Goal: Task Accomplishment & Management: Manage account settings

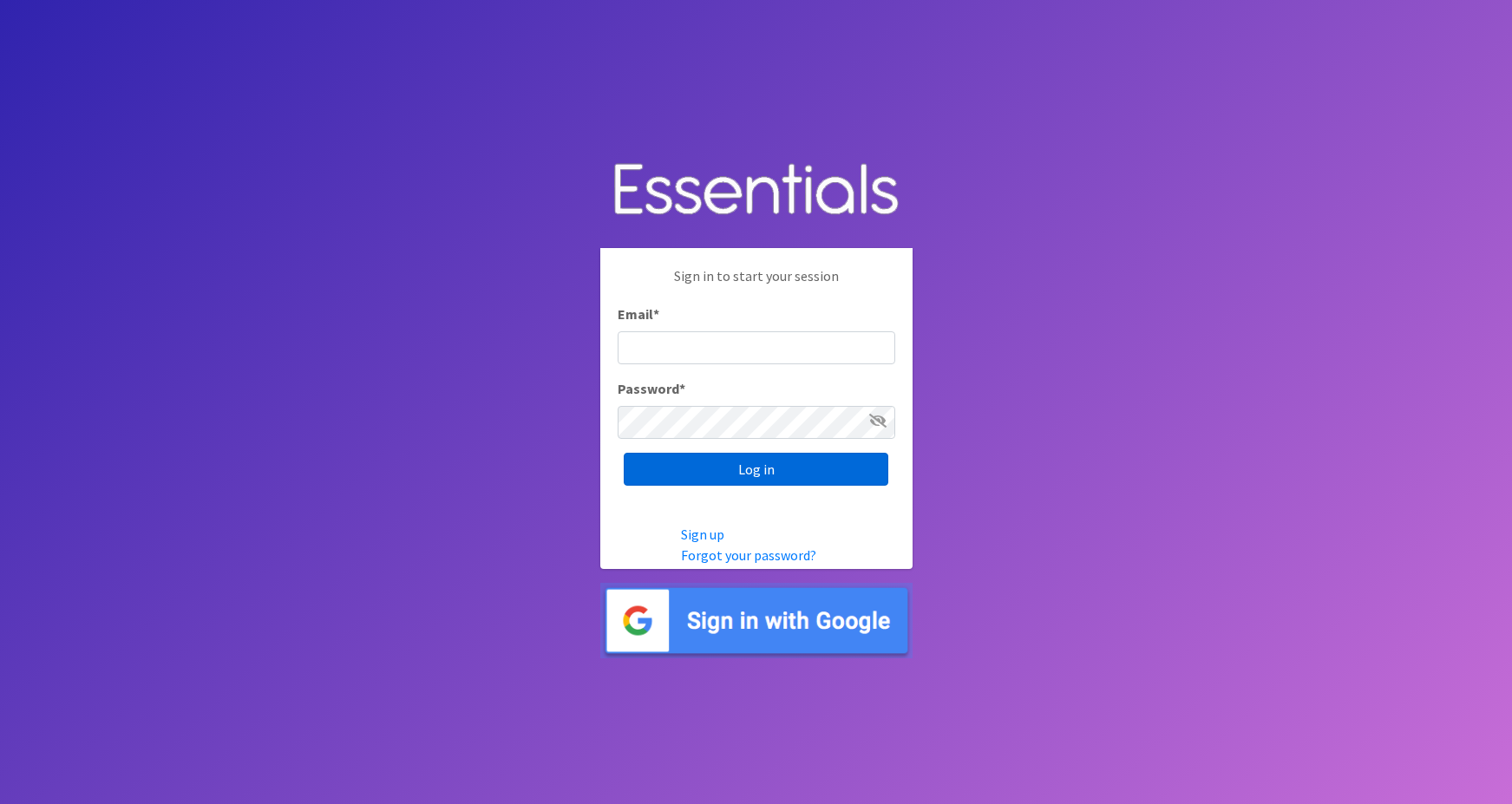
type input "maggie.schneemann@gmail.com"
click at [658, 465] on input "Log in" at bounding box center [755, 469] width 265 height 33
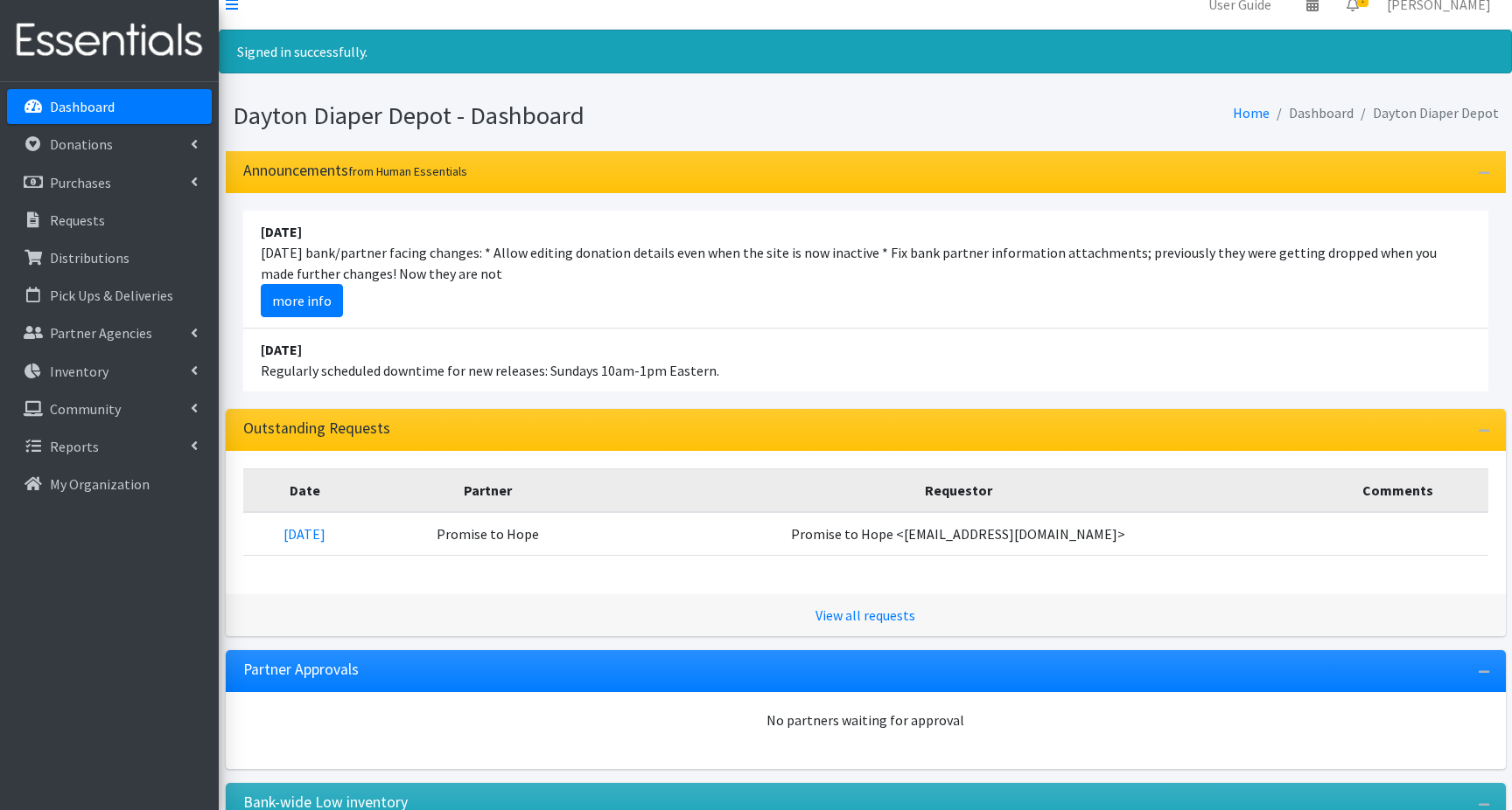
scroll to position [88, 0]
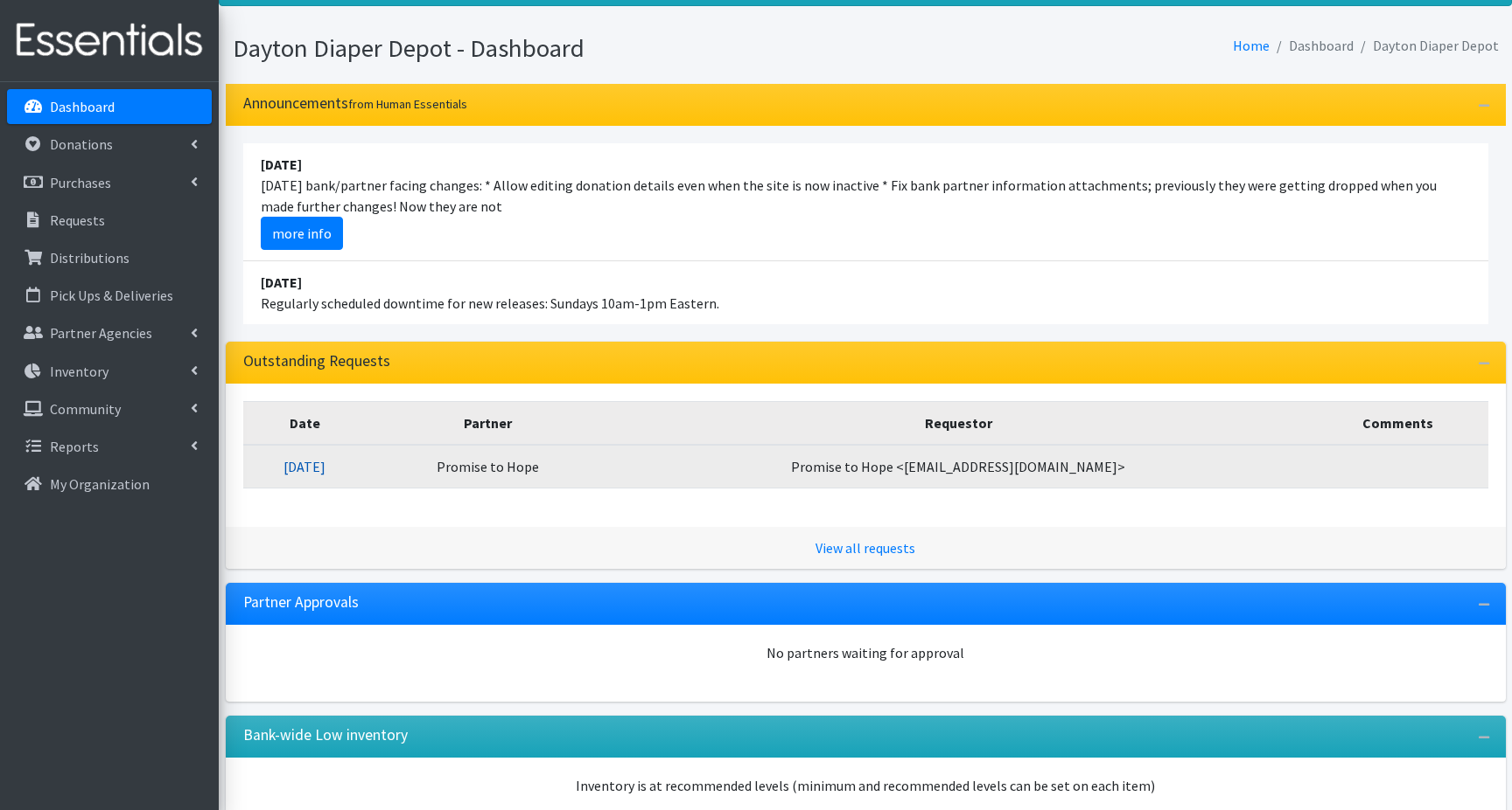
click at [326, 466] on link "08/15/2025" at bounding box center [305, 467] width 42 height 18
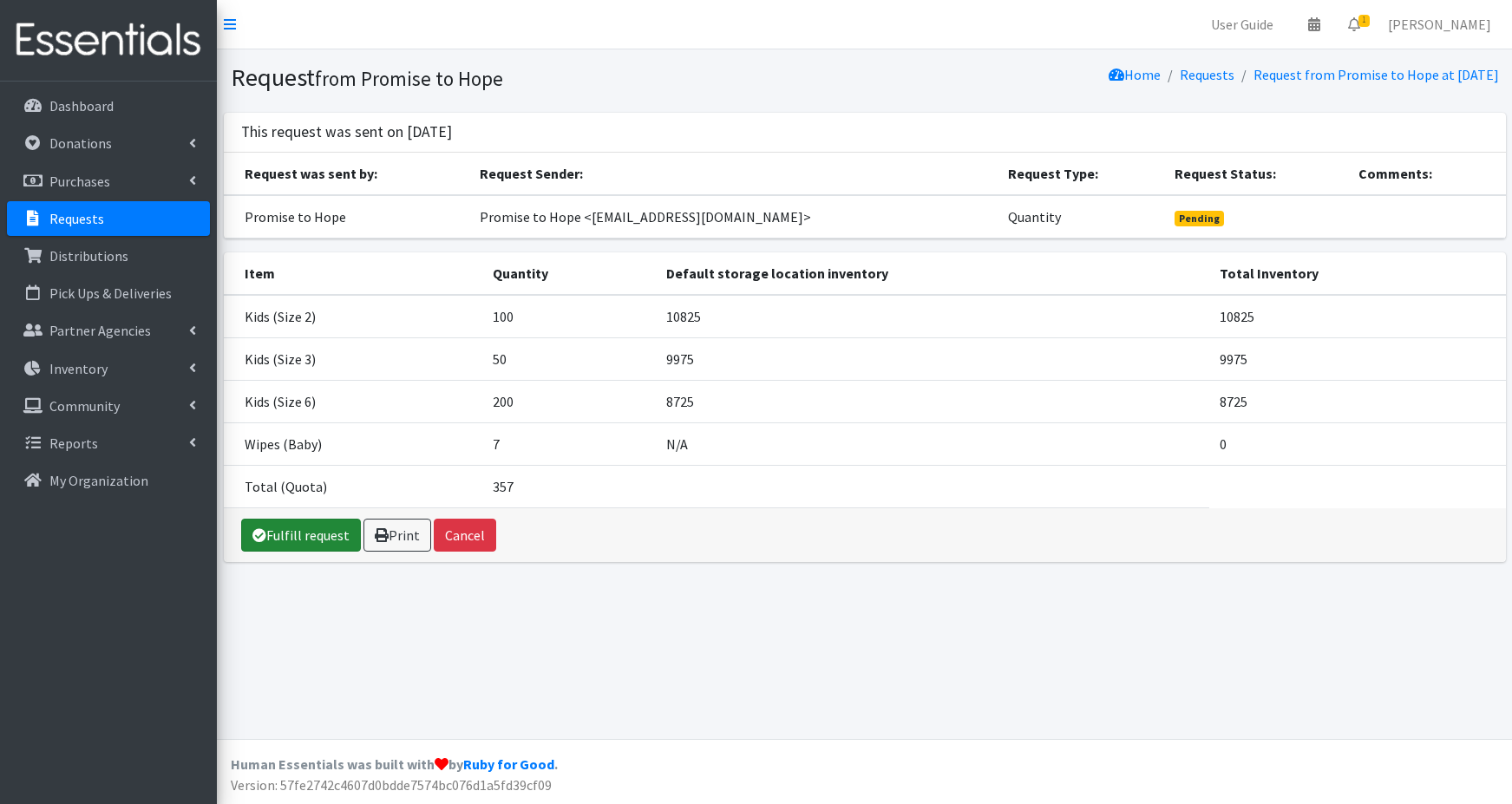
click at [302, 539] on link "Fulfill request" at bounding box center [300, 534] width 120 height 33
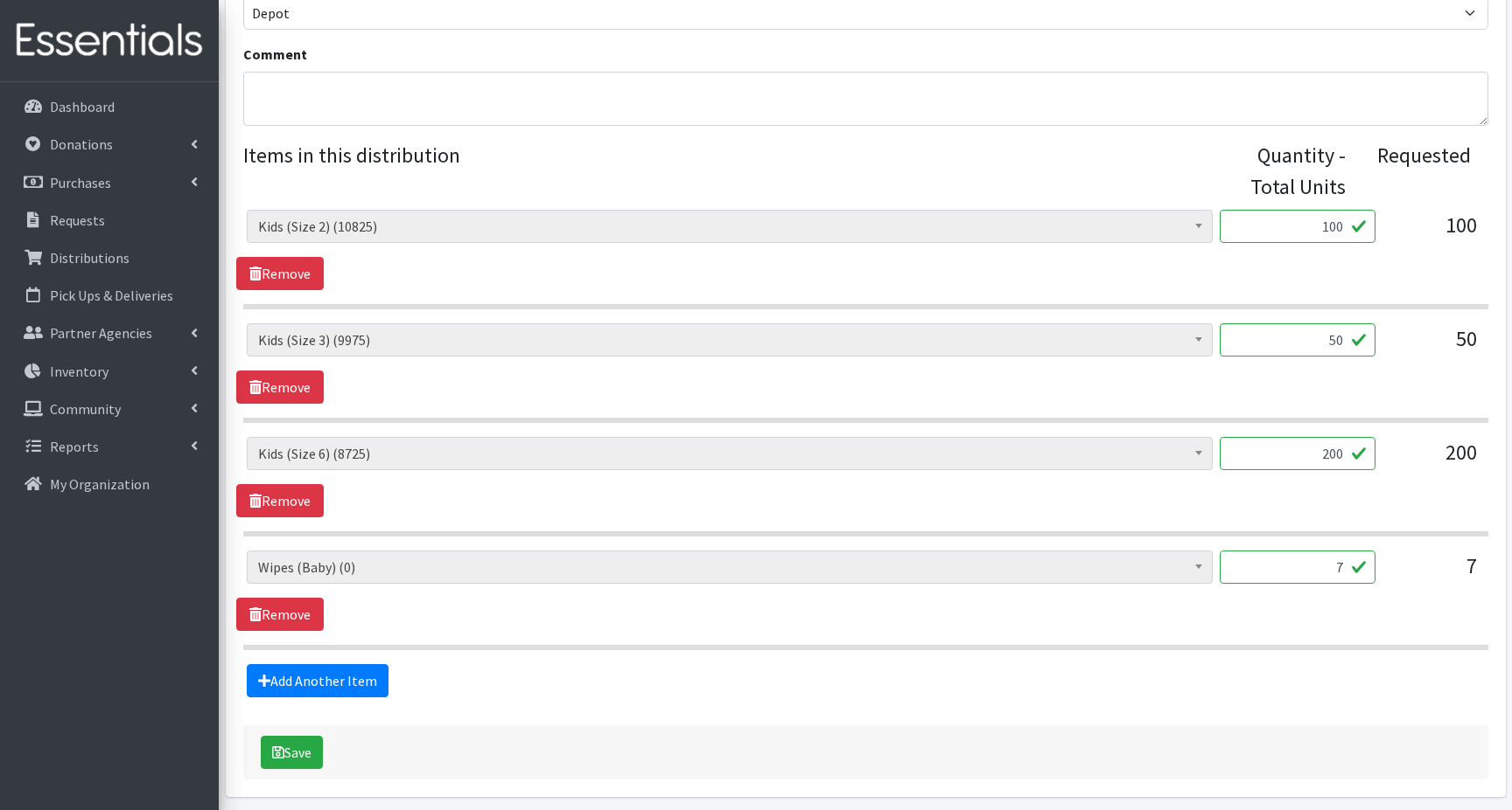
scroll to position [612, 0]
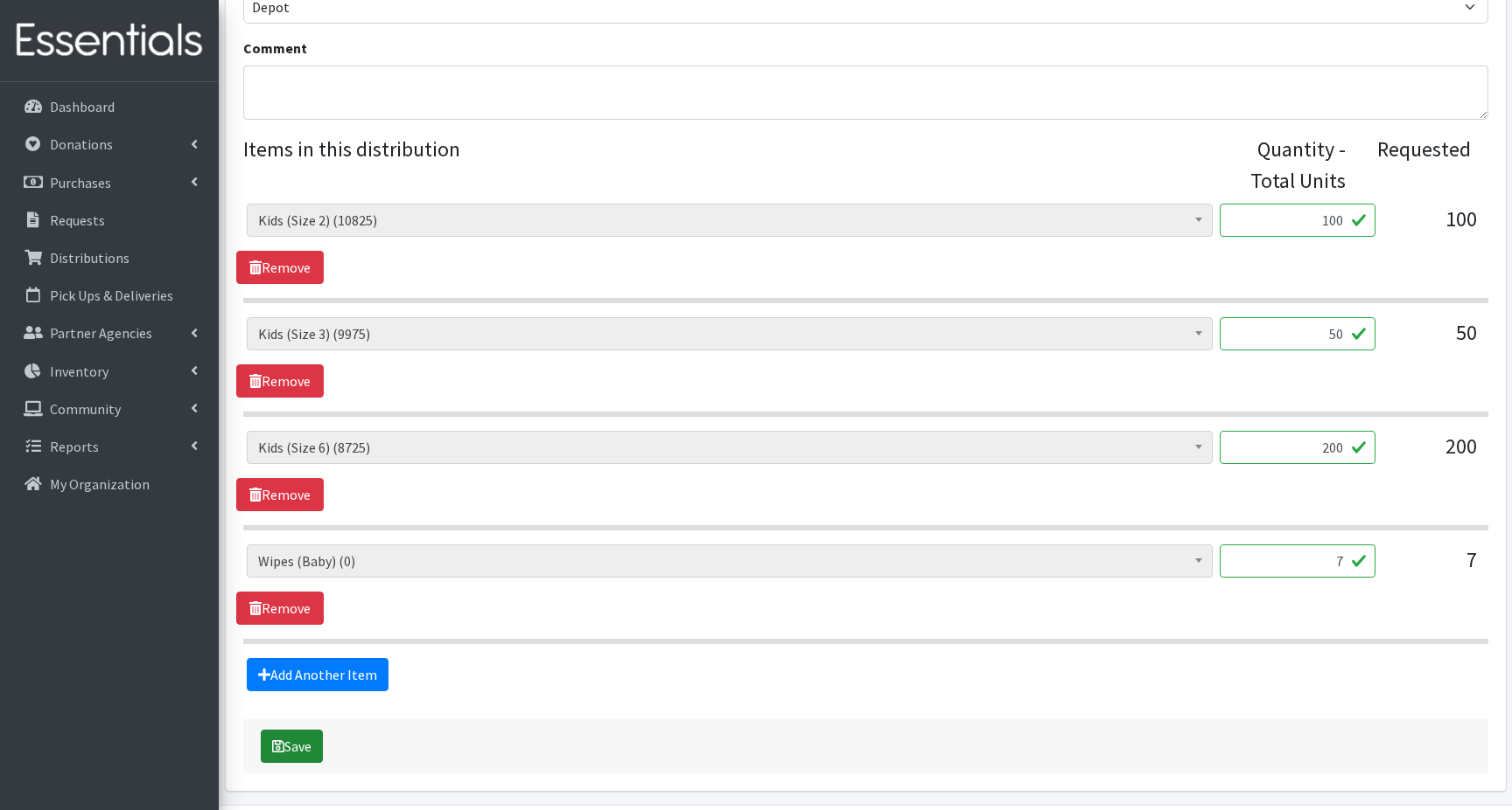
click at [293, 747] on button "Save" at bounding box center [292, 746] width 62 height 33
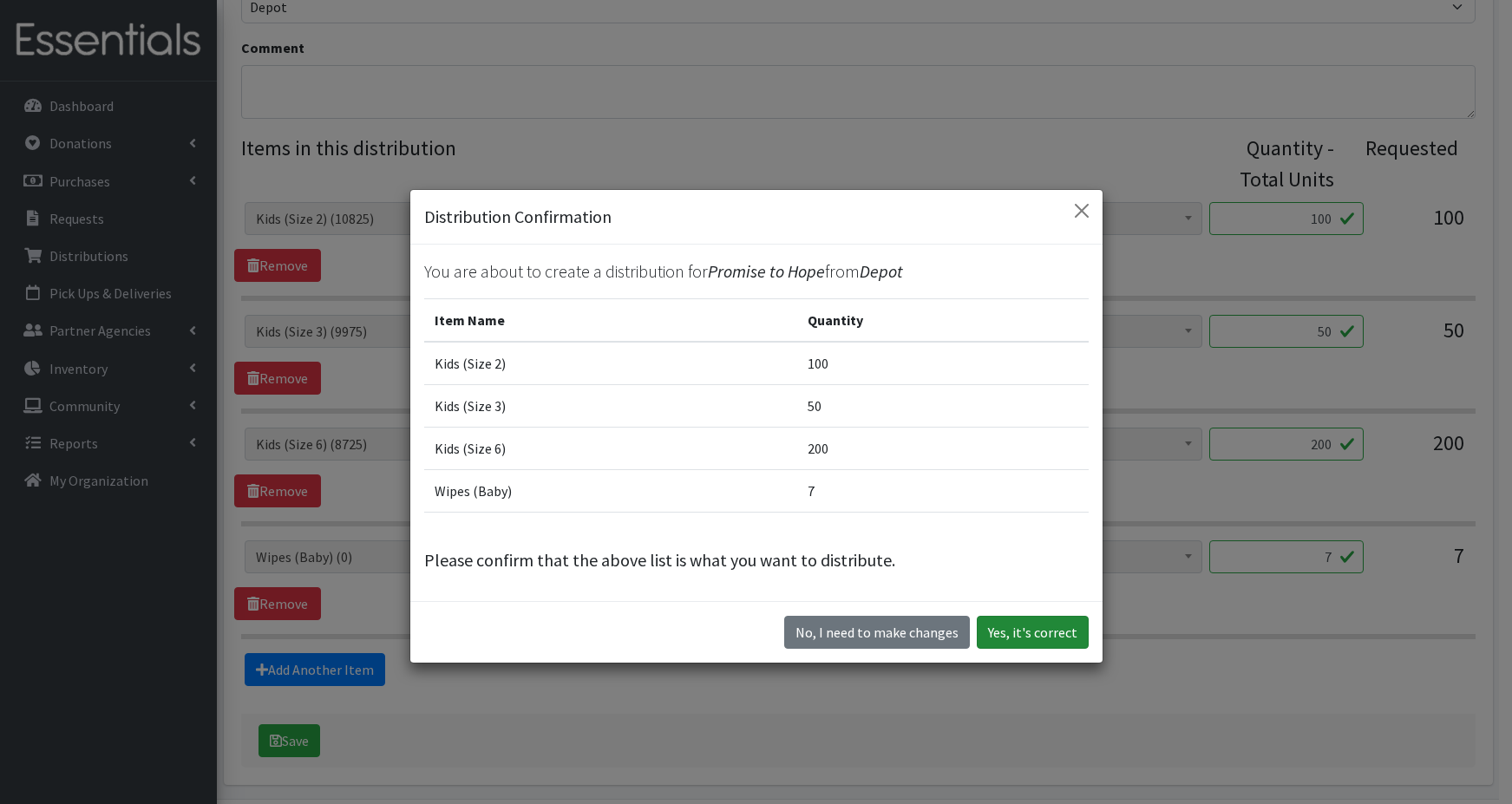
click at [1015, 631] on button "Yes, it's correct" at bounding box center [1032, 632] width 112 height 33
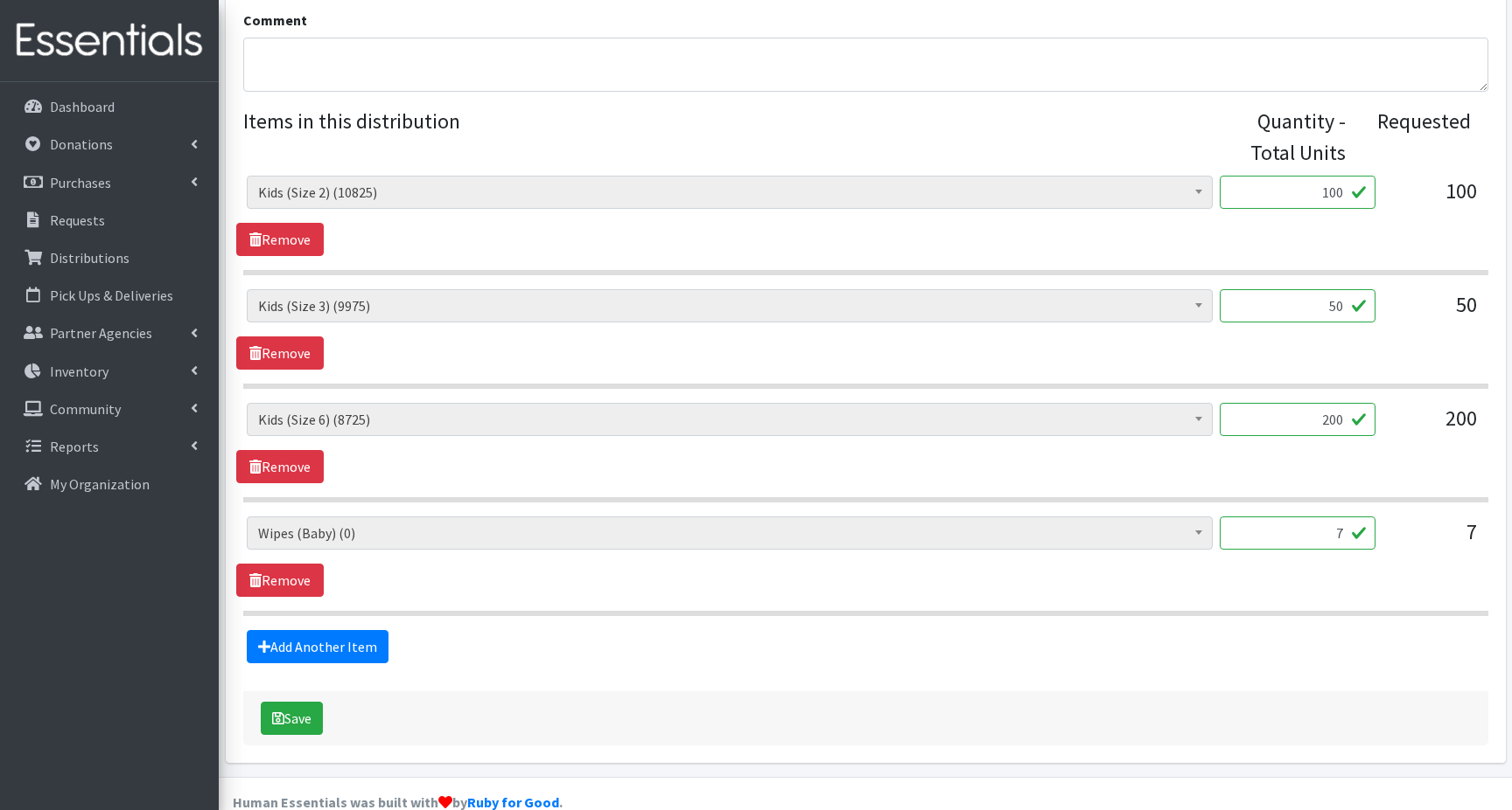
scroll to position [693, 0]
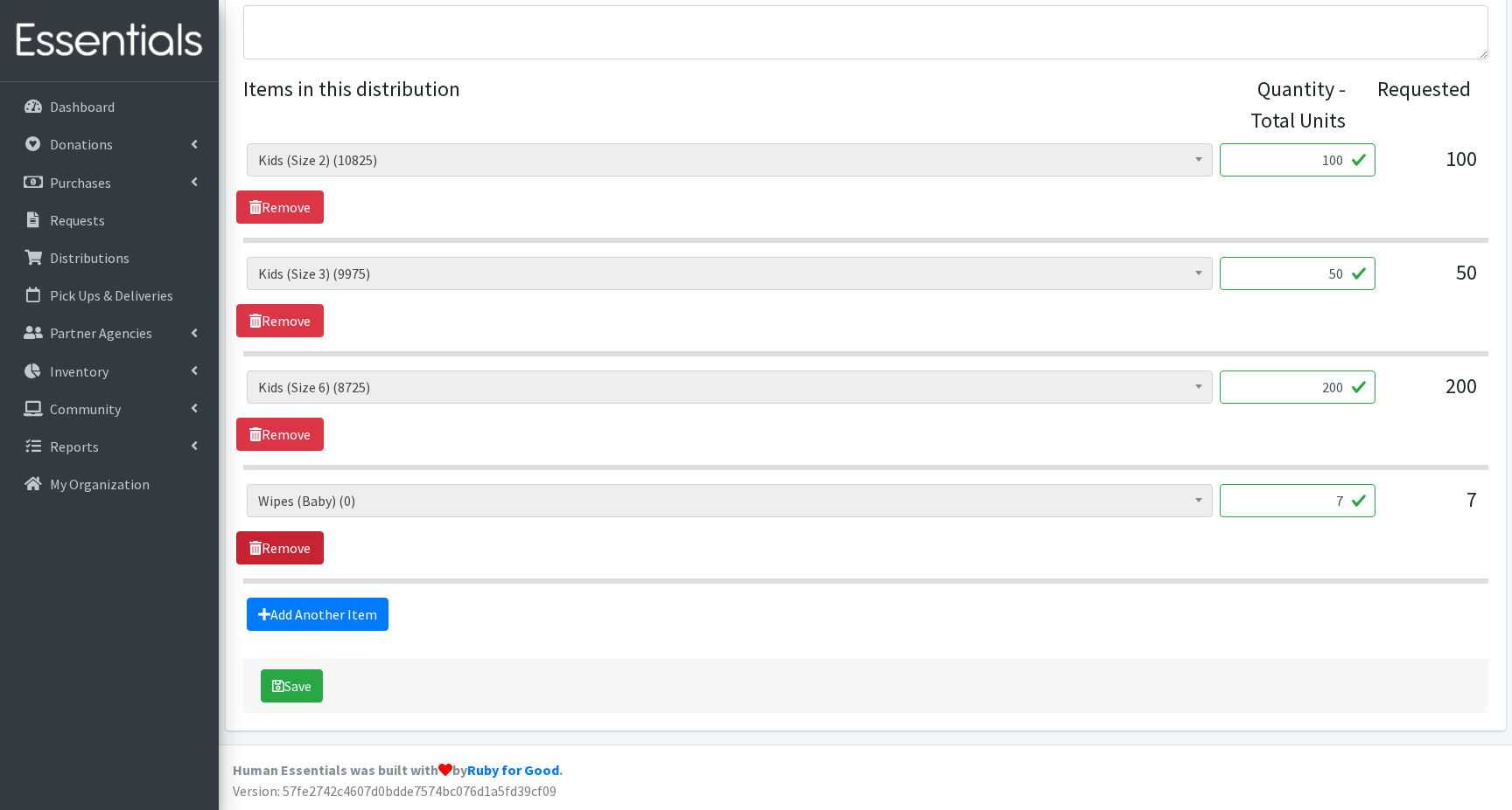
click at [295, 548] on link "Remove" at bounding box center [280, 547] width 88 height 33
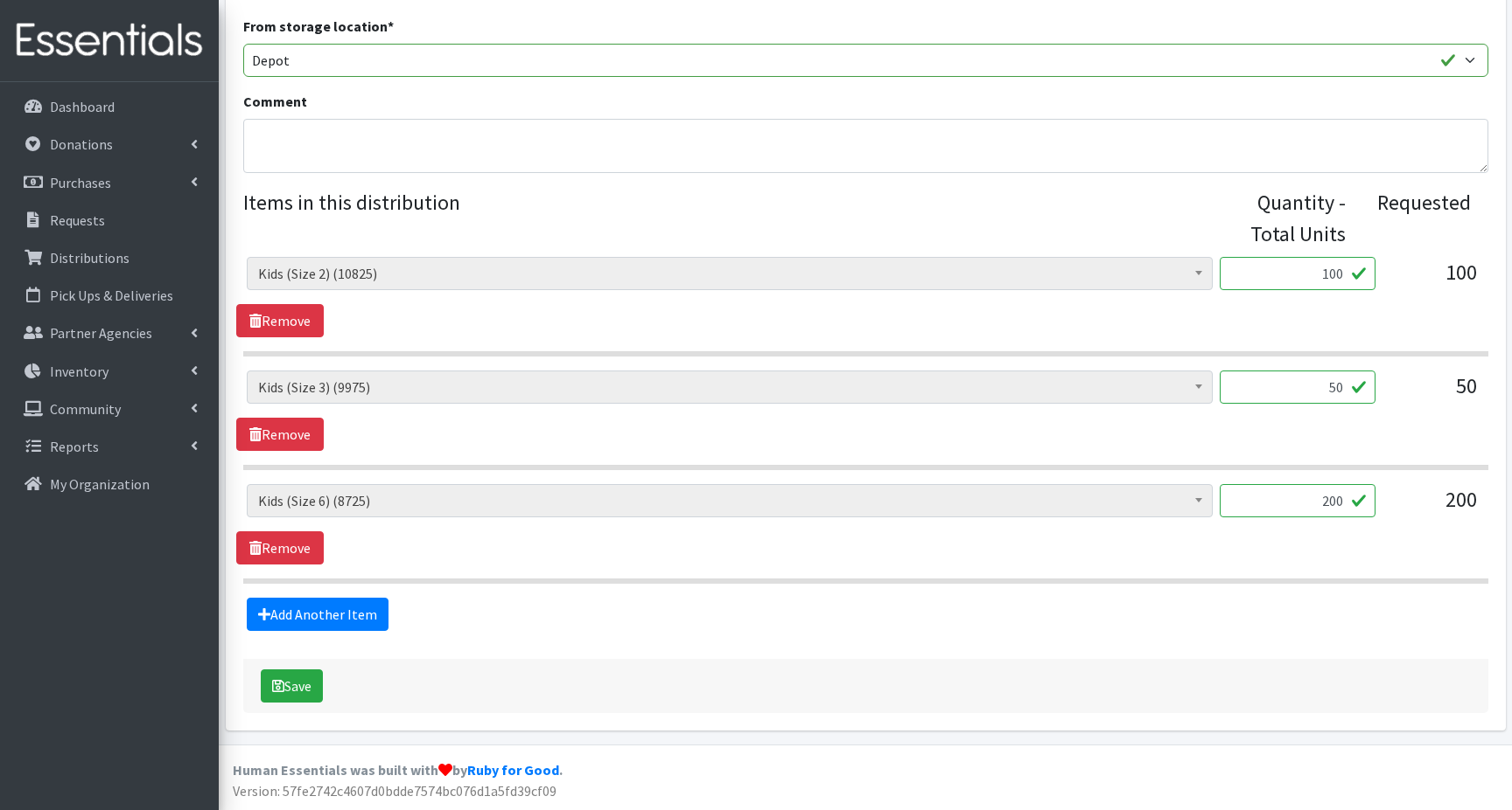
scroll to position [579, 0]
click at [291, 688] on button "Save" at bounding box center [292, 686] width 62 height 33
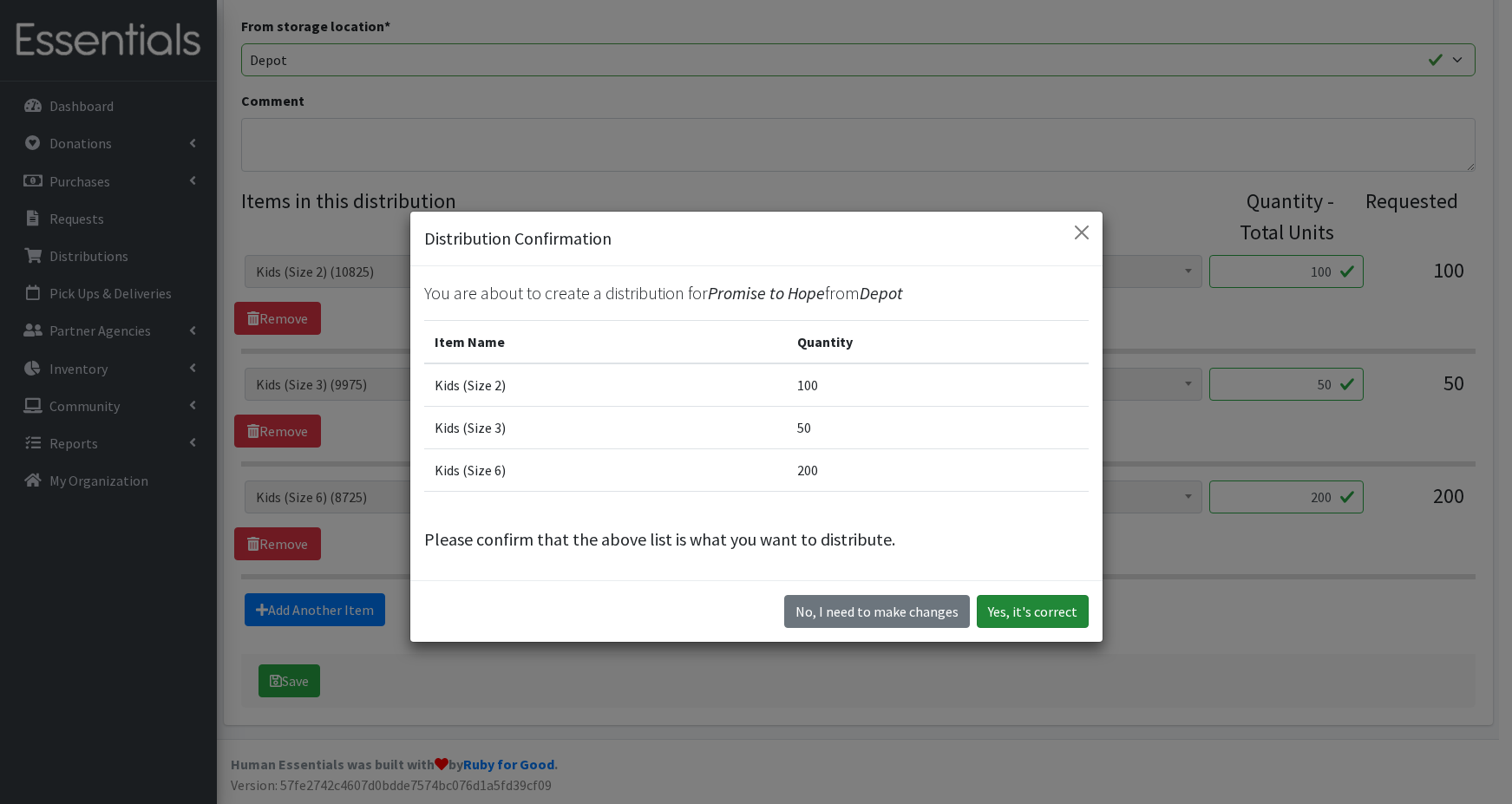
click at [999, 615] on button "Yes, it's correct" at bounding box center [1032, 611] width 112 height 33
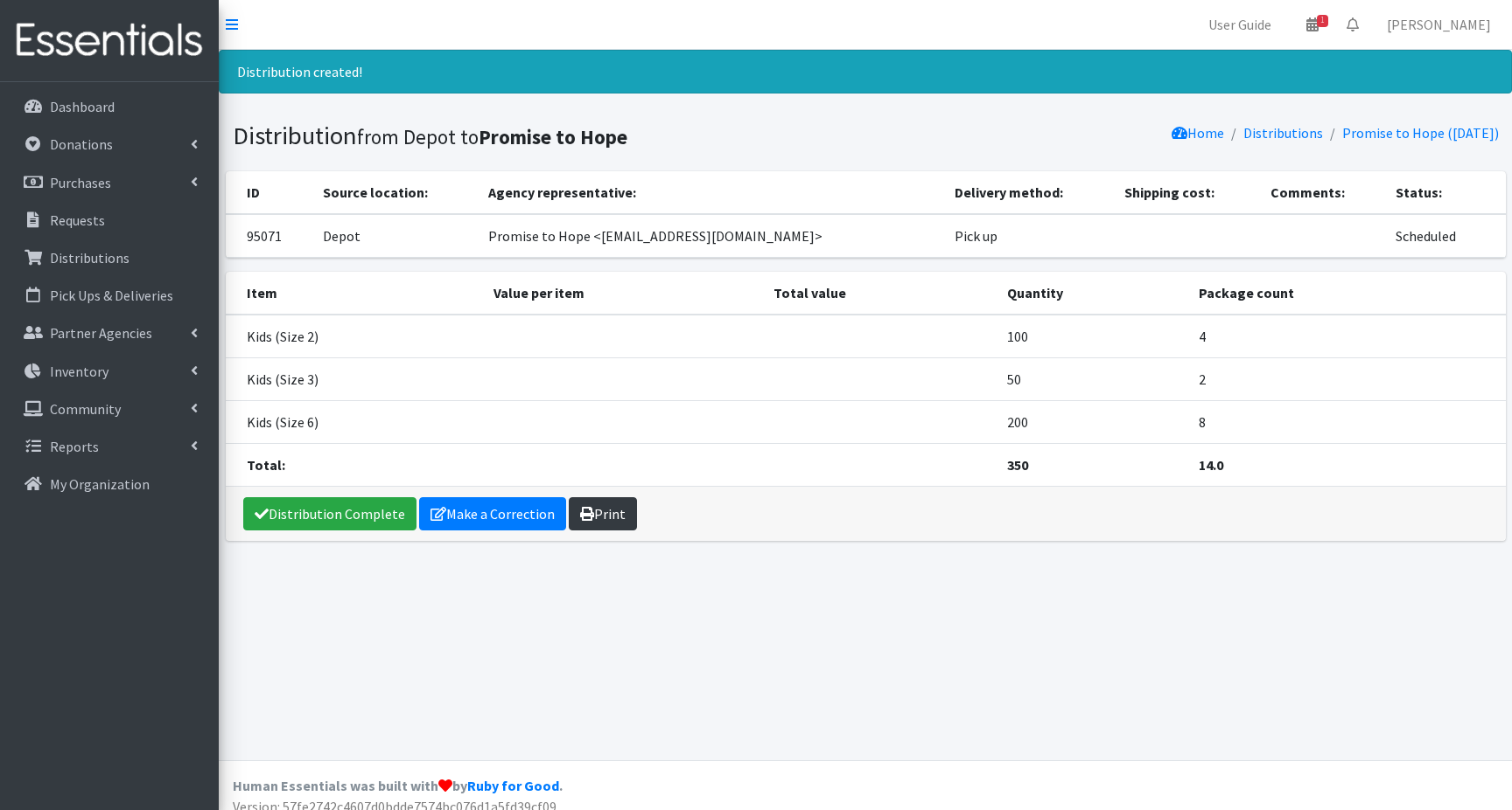
click at [588, 515] on icon at bounding box center [587, 514] width 14 height 14
click at [90, 377] on p "Inventory" at bounding box center [79, 372] width 59 height 18
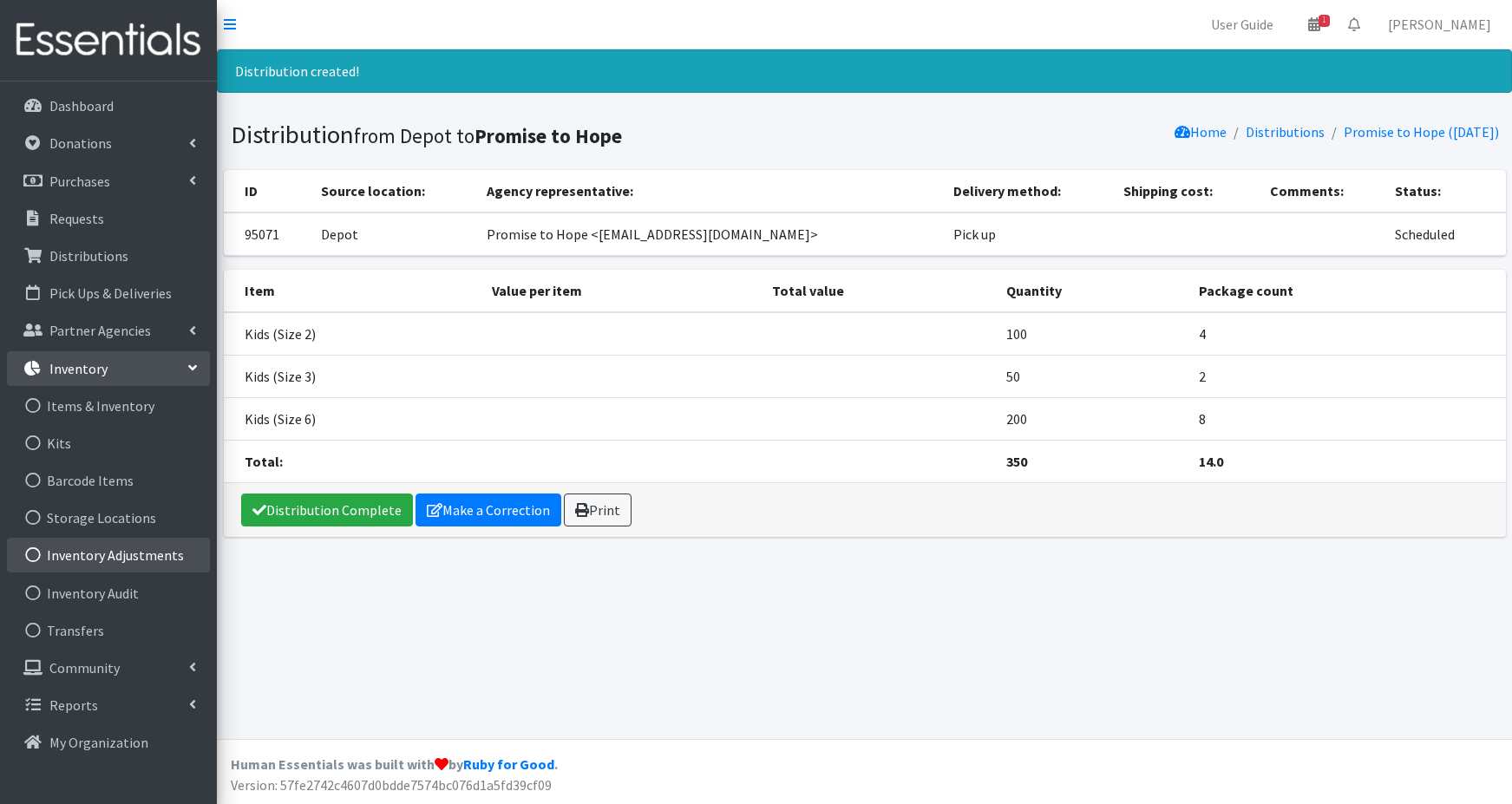
click at [96, 556] on link "Inventory Adjustments" at bounding box center [108, 555] width 203 height 35
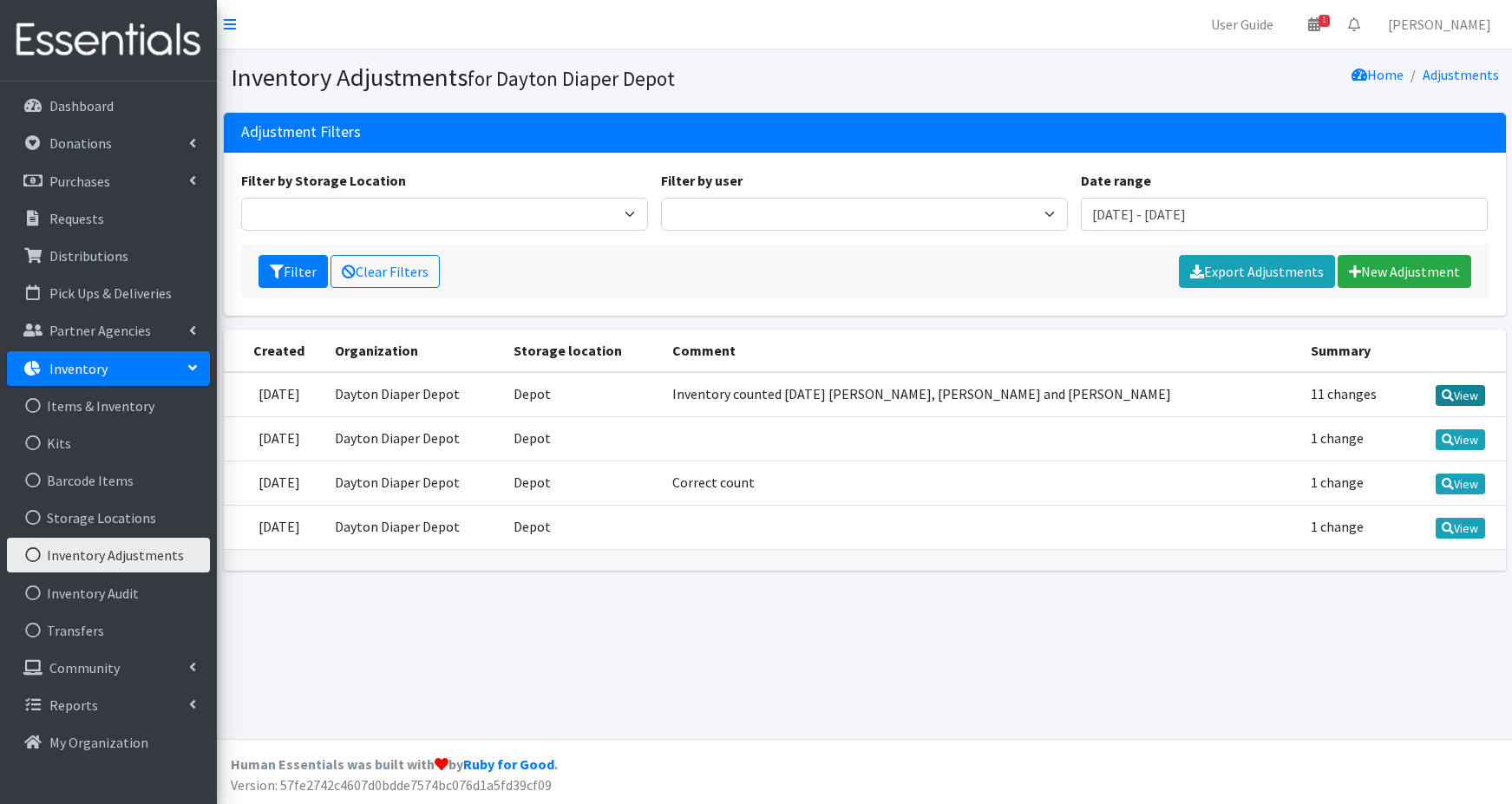
click at [1459, 398] on link "View" at bounding box center [1460, 396] width 50 height 21
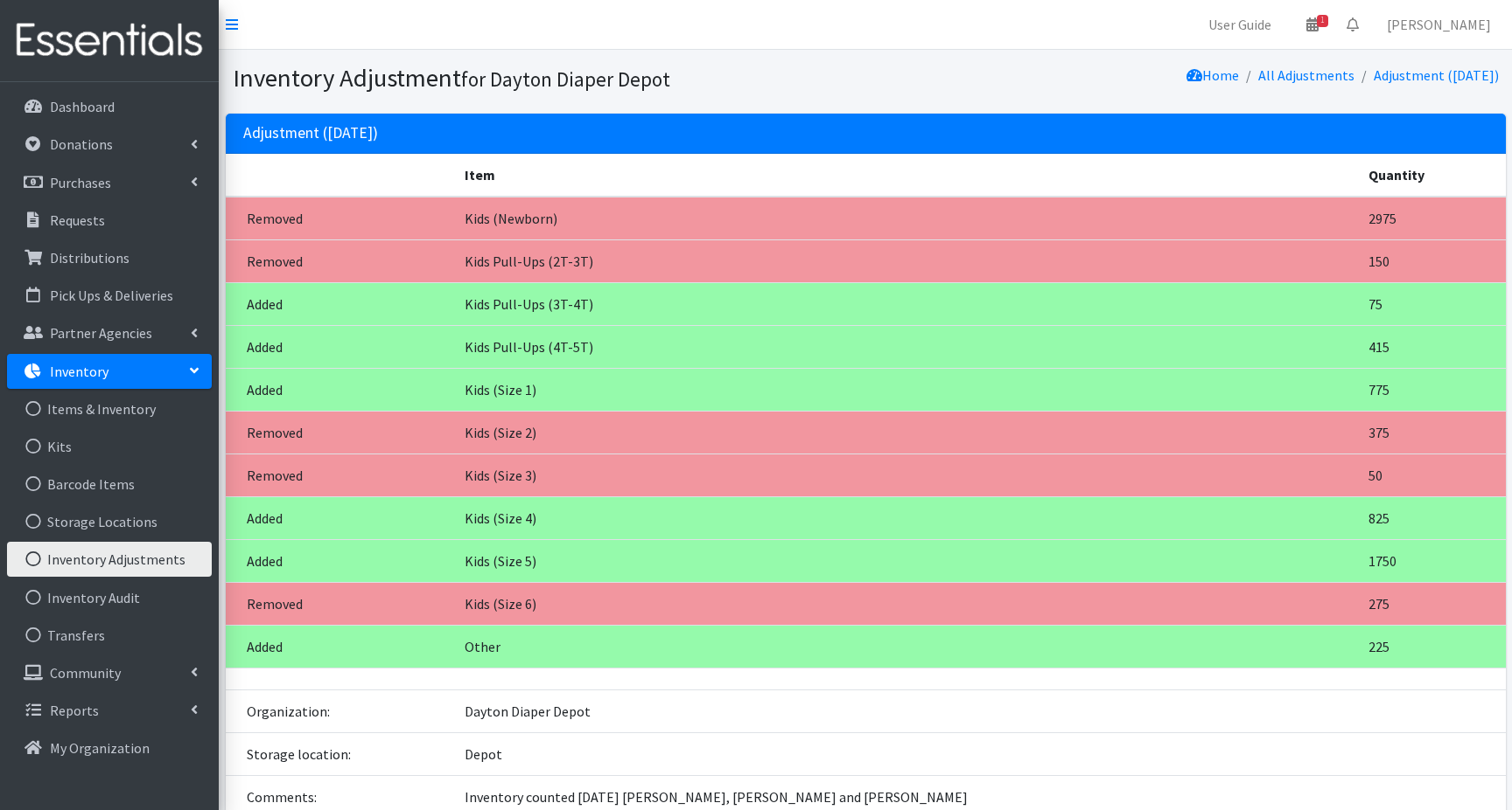
click at [123, 560] on link "Inventory Adjustments" at bounding box center [109, 559] width 205 height 35
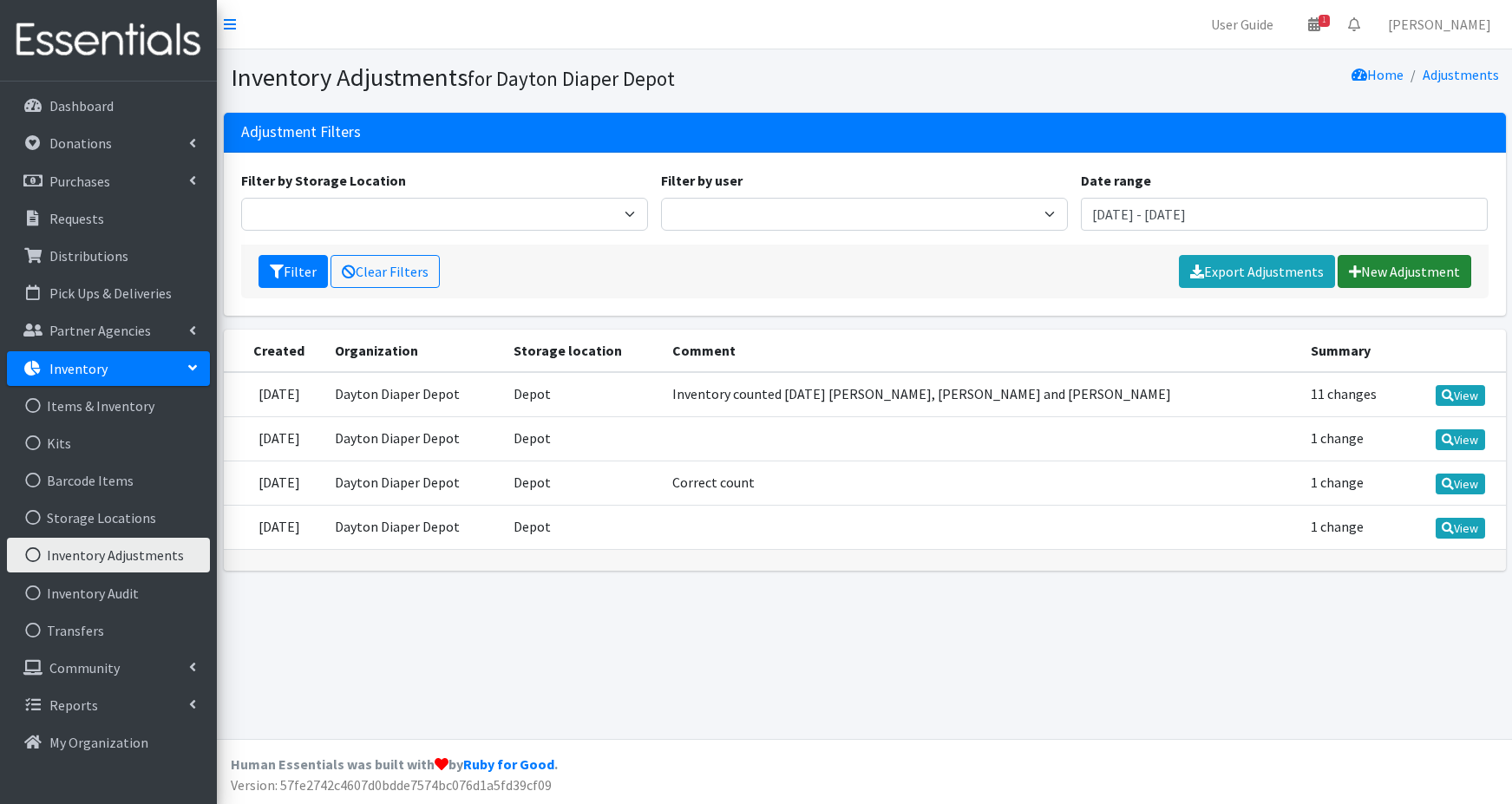
click at [1405, 273] on link "New Adjustment" at bounding box center [1404, 271] width 134 height 33
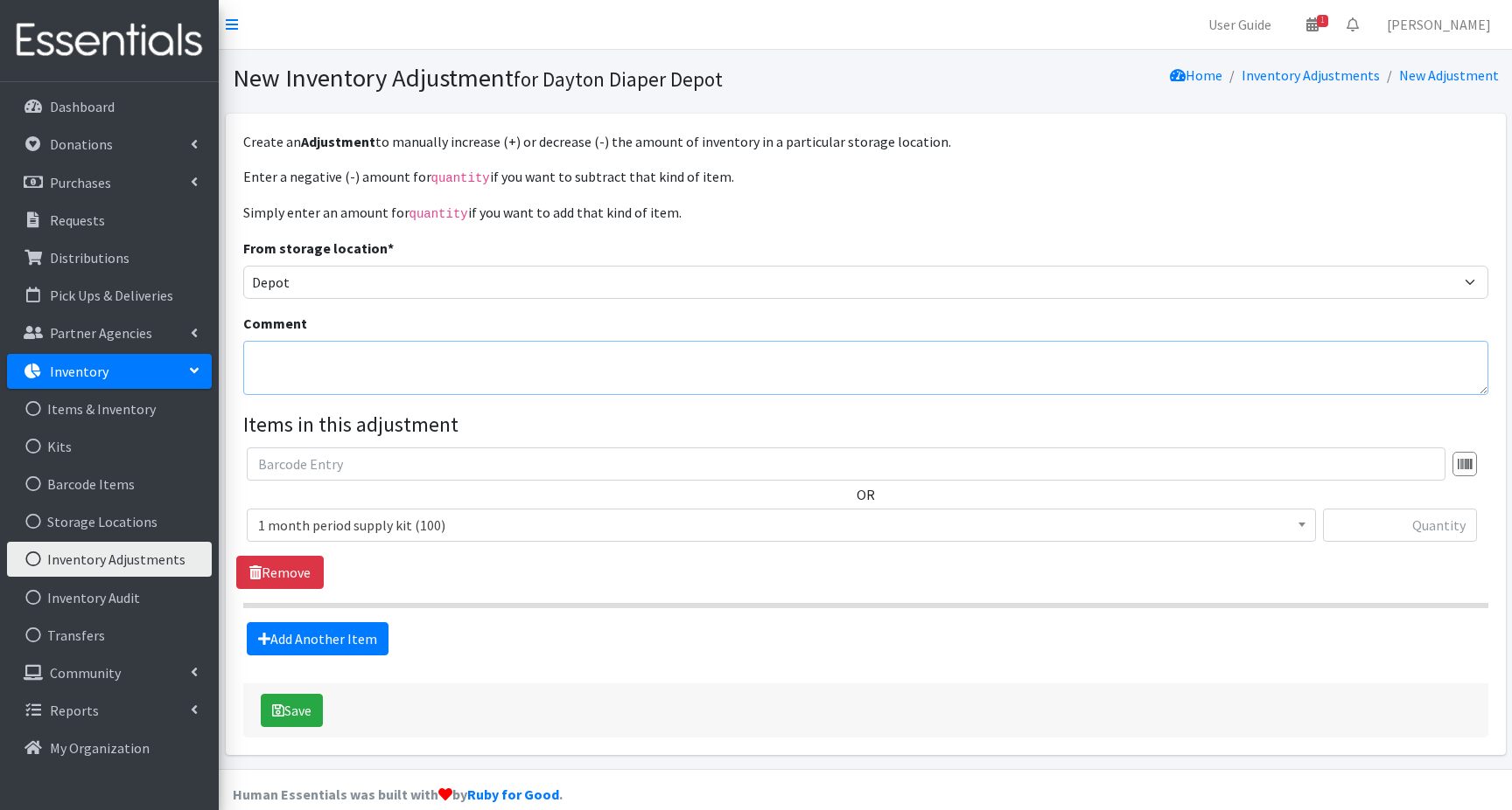
click at [317, 354] on textarea "Comment" at bounding box center [865, 368] width 1245 height 54
type textarea "recount inventory 8/15/2025"
click at [370, 524] on span "1 month period supply kit (100)" at bounding box center [780, 525] width 1046 height 25
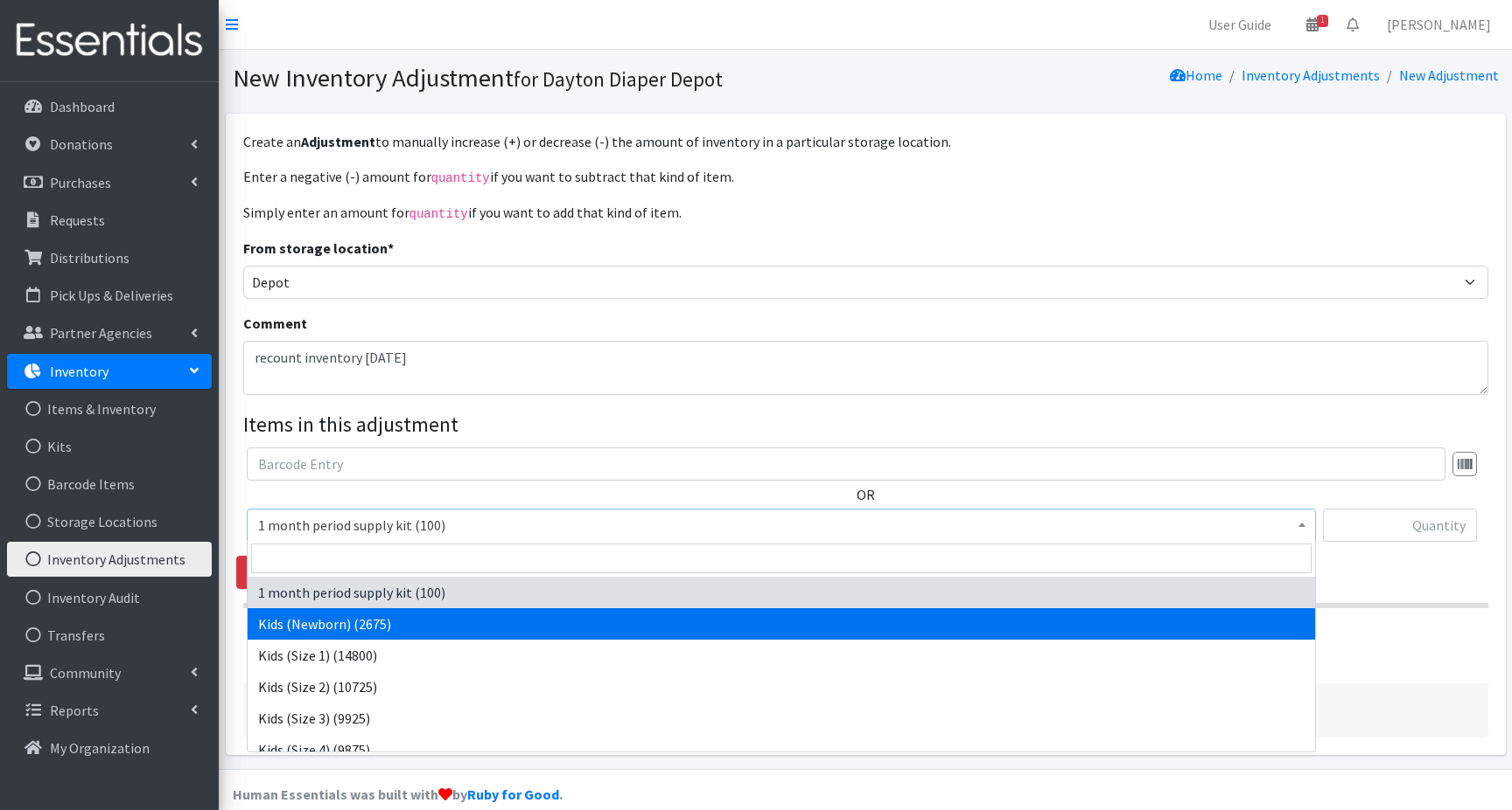
select select "15056"
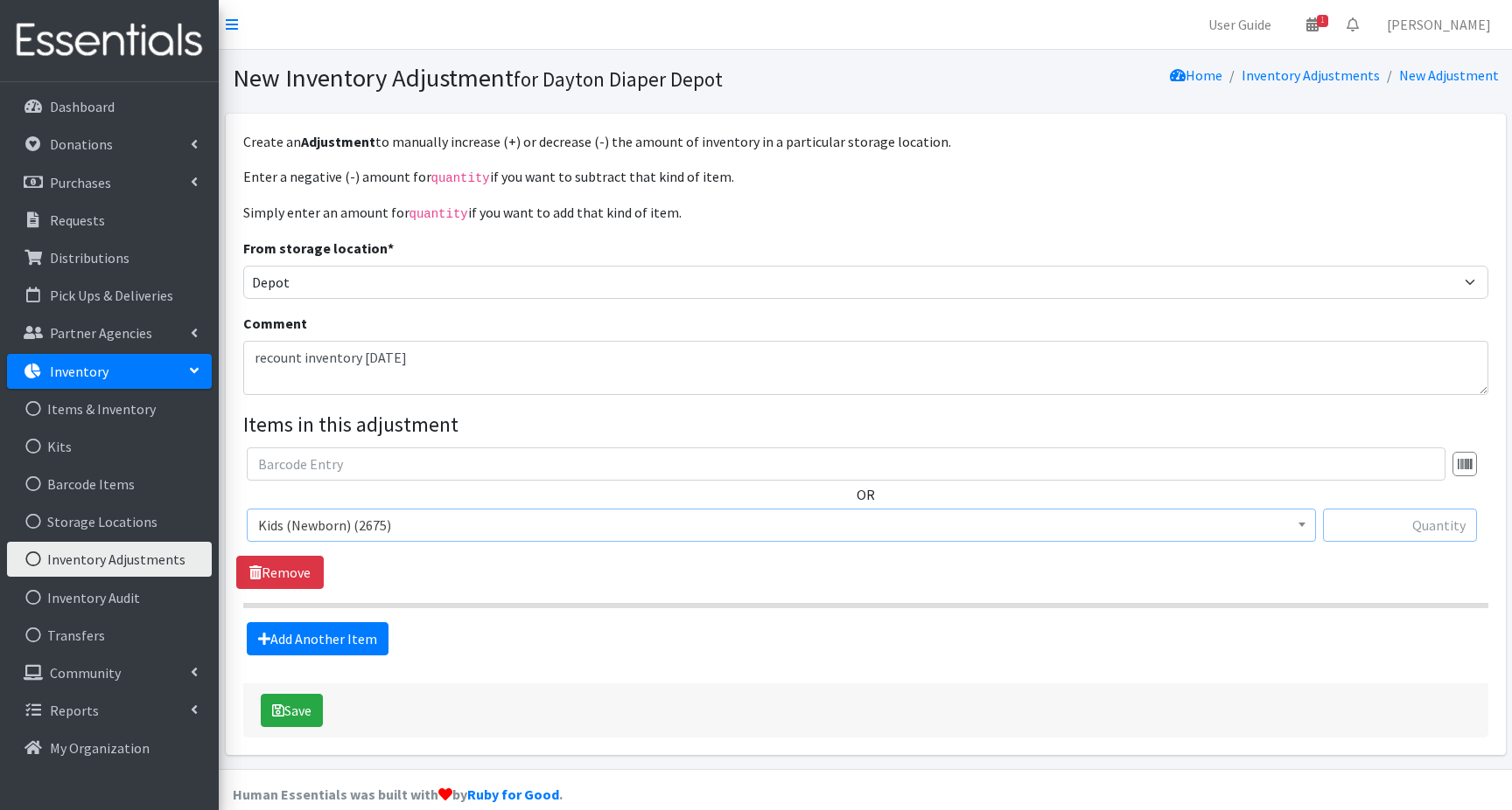
click at [1388, 523] on input "text" at bounding box center [1400, 524] width 154 height 33
type input "550"
click at [297, 712] on button "Save" at bounding box center [292, 710] width 62 height 33
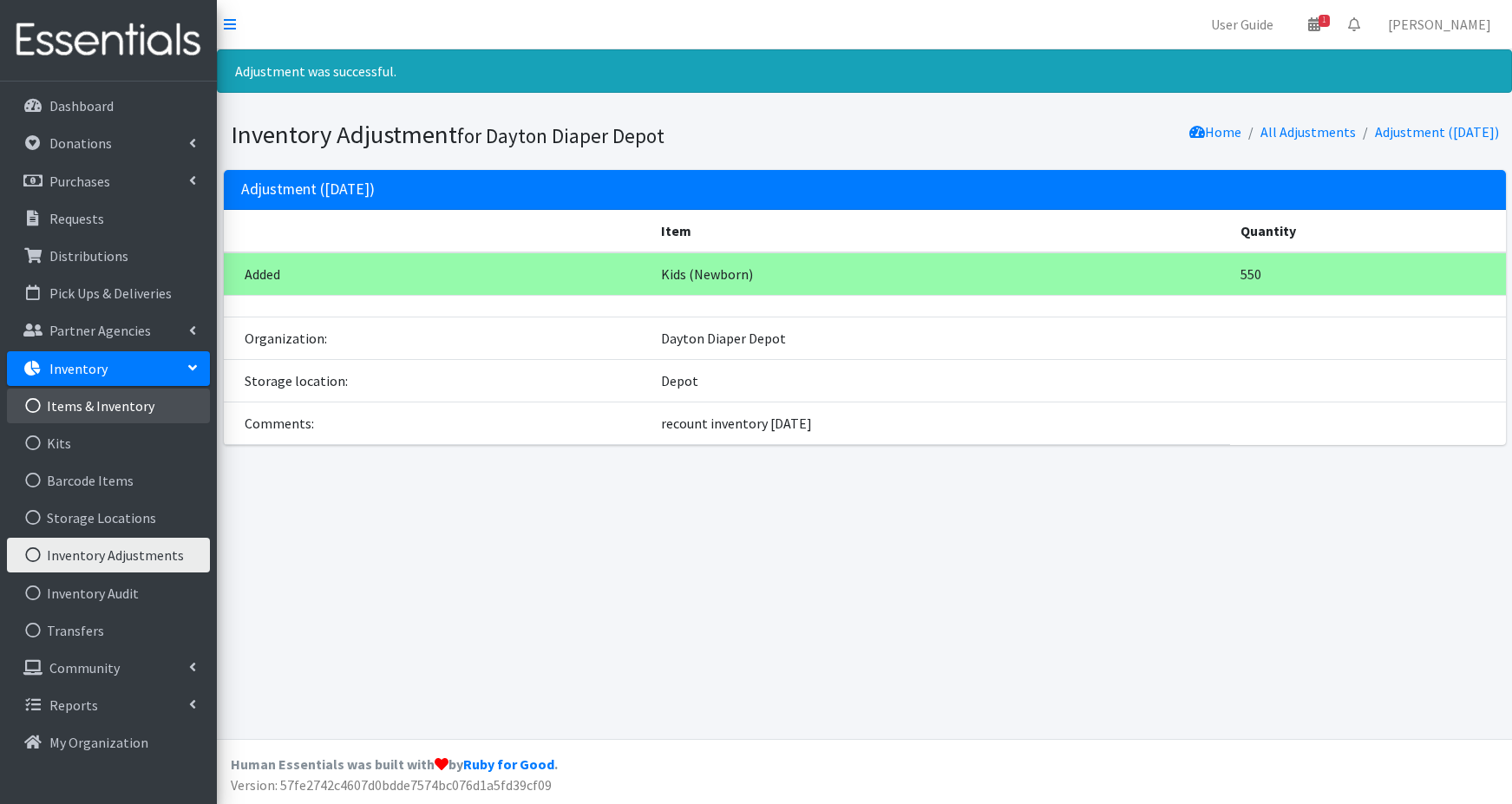
click at [107, 407] on link "Items & Inventory" at bounding box center [108, 405] width 203 height 35
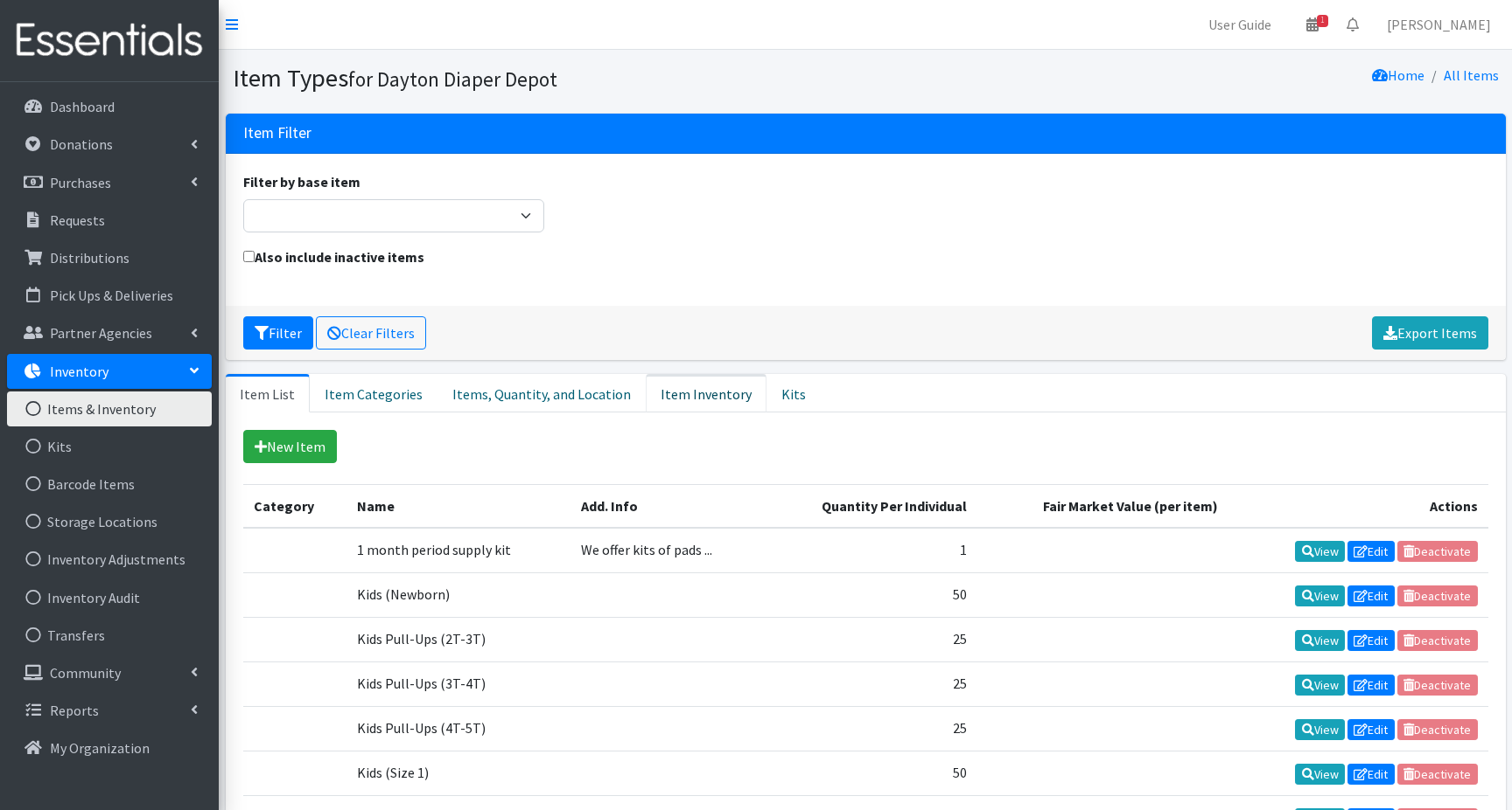
click at [691, 391] on link "Item Inventory" at bounding box center [706, 394] width 121 height 39
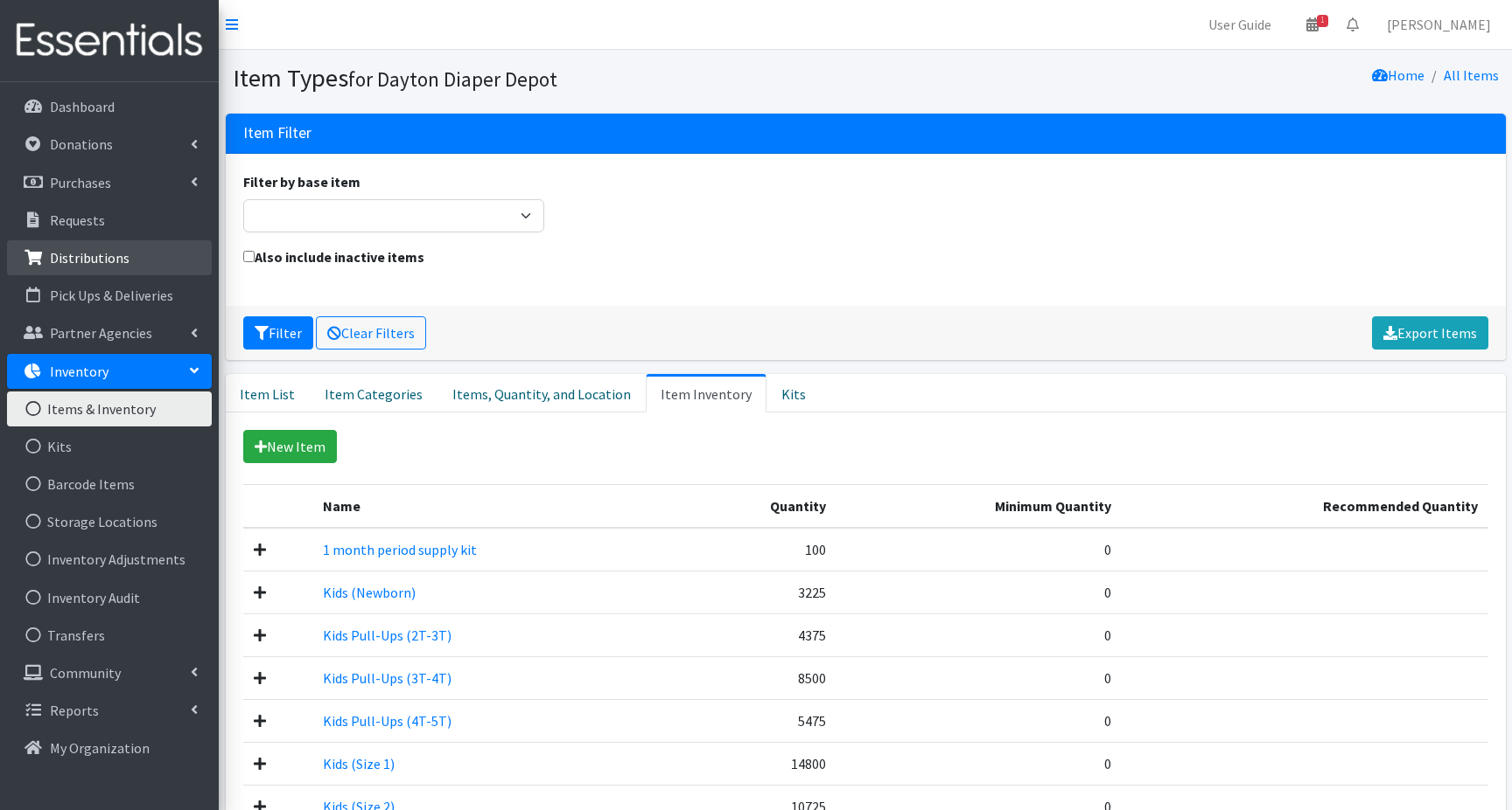
click at [88, 260] on p "Distributions" at bounding box center [90, 258] width 80 height 18
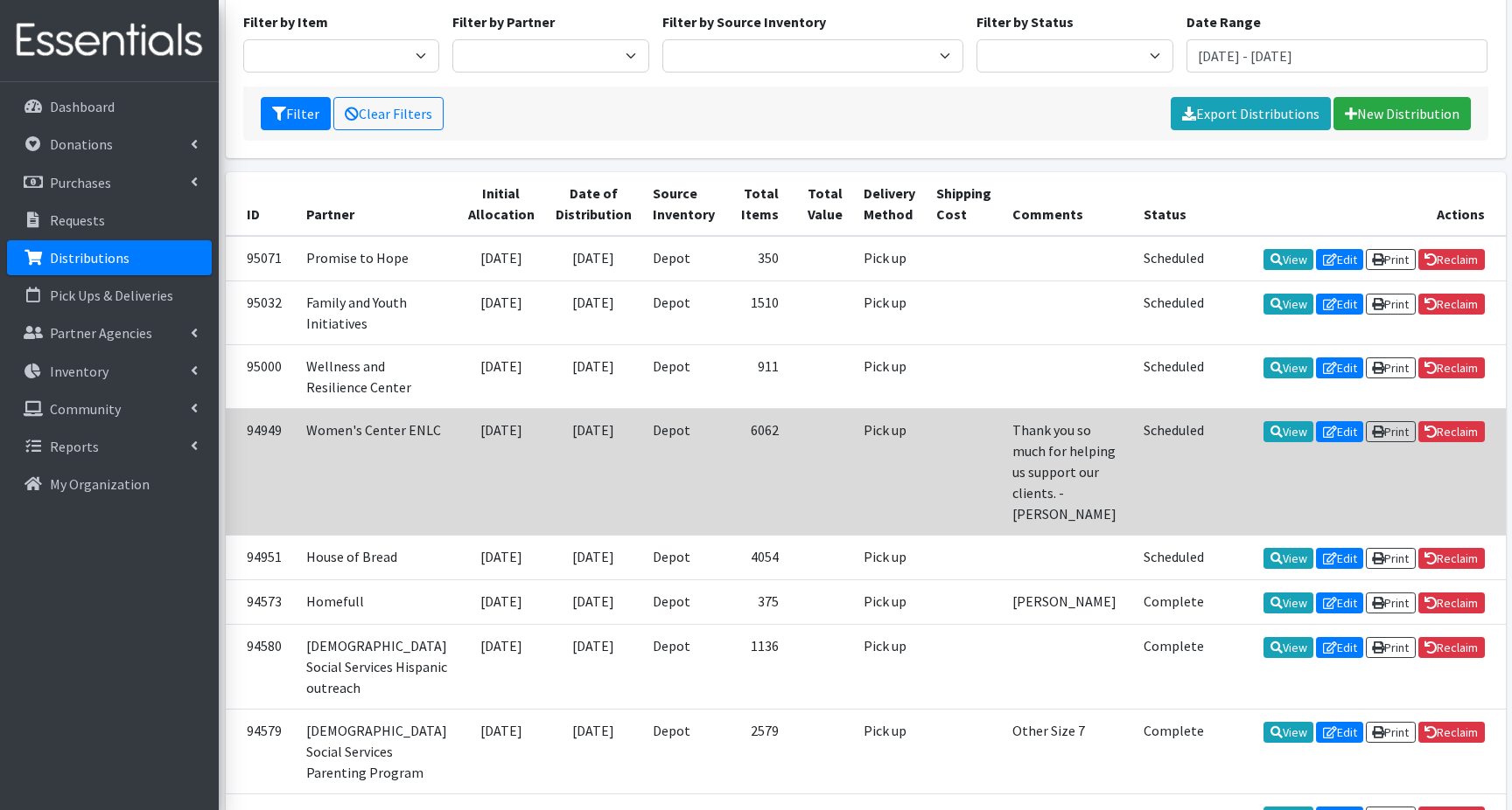
scroll to position [175, 0]
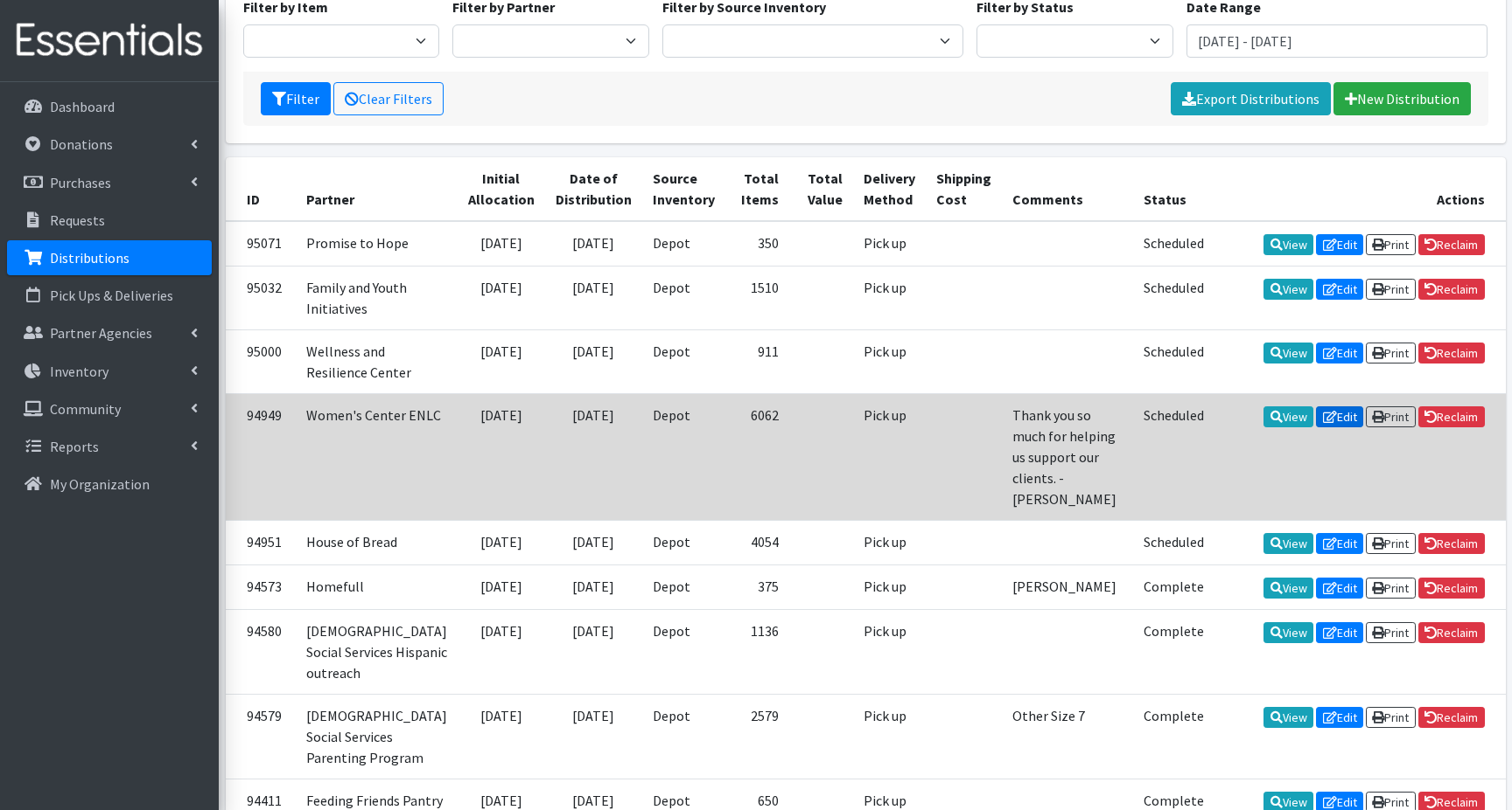
click at [1336, 427] on link "Edit" at bounding box center [1339, 416] width 47 height 21
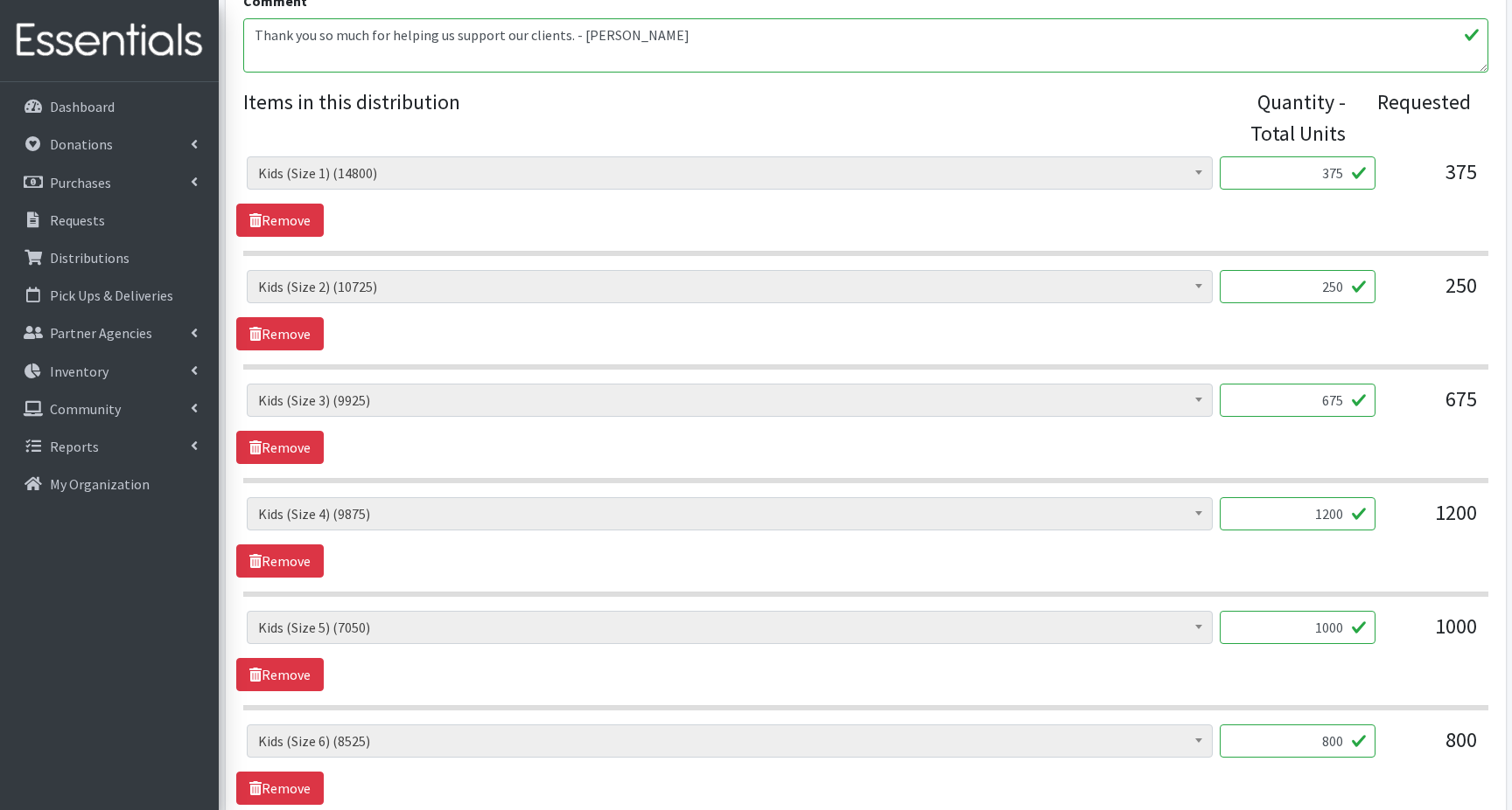
scroll to position [612, 0]
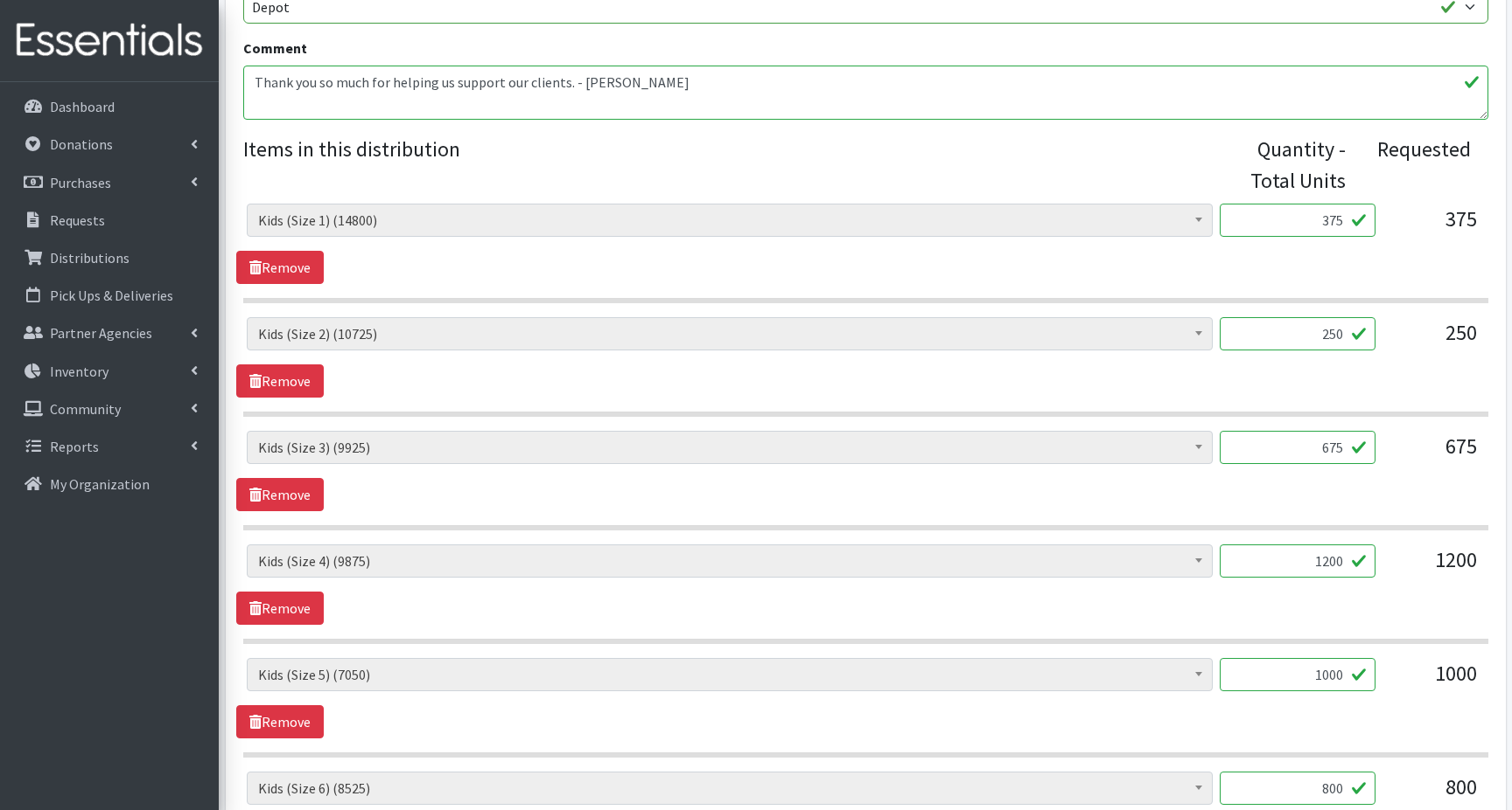
click at [1304, 445] on input "675" at bounding box center [1297, 447] width 156 height 33
type input "5"
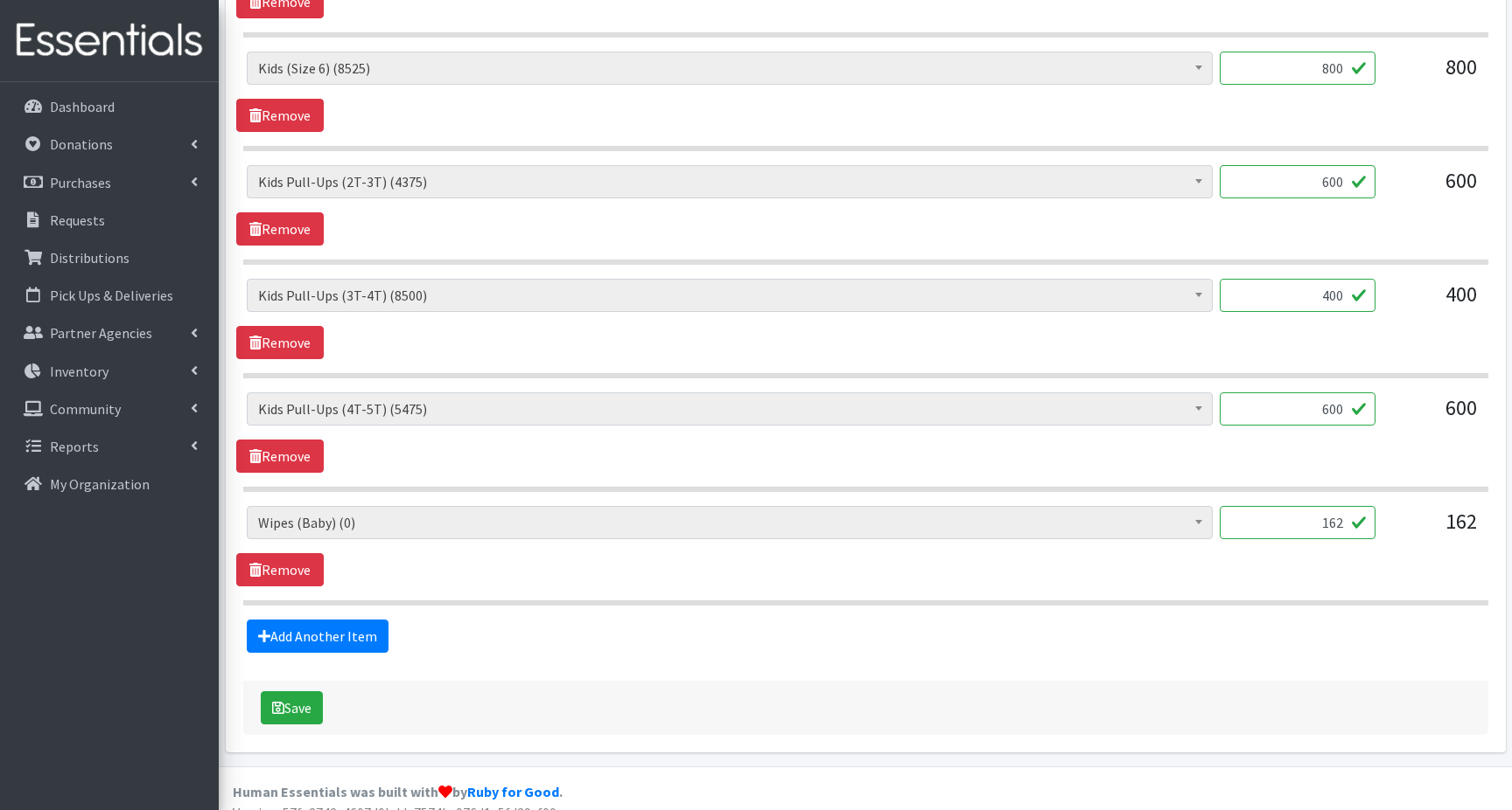
scroll to position [1354, 0]
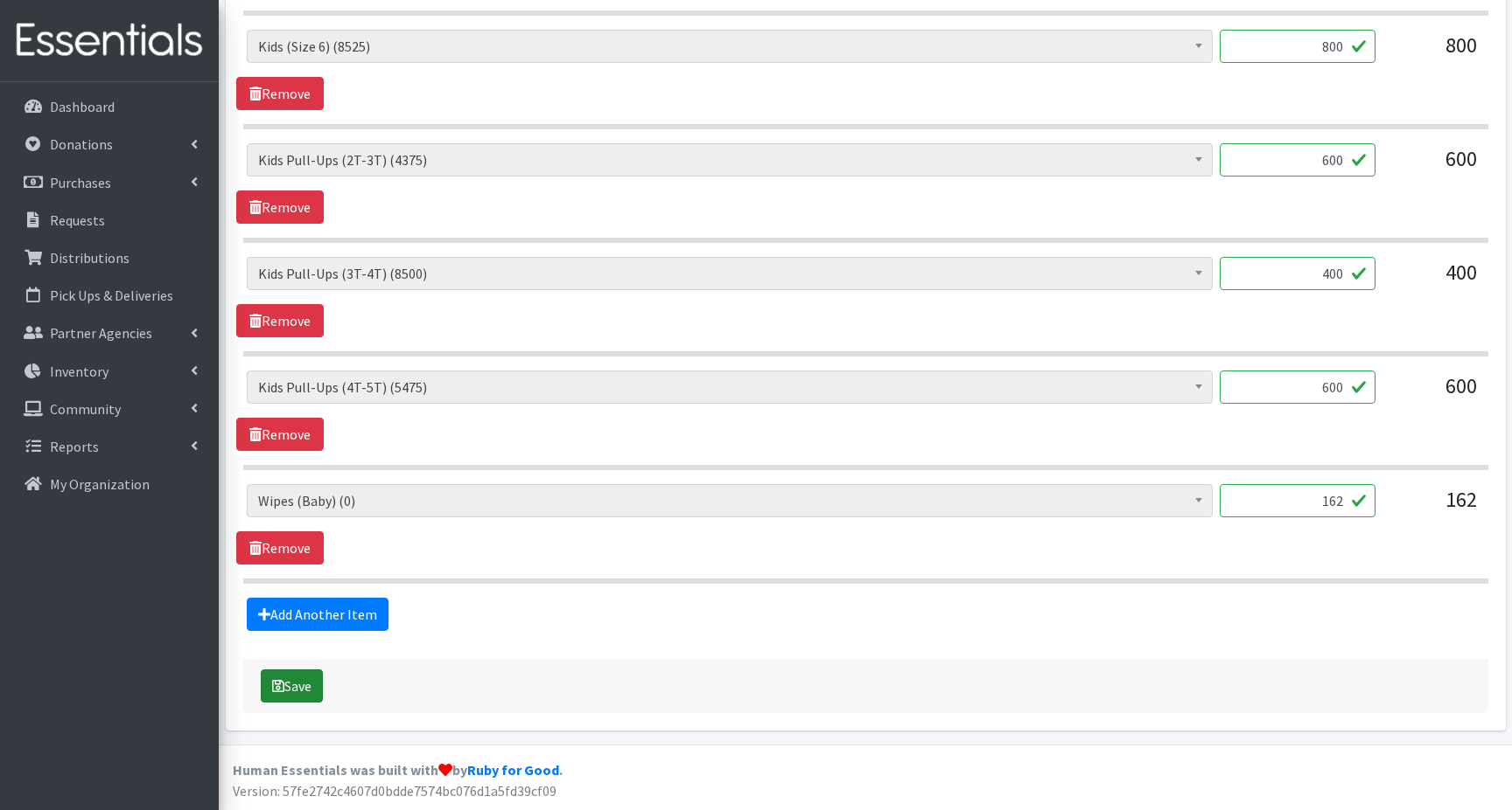
type input "750"
click at [283, 688] on icon "submit" at bounding box center [278, 686] width 12 height 14
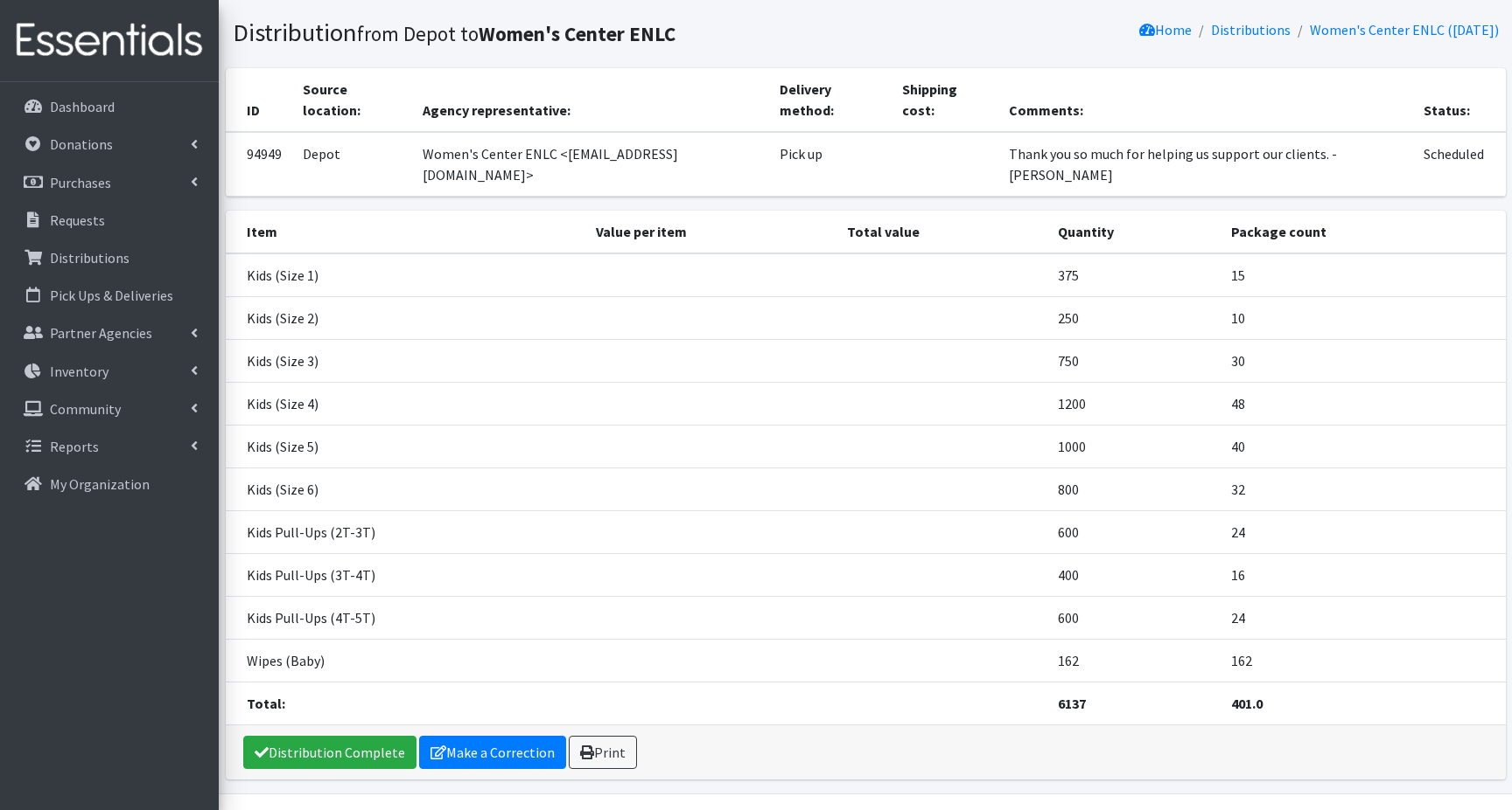
scroll to position [152, 0]
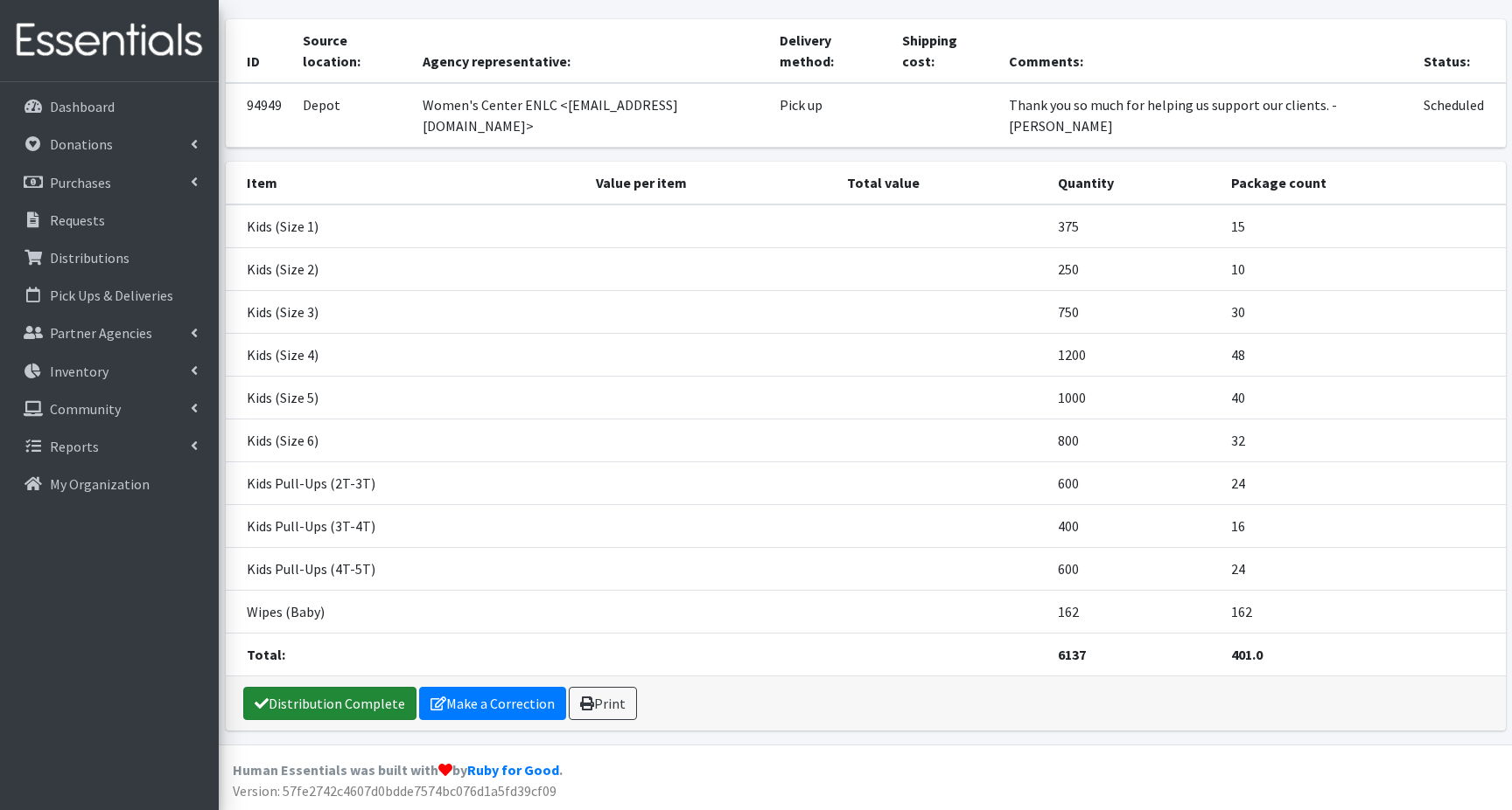
click at [283, 703] on link "Distribution Complete" at bounding box center [329, 703] width 173 height 33
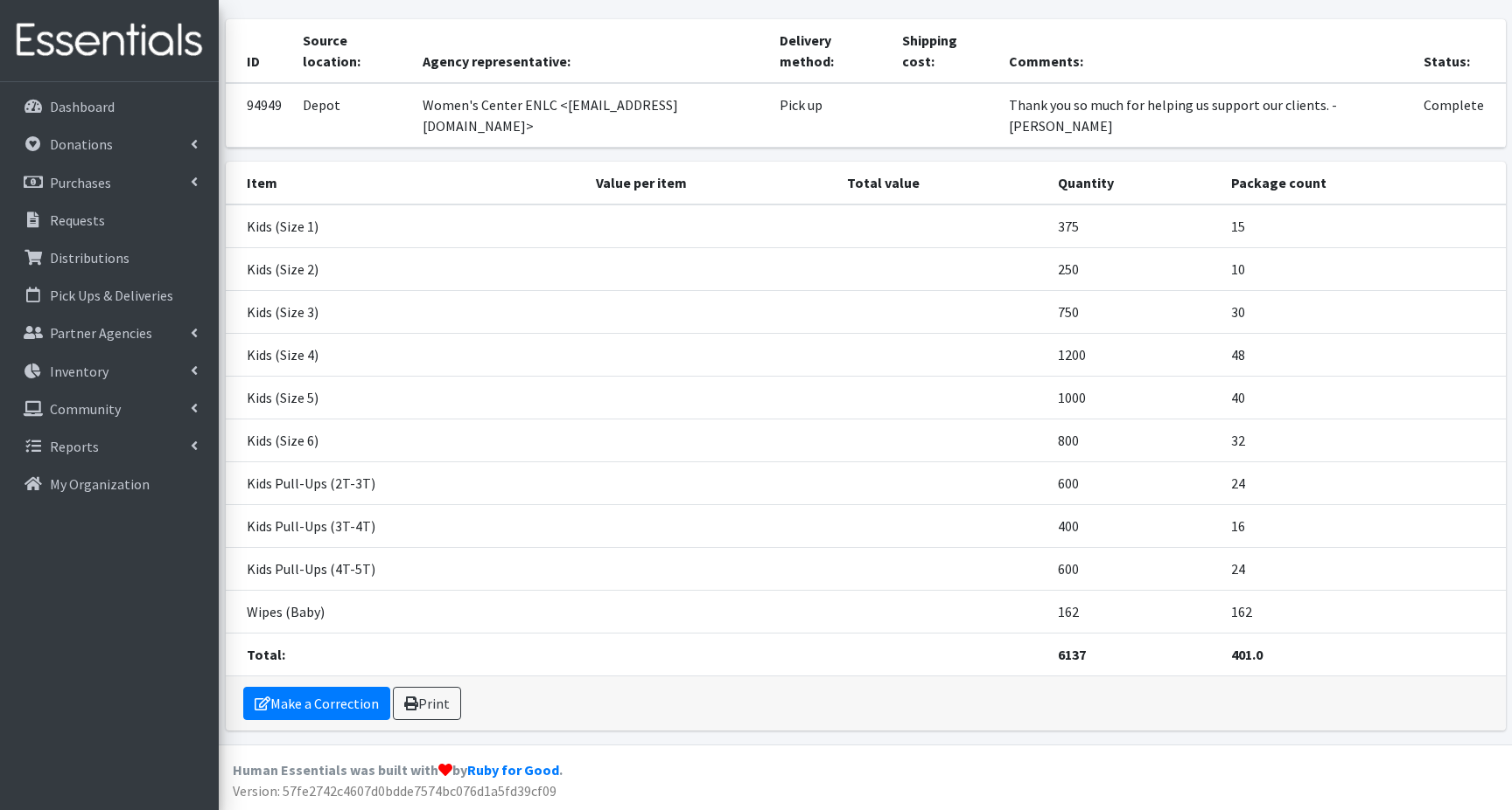
scroll to position [0, 0]
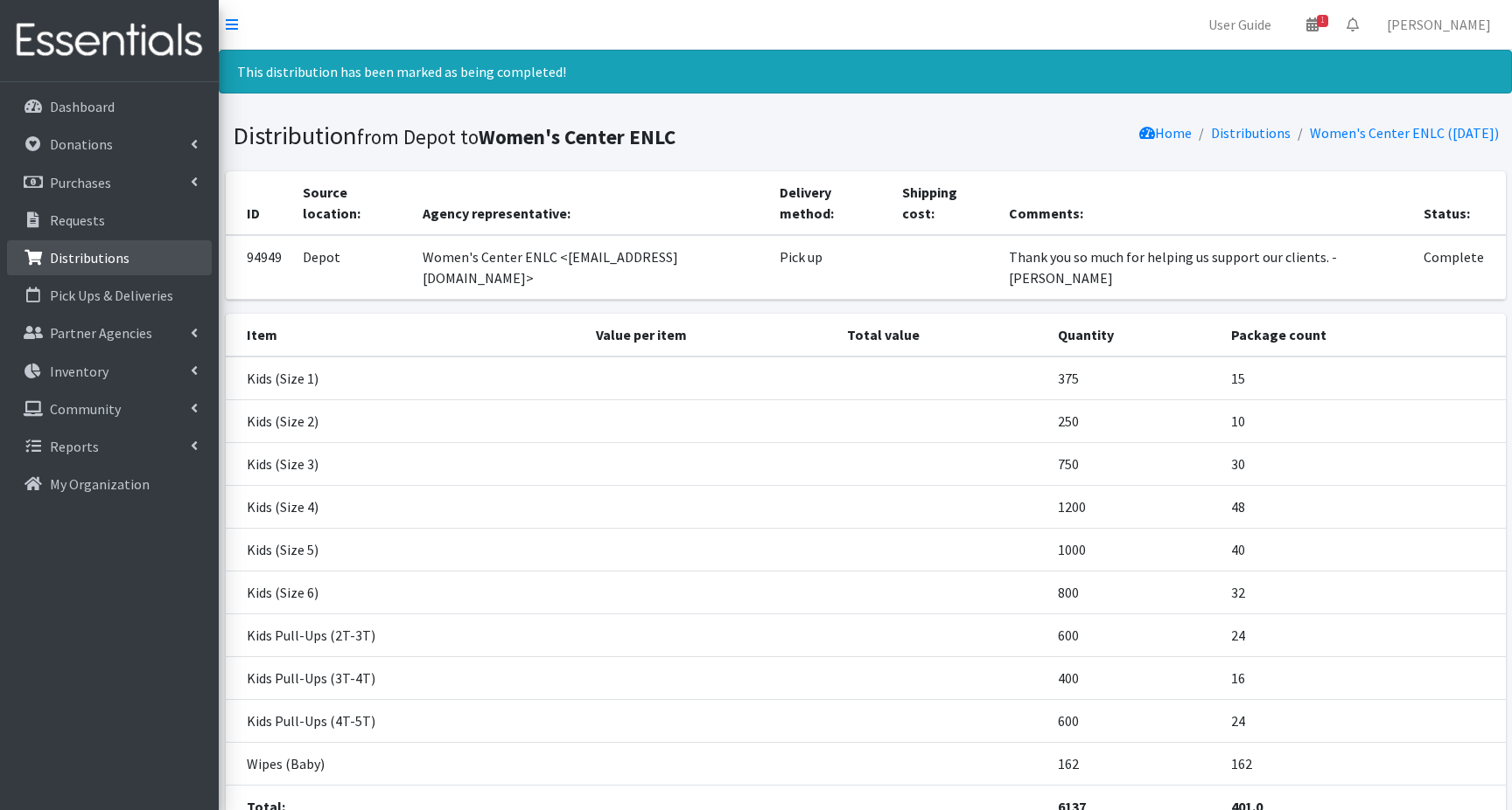
click at [79, 257] on p "Distributions" at bounding box center [90, 258] width 80 height 18
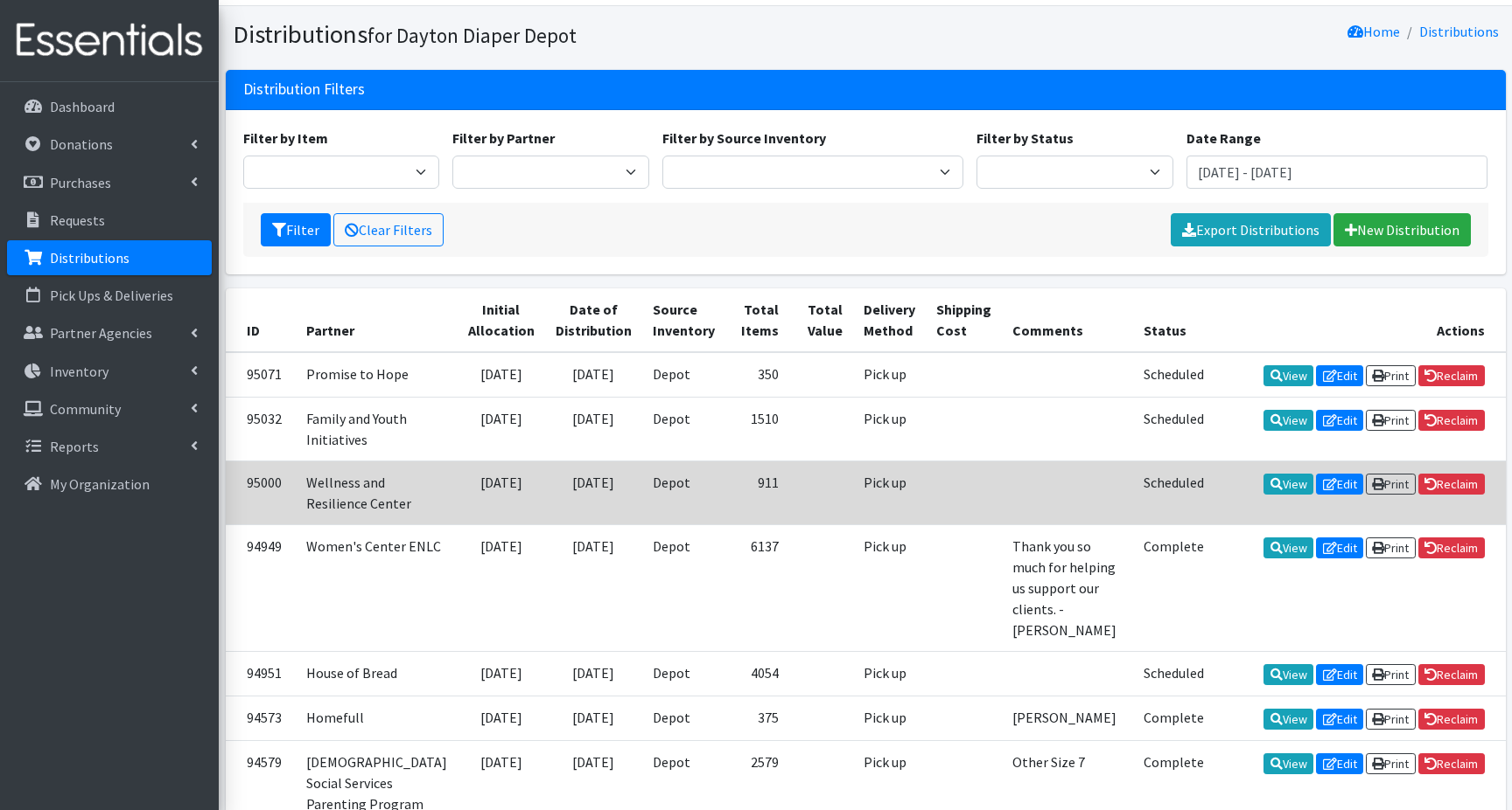
scroll to position [88, 0]
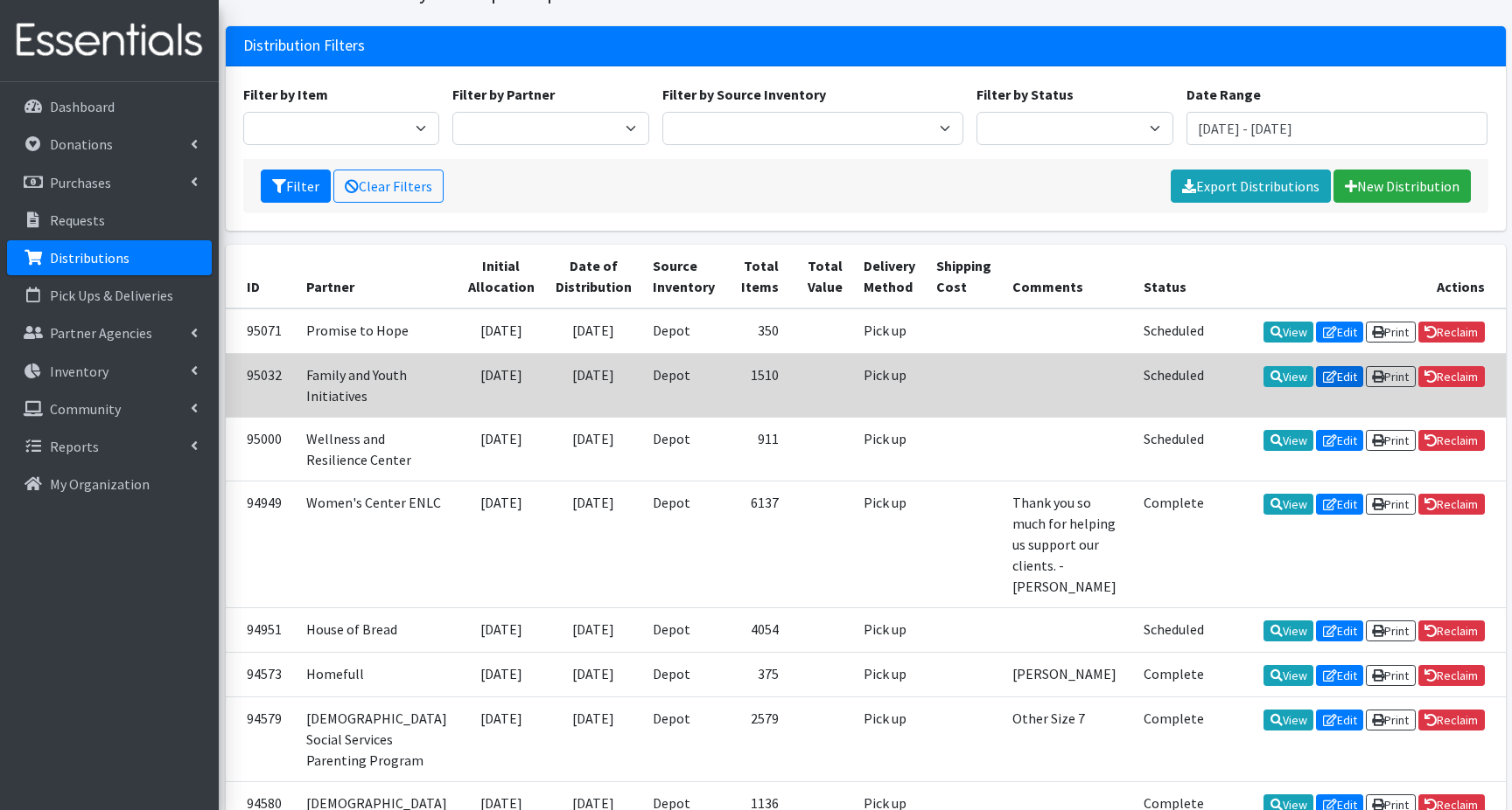
click at [1327, 383] on icon at bounding box center [1330, 377] width 14 height 12
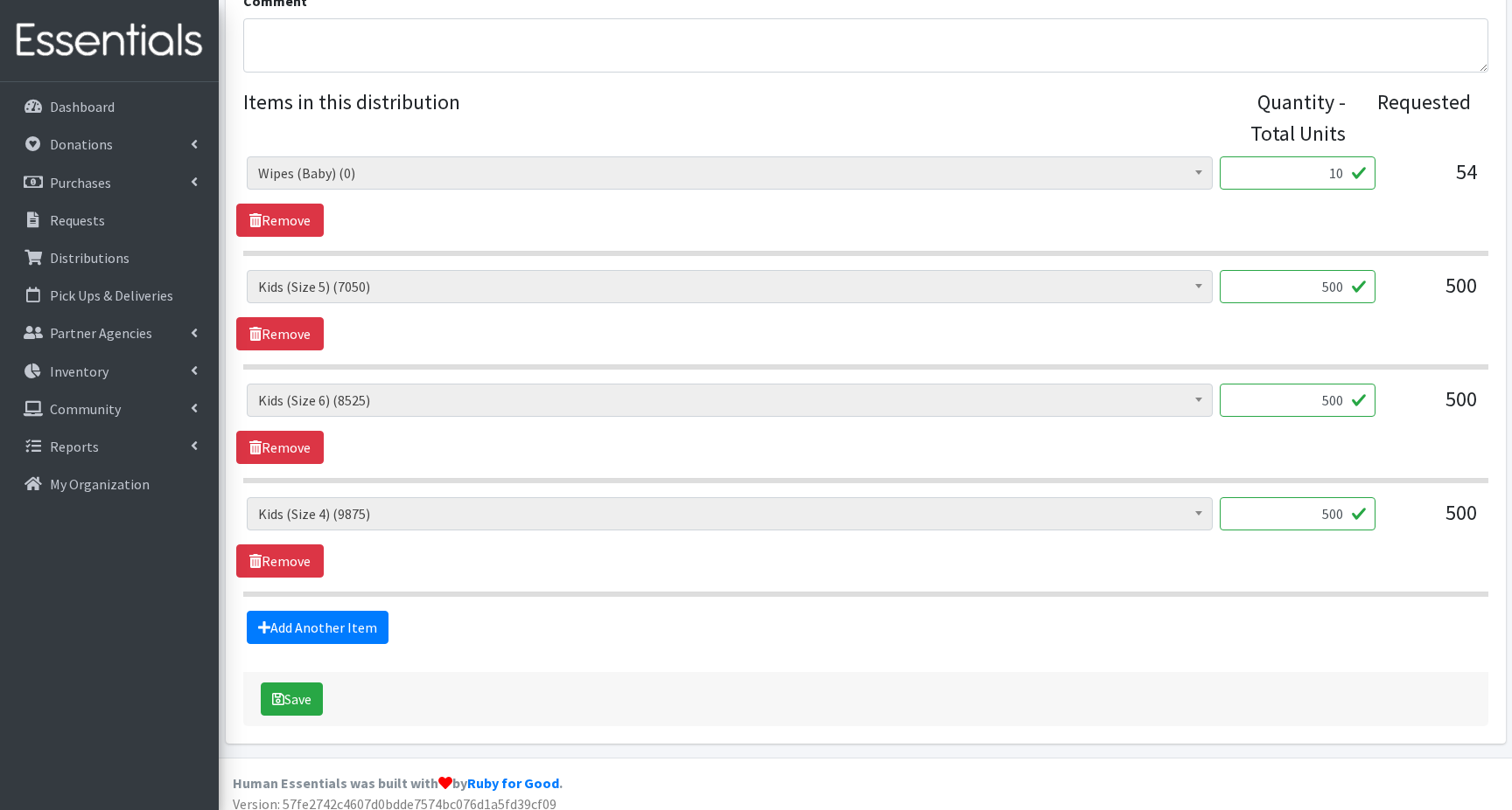
scroll to position [672, 0]
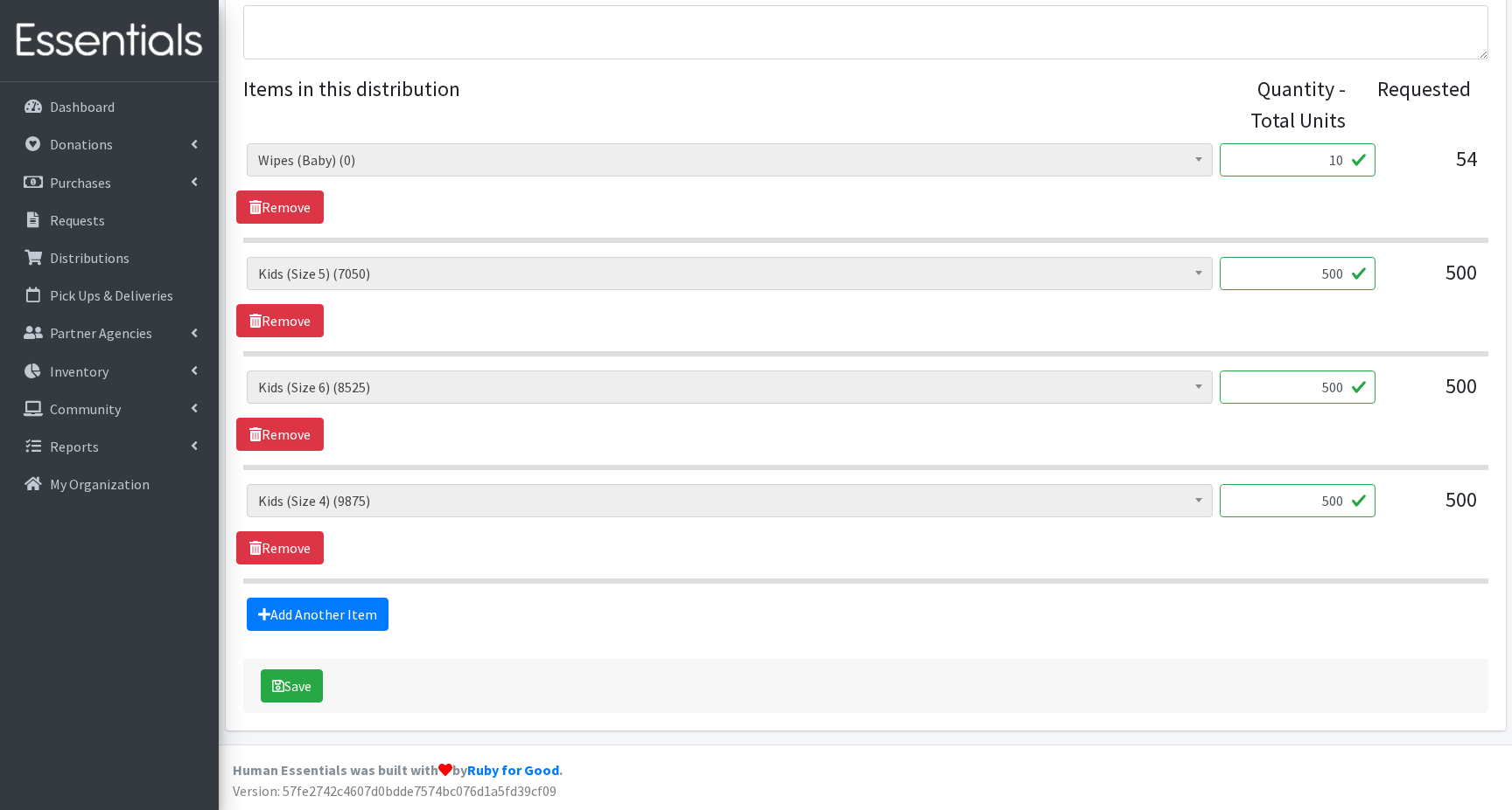
click at [1315, 160] on input "10" at bounding box center [1297, 160] width 156 height 33
click at [113, 369] on link "Inventory" at bounding box center [109, 372] width 205 height 35
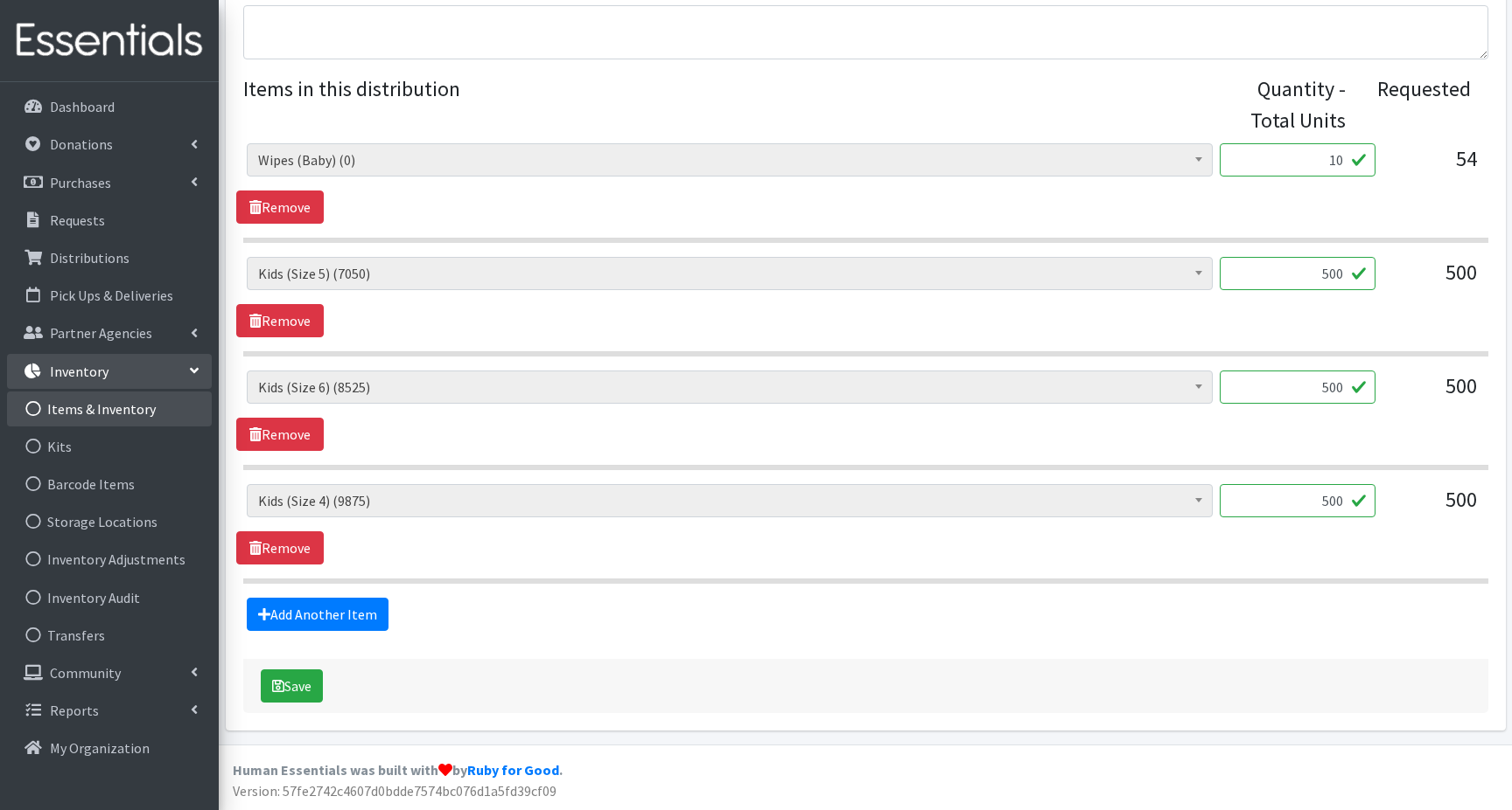
click at [101, 406] on link "Items & Inventory" at bounding box center [109, 408] width 205 height 35
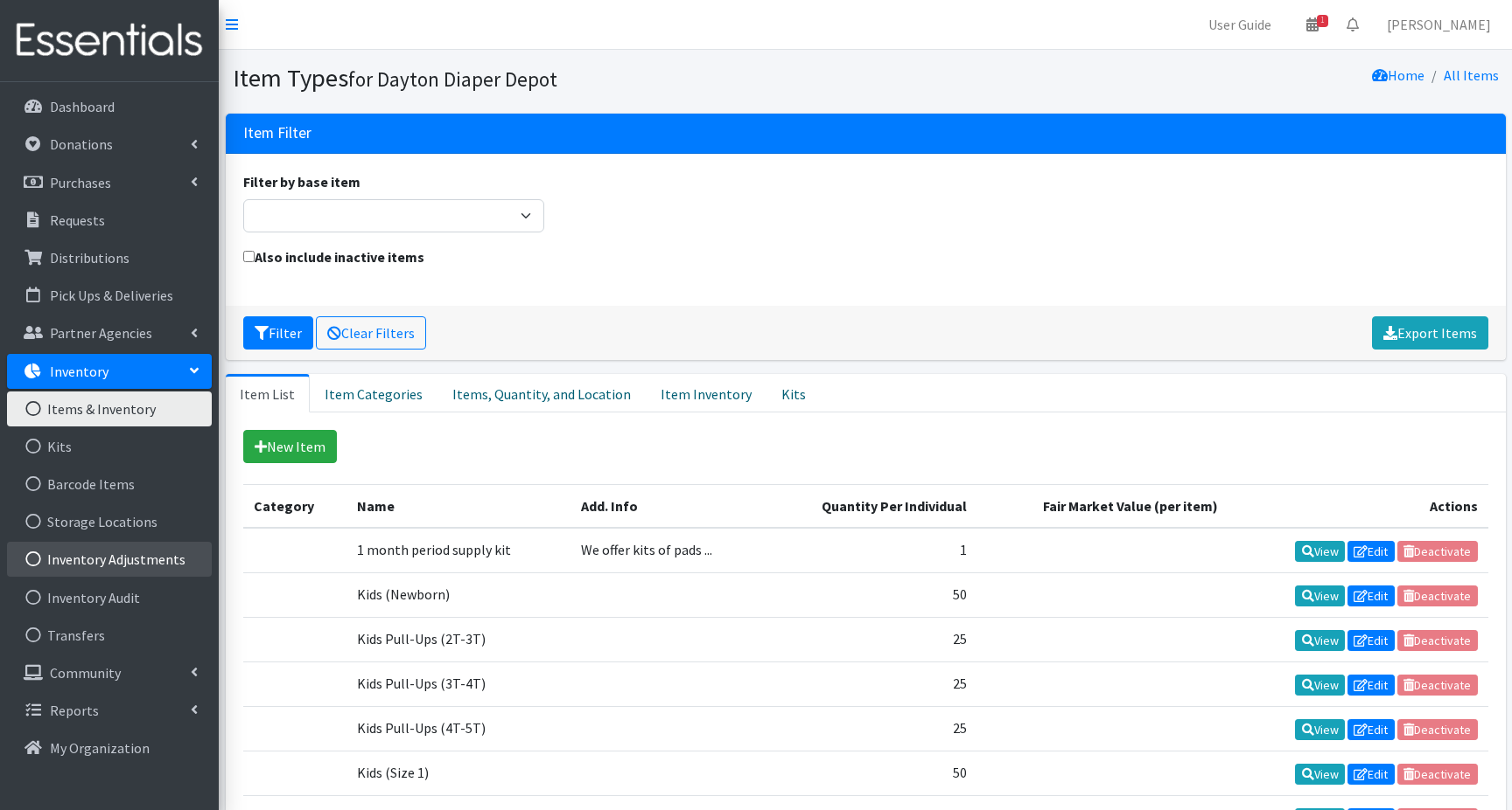
click at [118, 564] on link "Inventory Adjustments" at bounding box center [109, 559] width 205 height 35
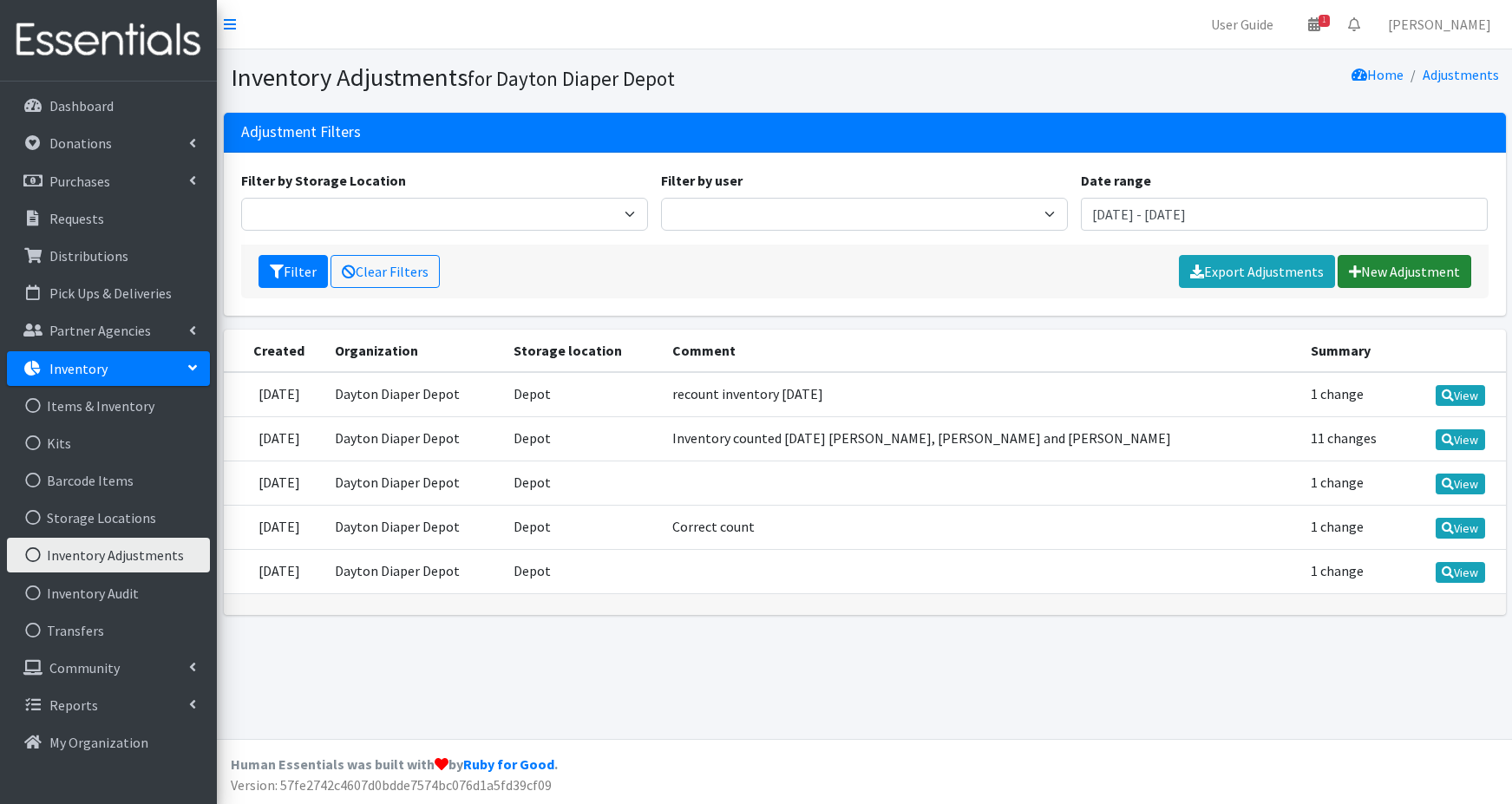
click at [1360, 269] on icon at bounding box center [1354, 272] width 12 height 14
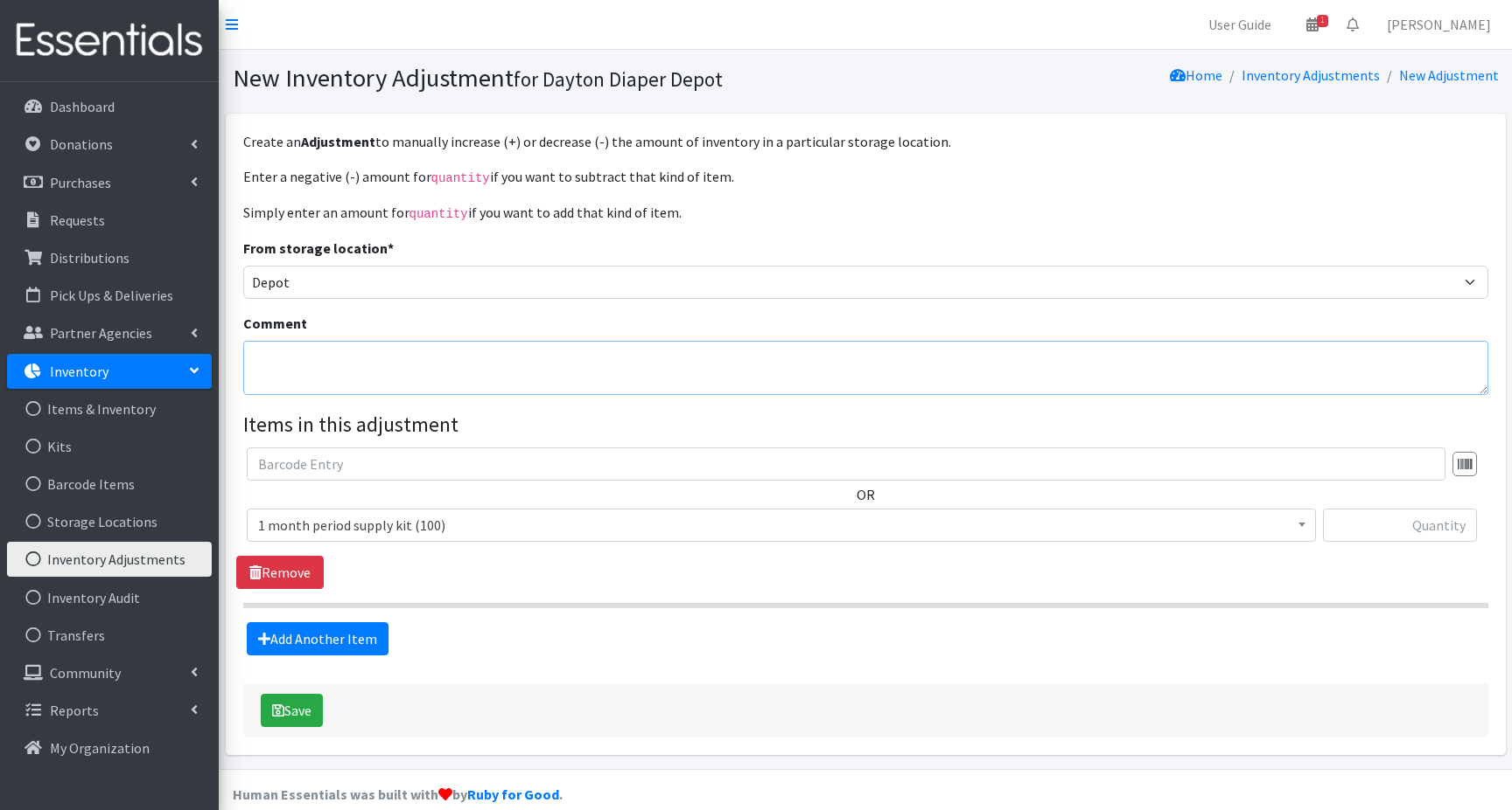
click at [294, 365] on textarea "Comment" at bounding box center [865, 368] width 1245 height 54
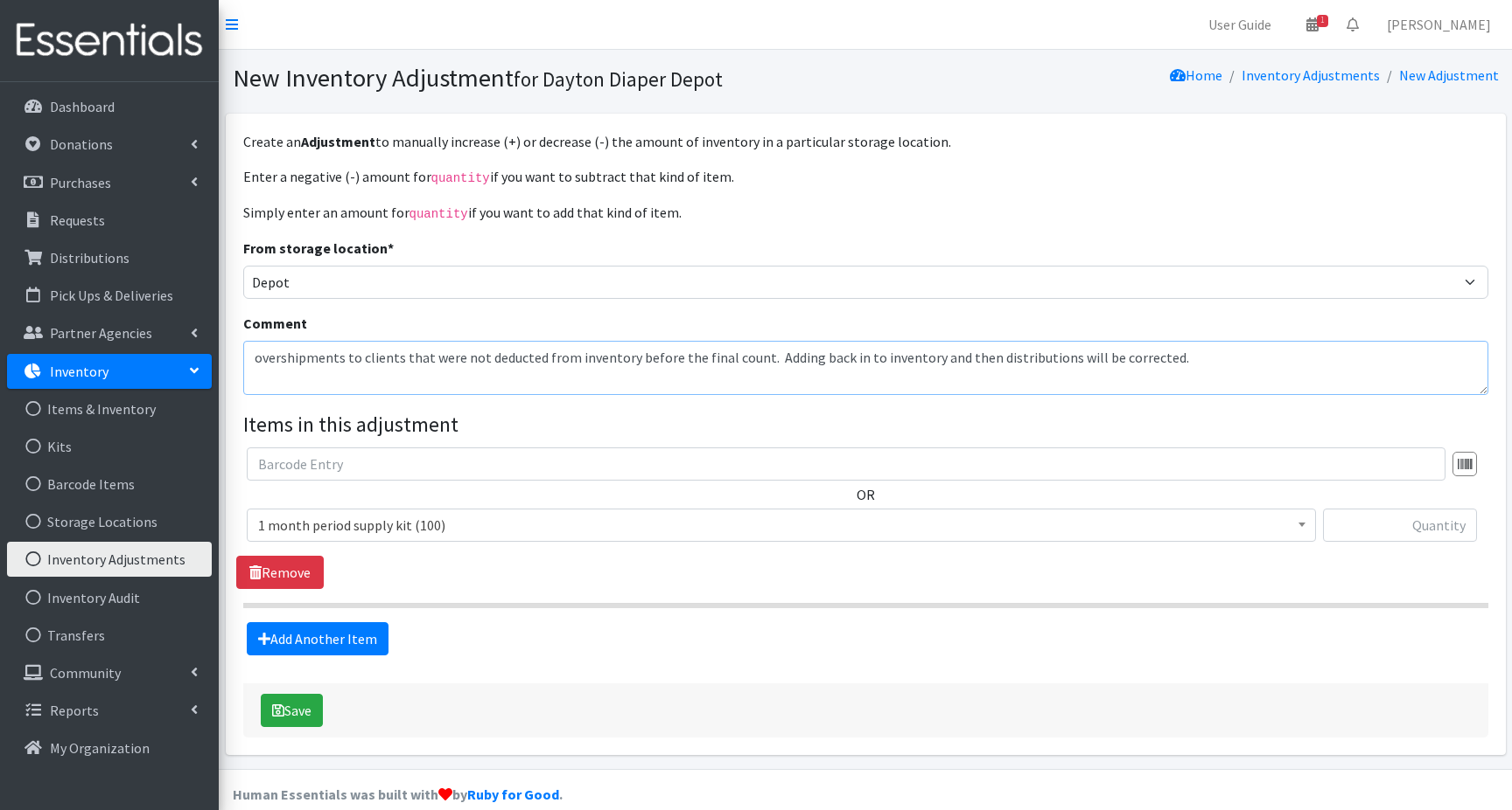
type textarea "overshipments to clients that were not deducted from inventory before the final…"
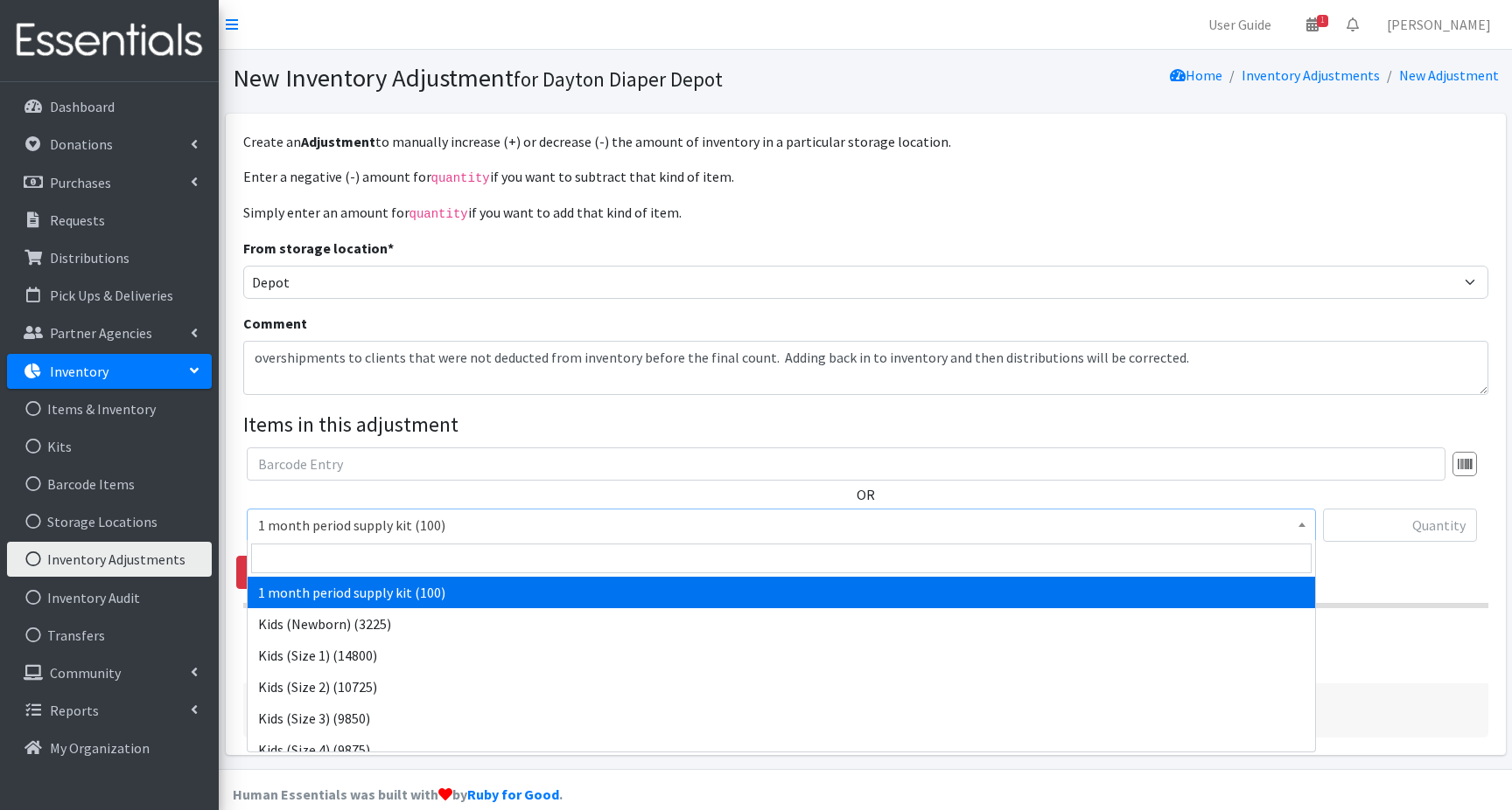
click at [315, 527] on span "1 month period supply kit (100)" at bounding box center [780, 525] width 1046 height 25
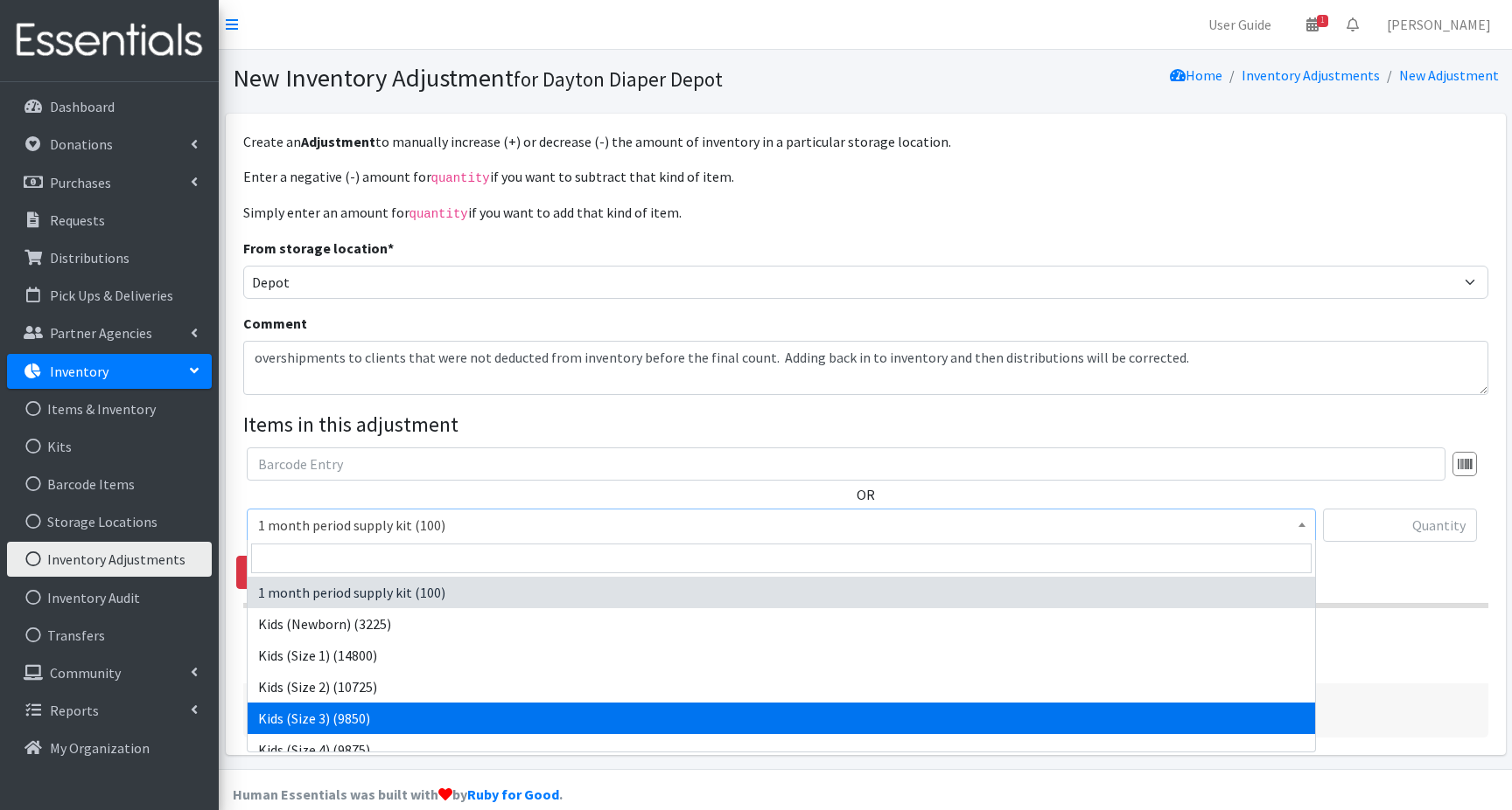
select select "15069"
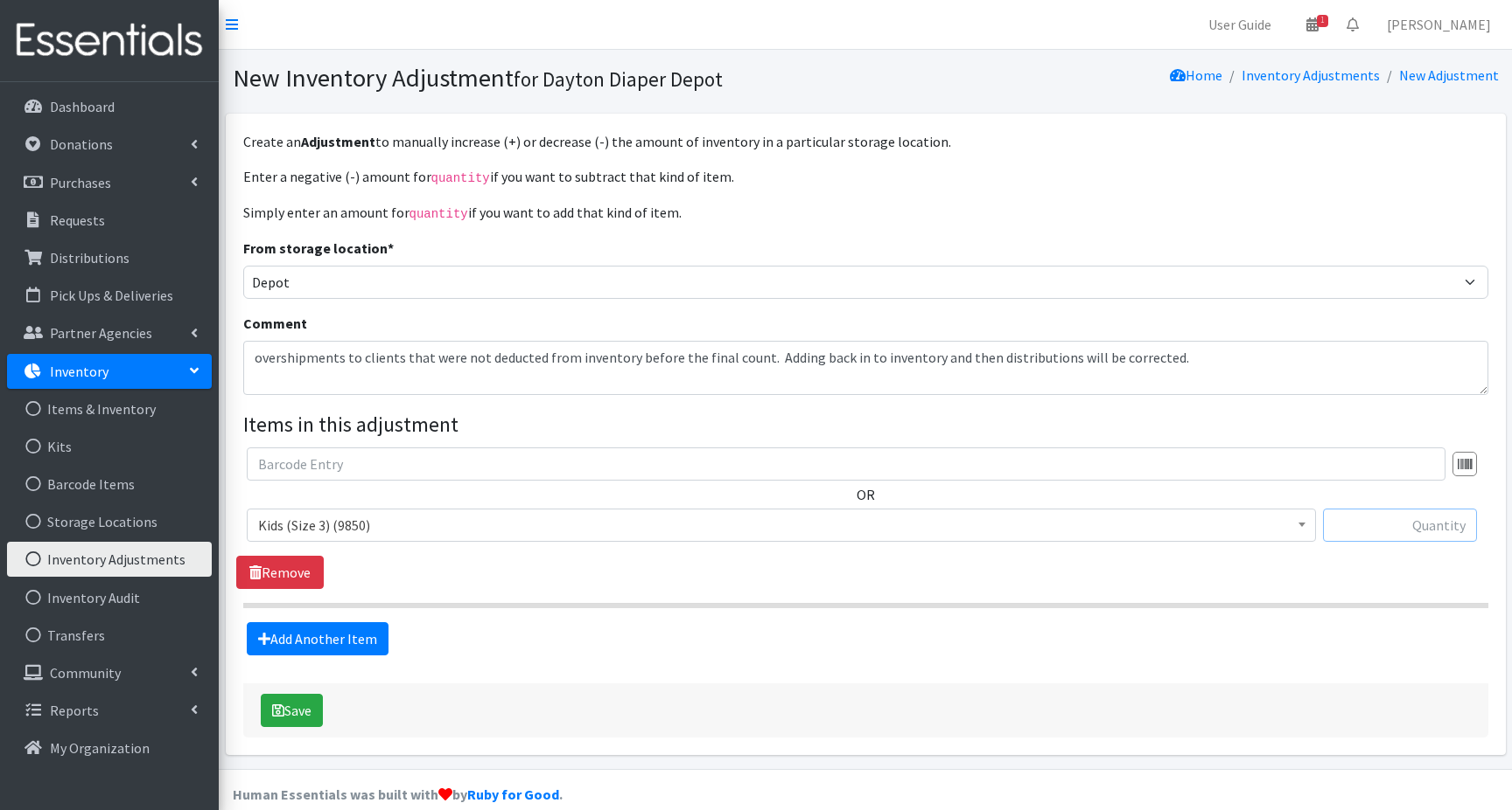
click at [1381, 523] on input "text" at bounding box center [1400, 524] width 154 height 33
type input "75"
click at [321, 637] on link "Add Another Item" at bounding box center [318, 638] width 142 height 33
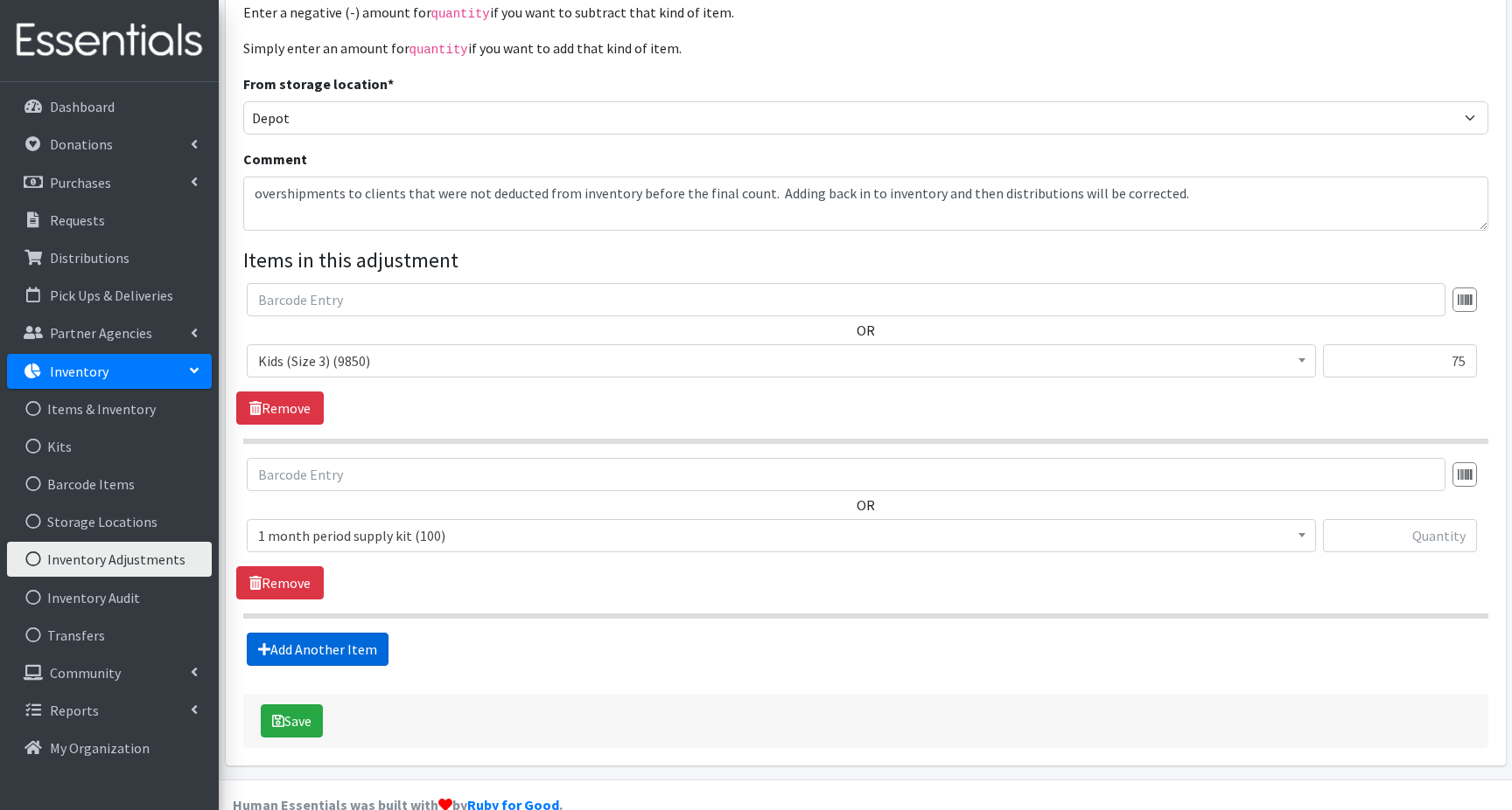
scroll to position [198, 0]
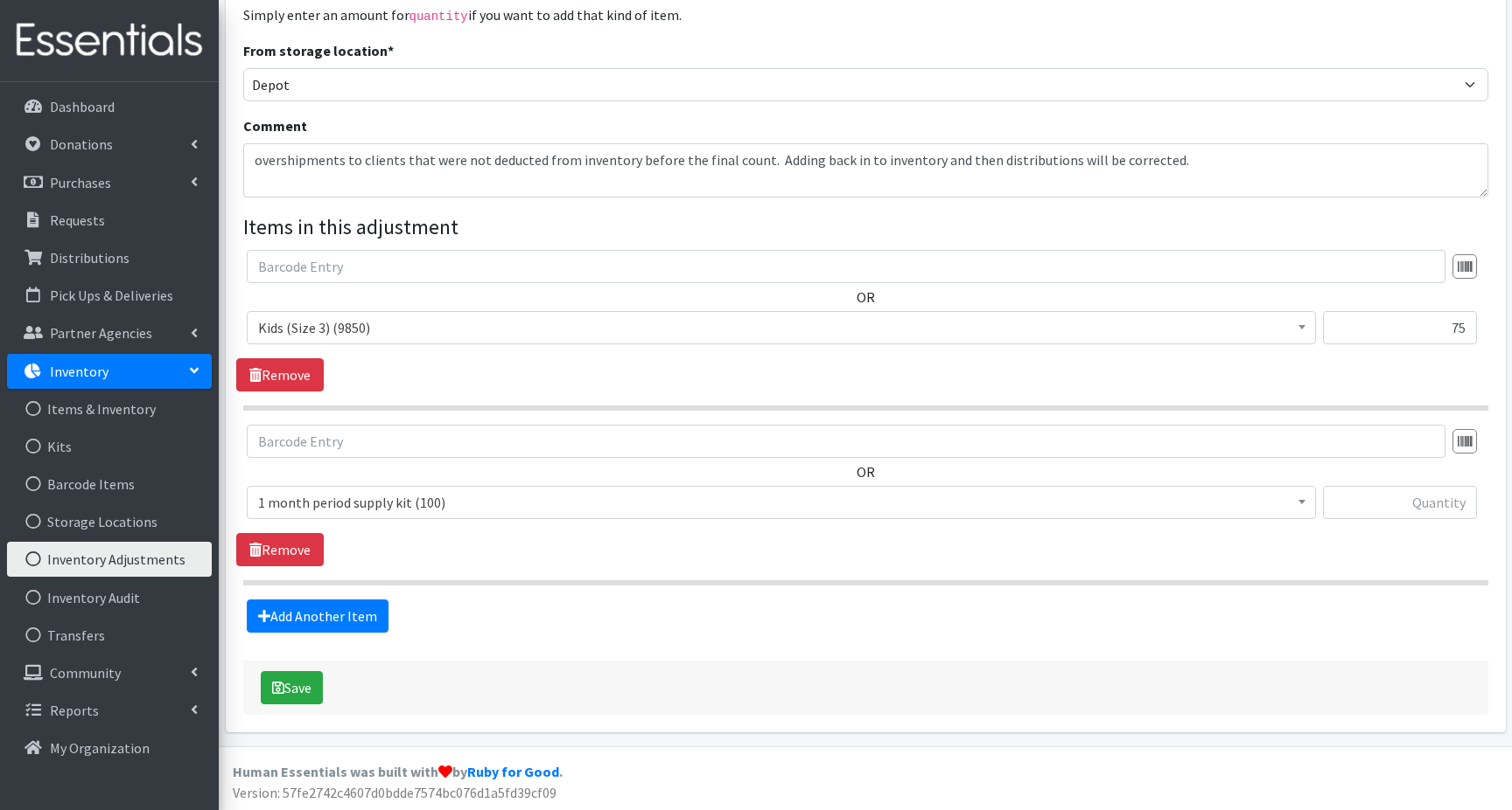
click at [287, 501] on span "1 month period supply kit (100)" at bounding box center [780, 502] width 1046 height 25
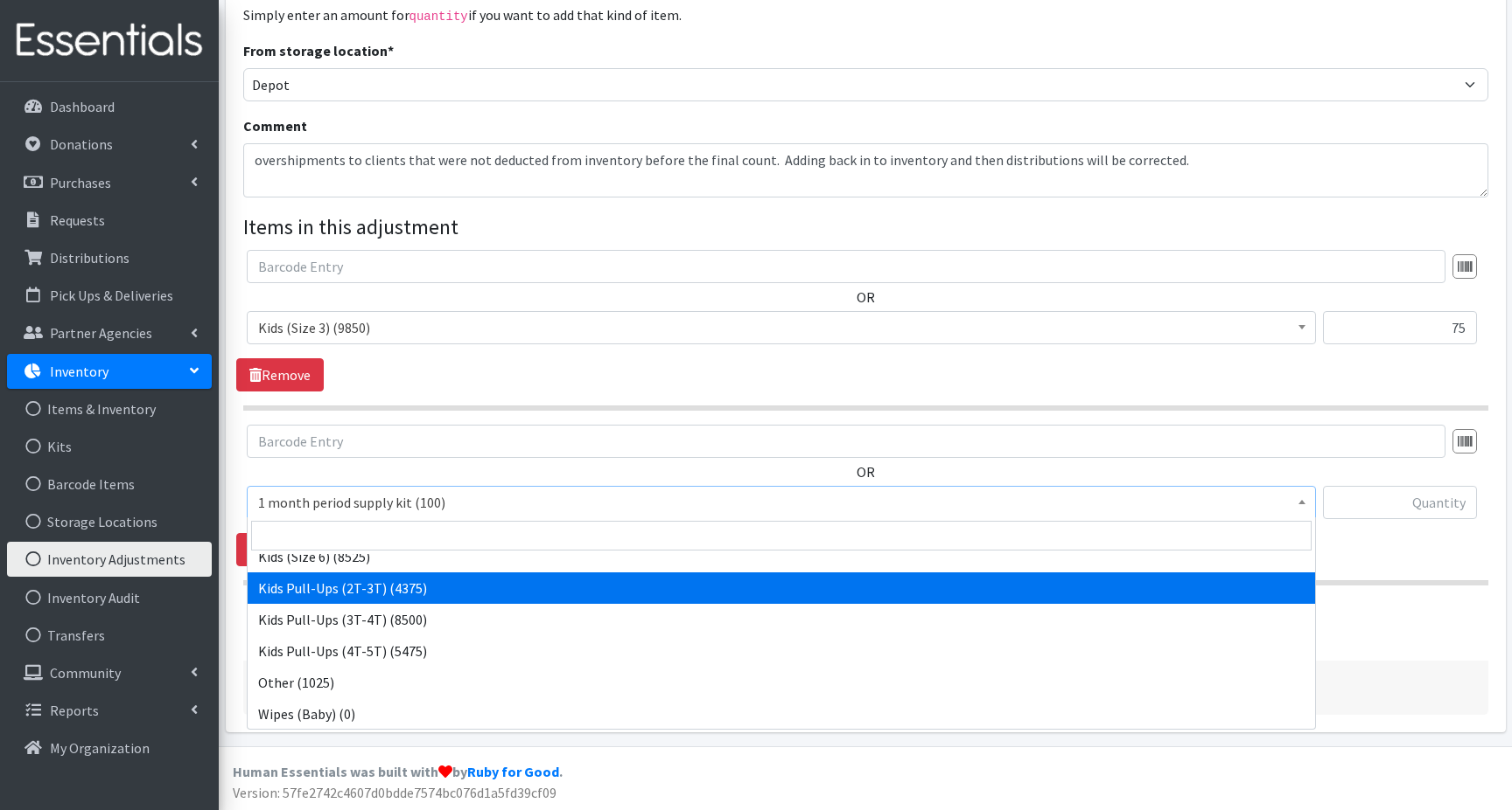
scroll to position [235, 0]
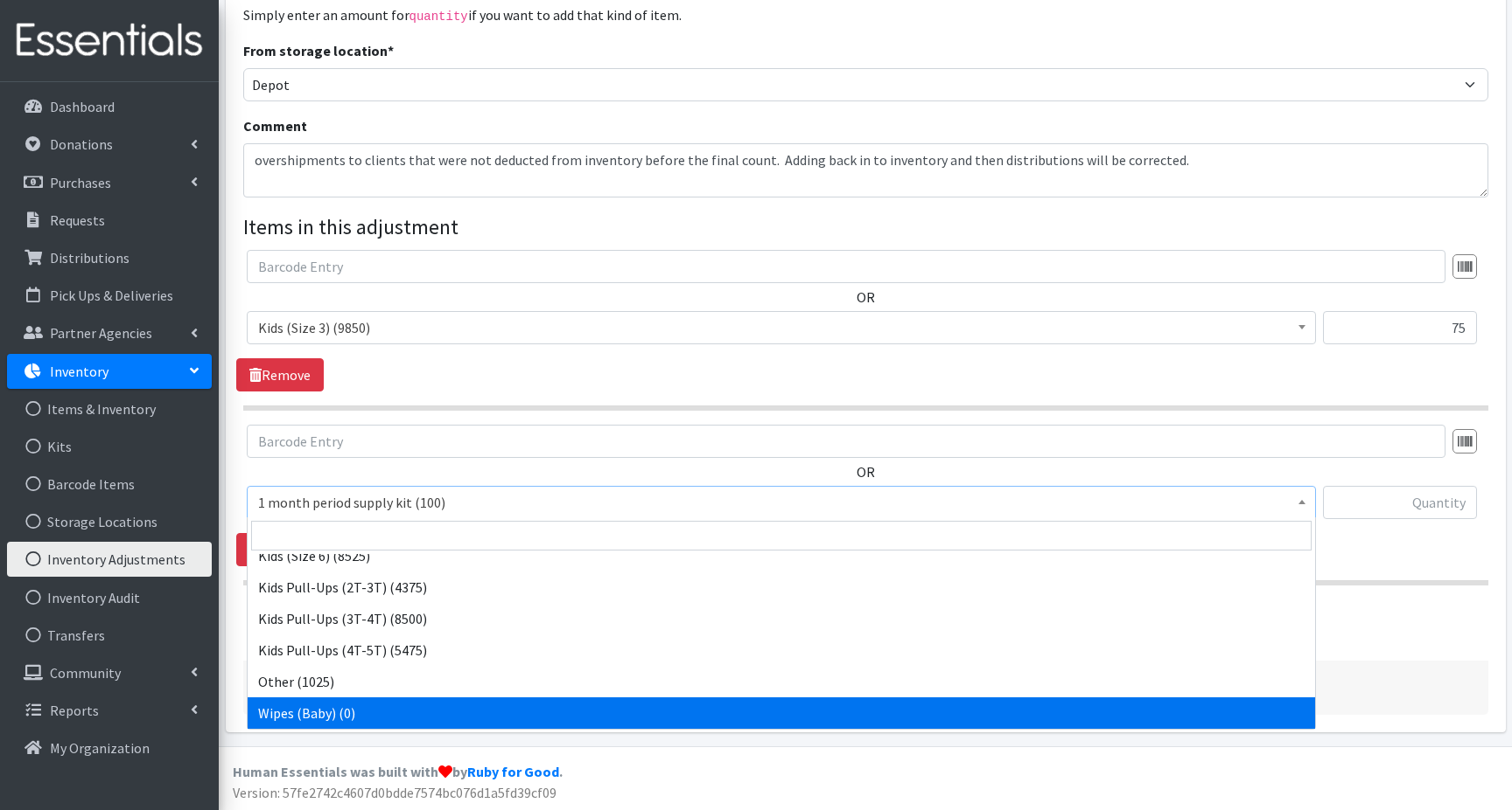
select select "15043"
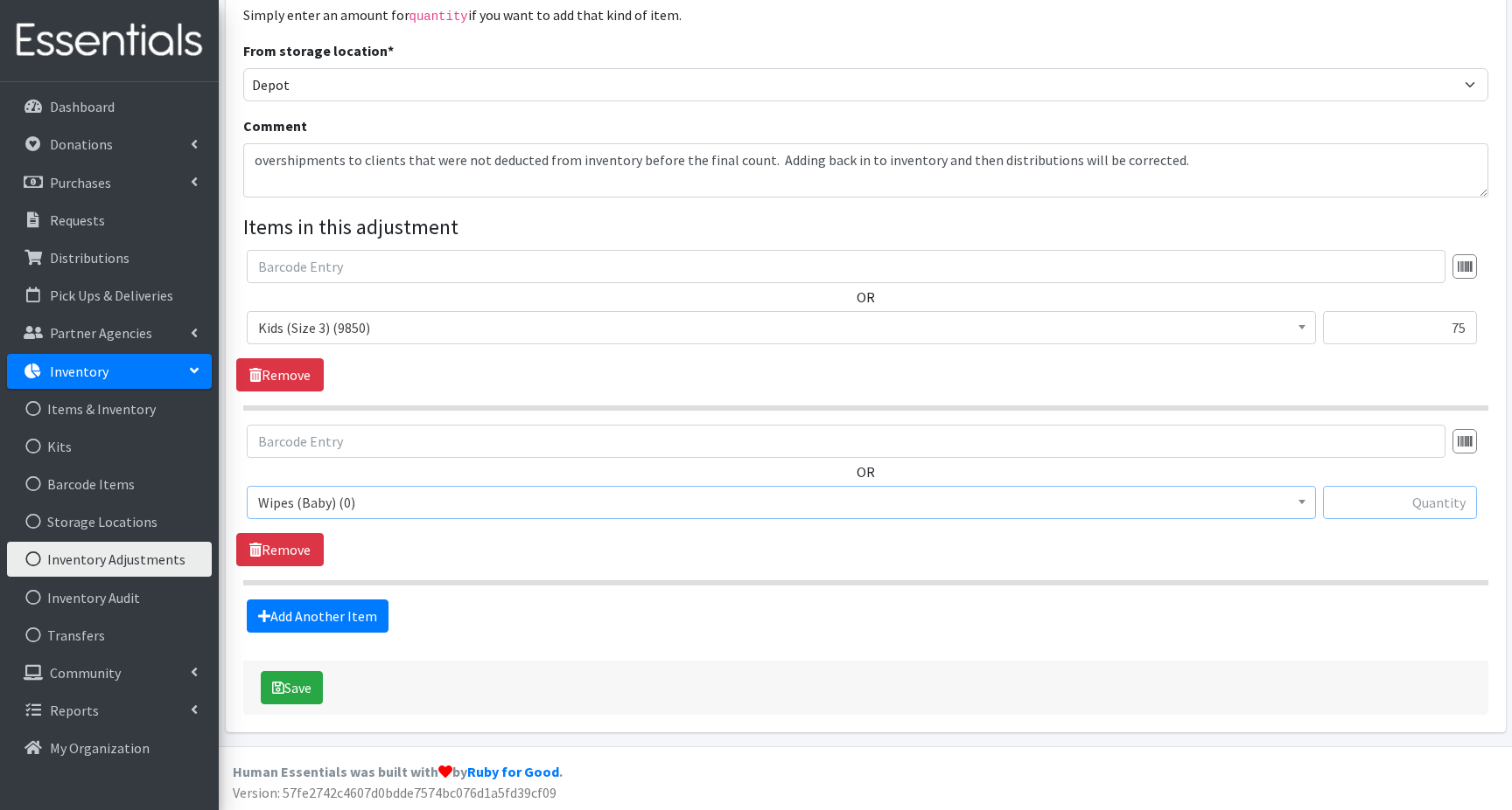
click at [1375, 494] on input "text" at bounding box center [1400, 502] width 154 height 33
type input "28"
click at [291, 690] on button "Save" at bounding box center [292, 687] width 62 height 33
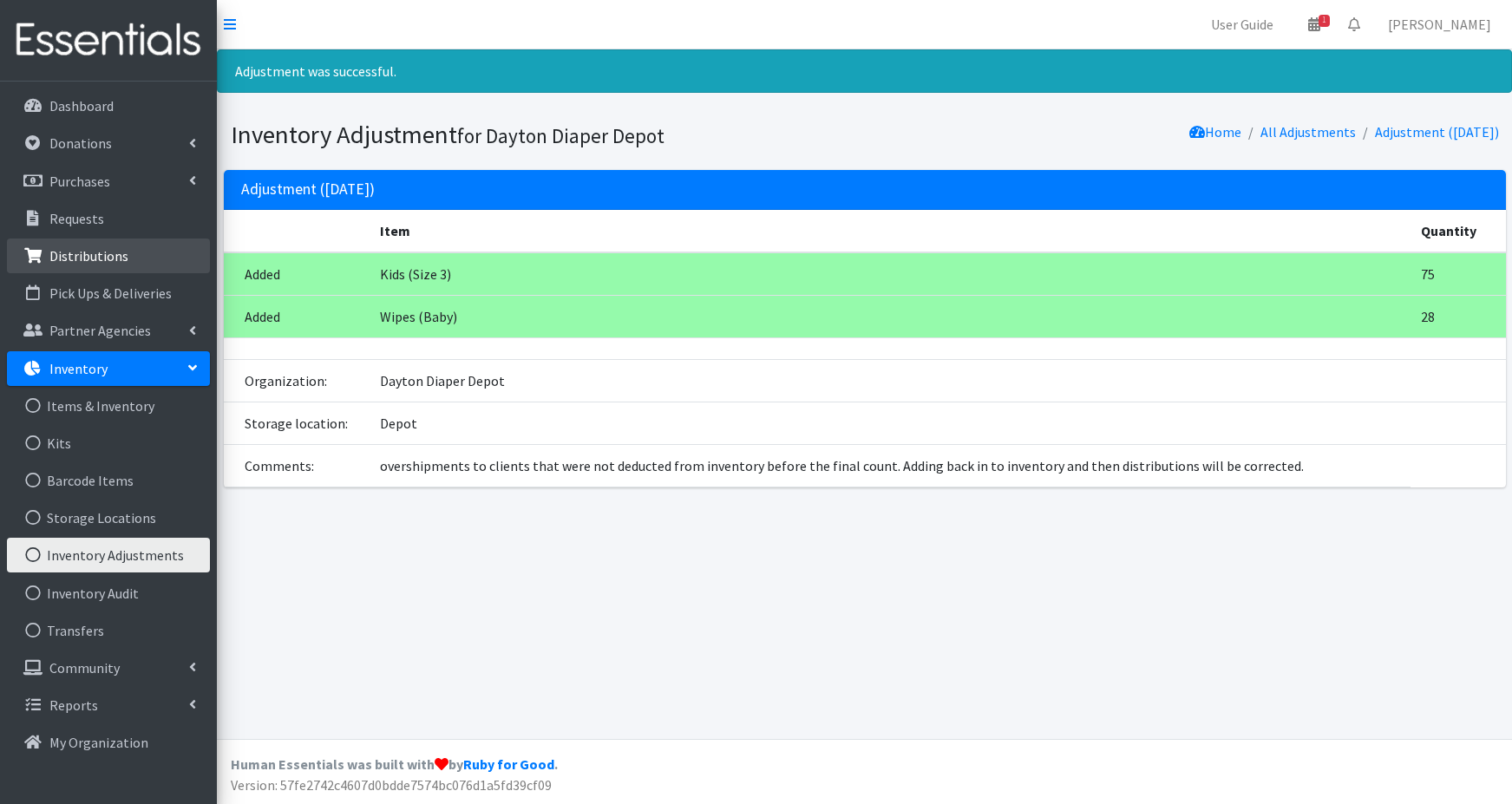
click at [68, 257] on p "Distributions" at bounding box center [89, 256] width 79 height 18
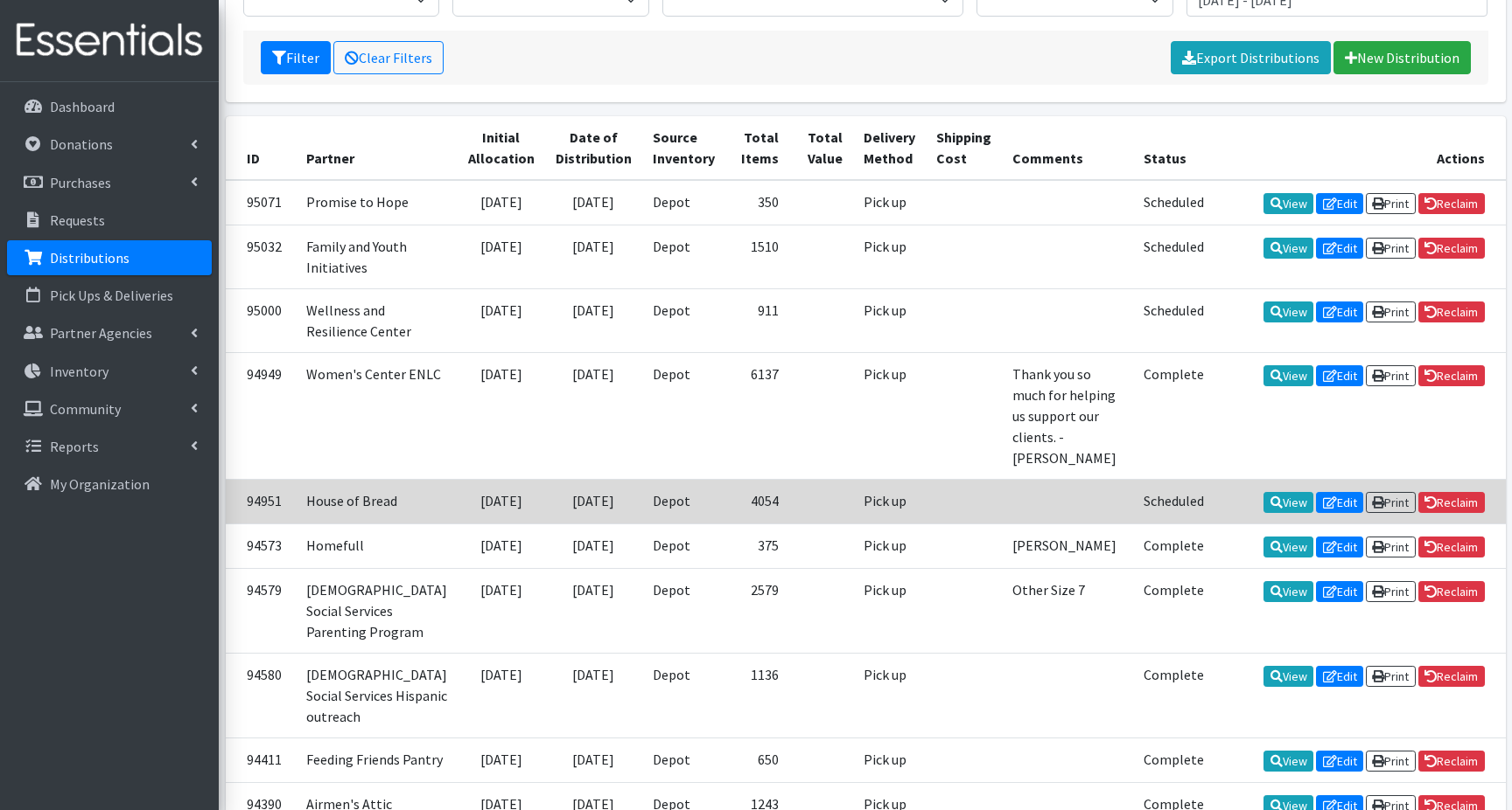
scroll to position [88, 0]
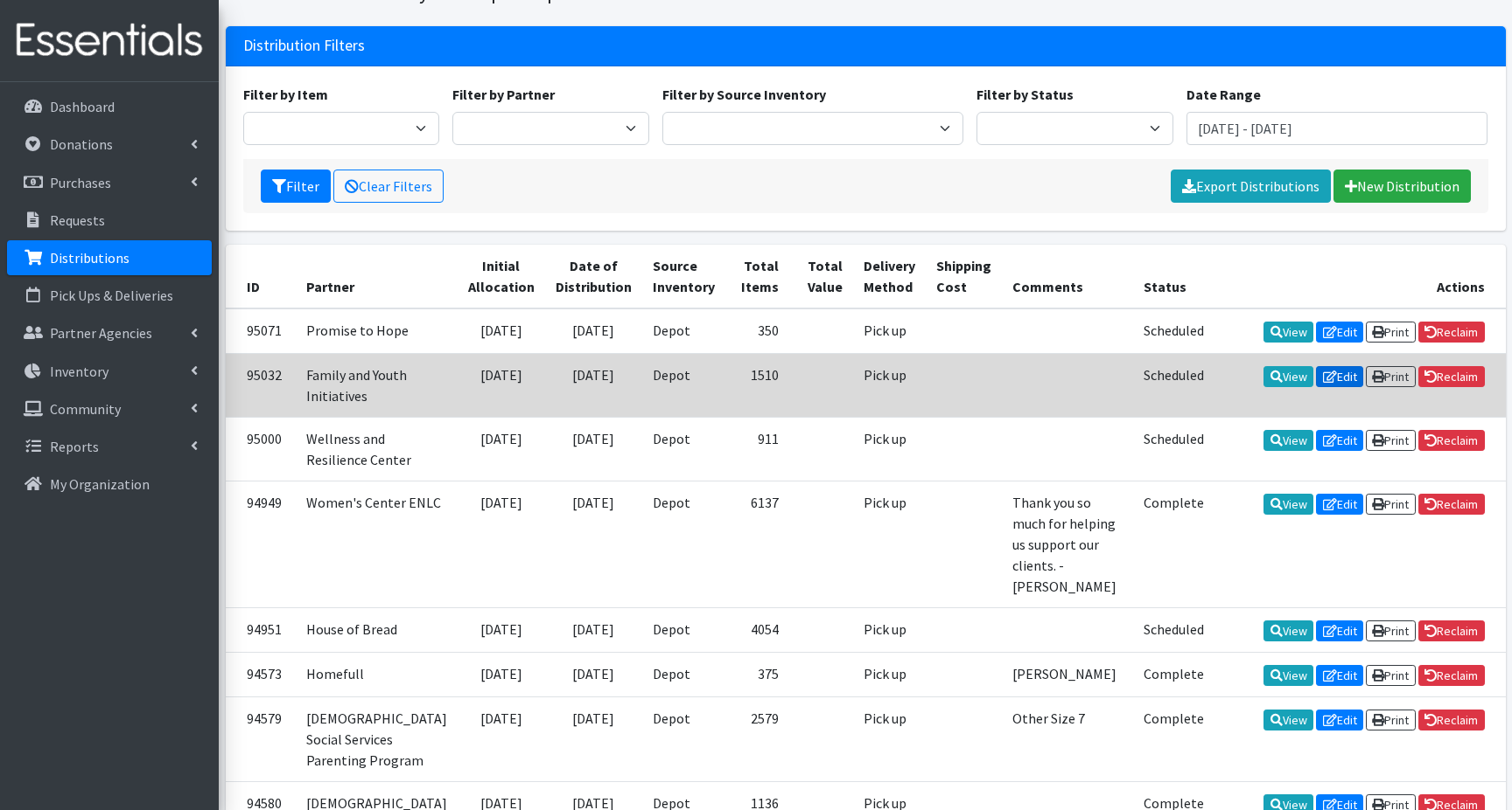
click at [1333, 388] on link "Edit" at bounding box center [1339, 377] width 47 height 21
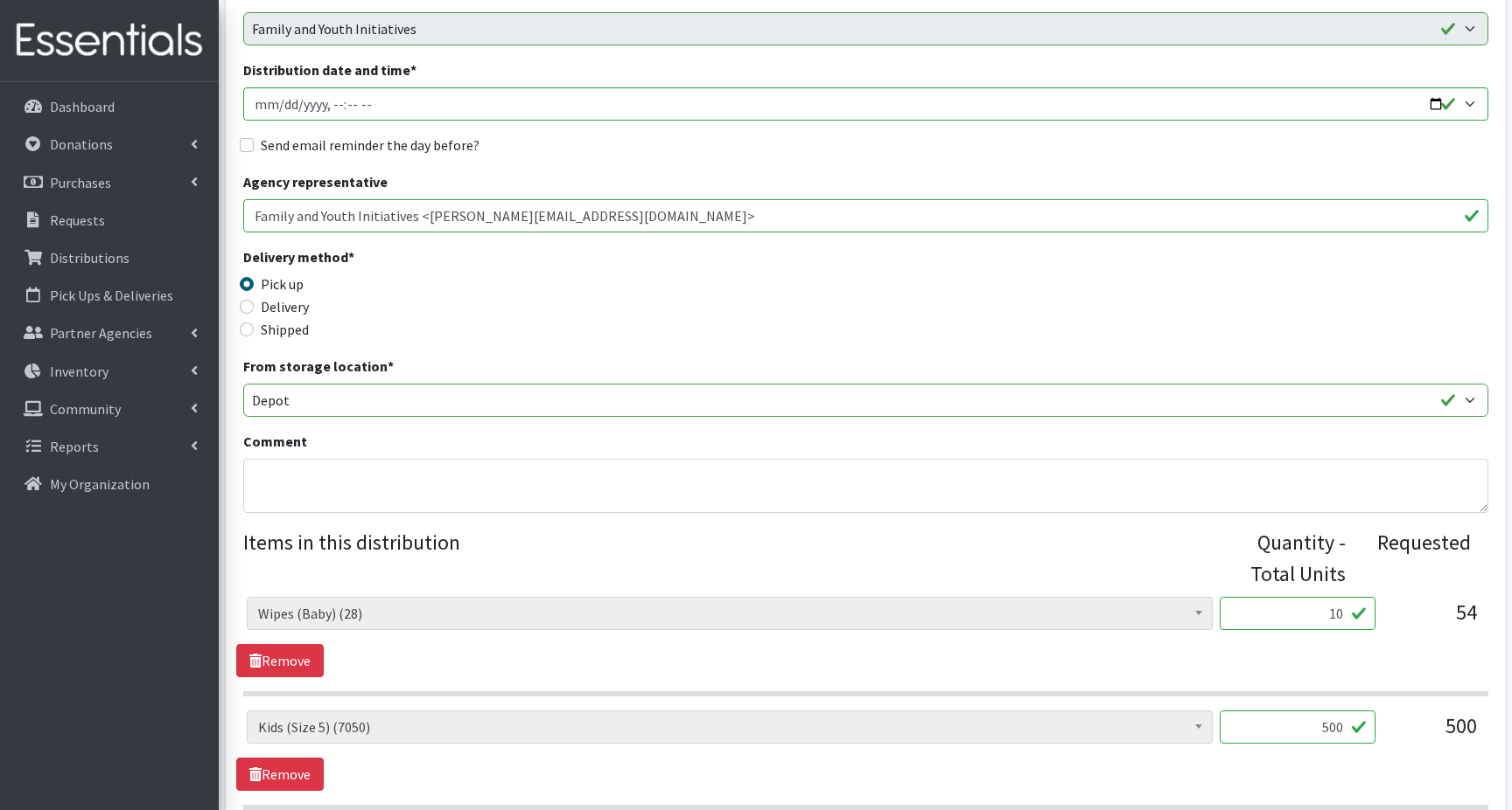
scroll to position [263, 0]
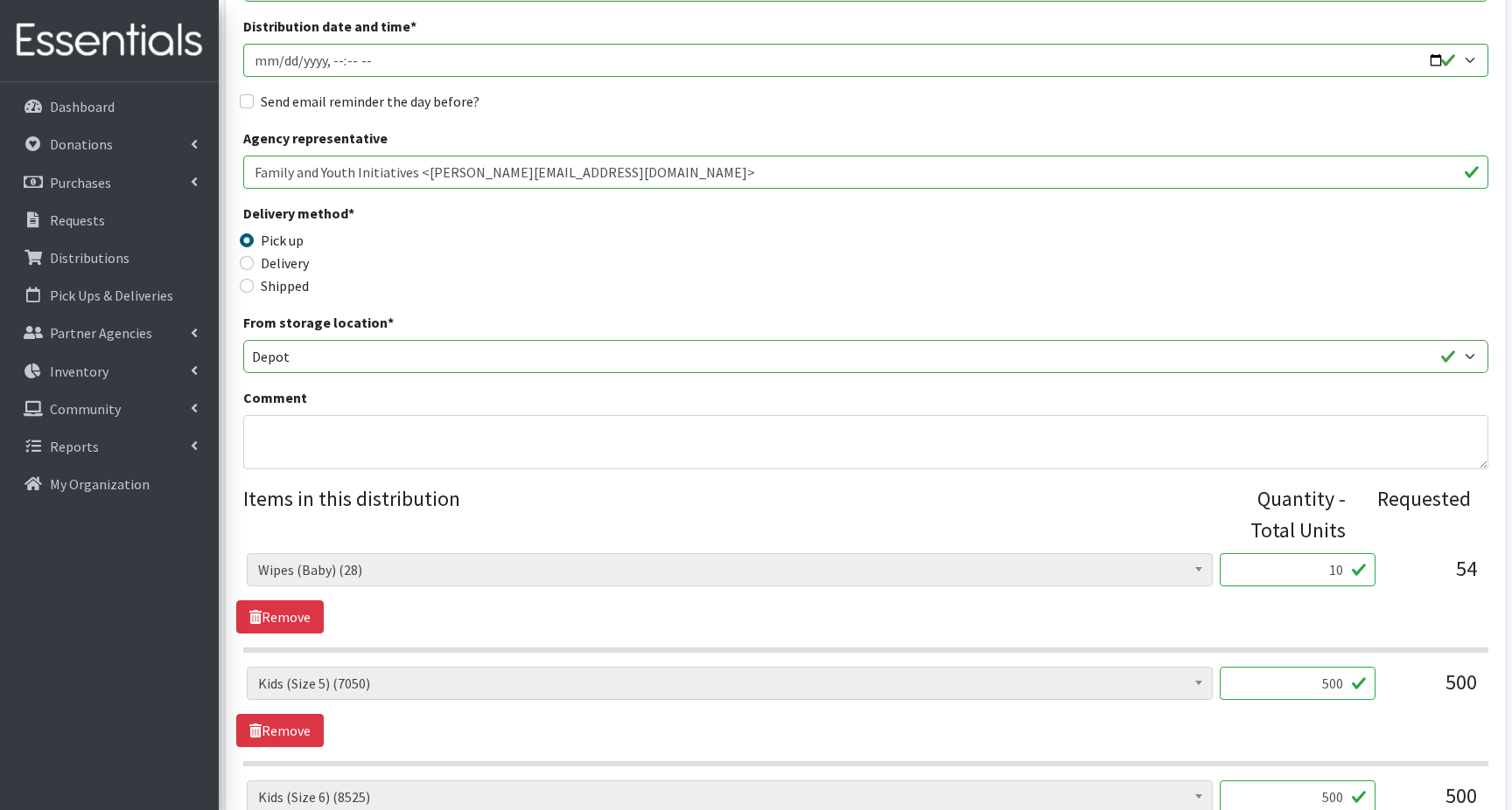
click at [1319, 568] on input "10" at bounding box center [1297, 569] width 156 height 33
type input "0"
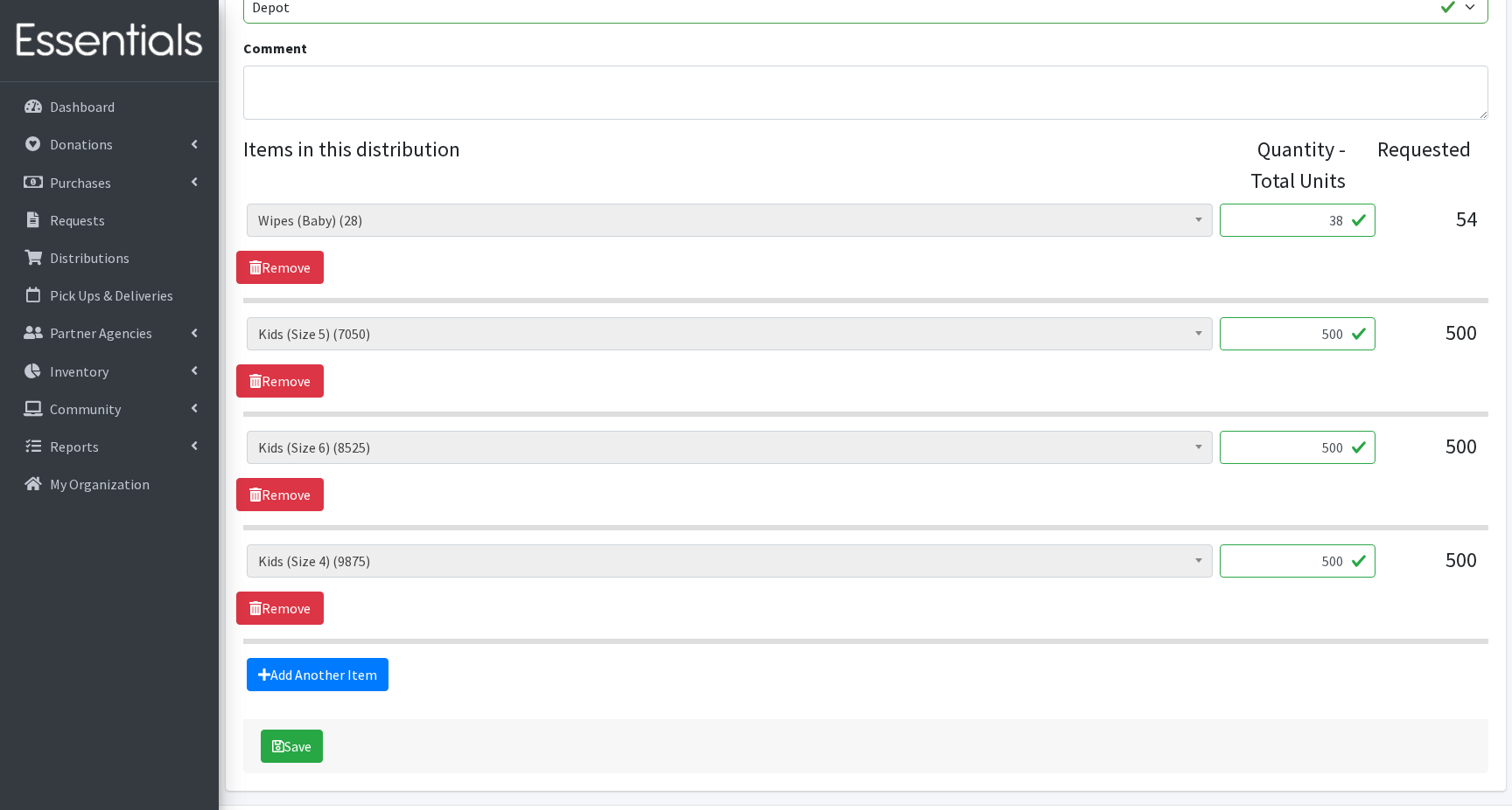
scroll to position [672, 0]
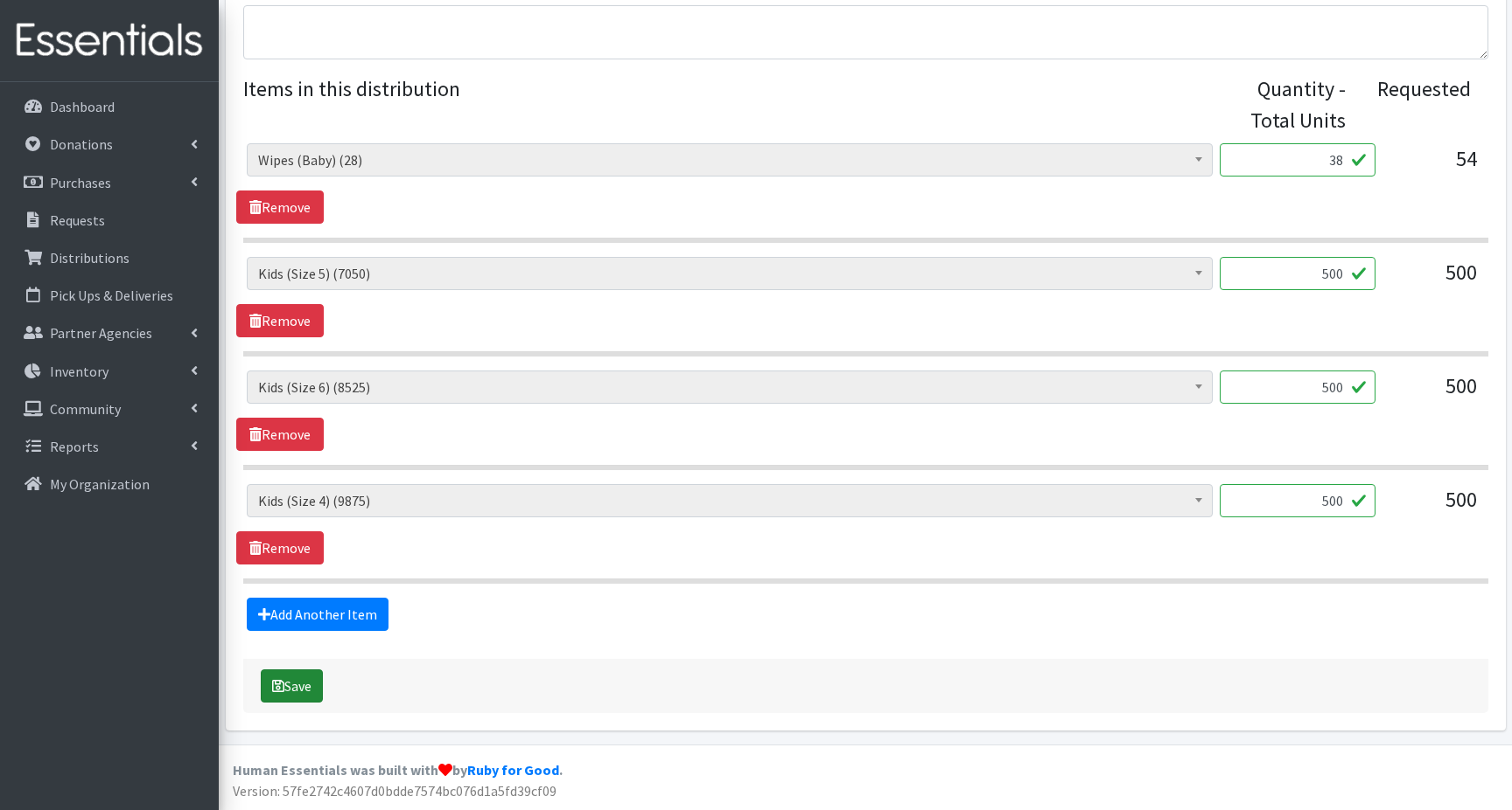
type input "38"
click at [283, 685] on icon "submit" at bounding box center [278, 686] width 12 height 14
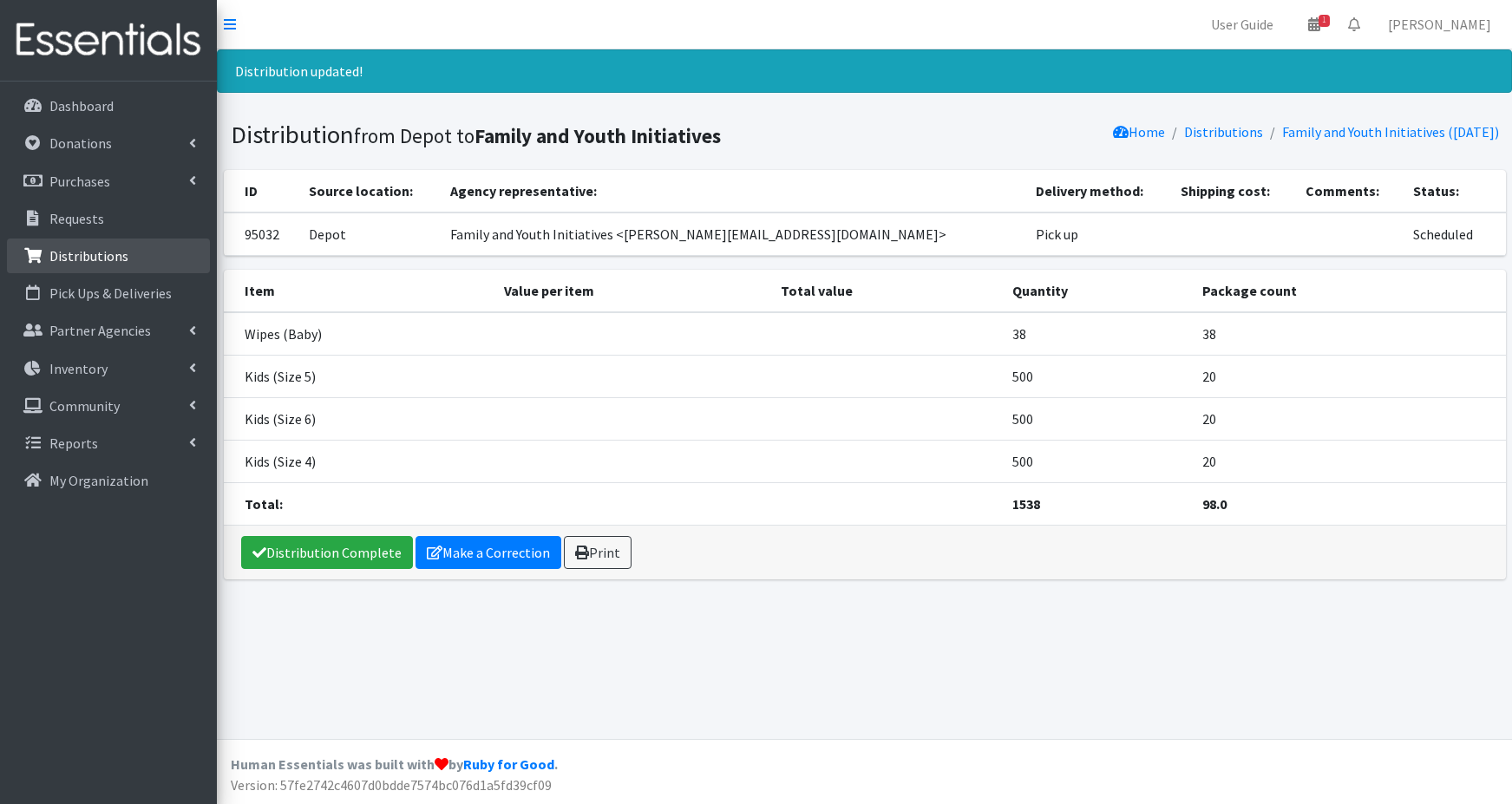
click at [109, 261] on p "Distributions" at bounding box center [89, 256] width 79 height 18
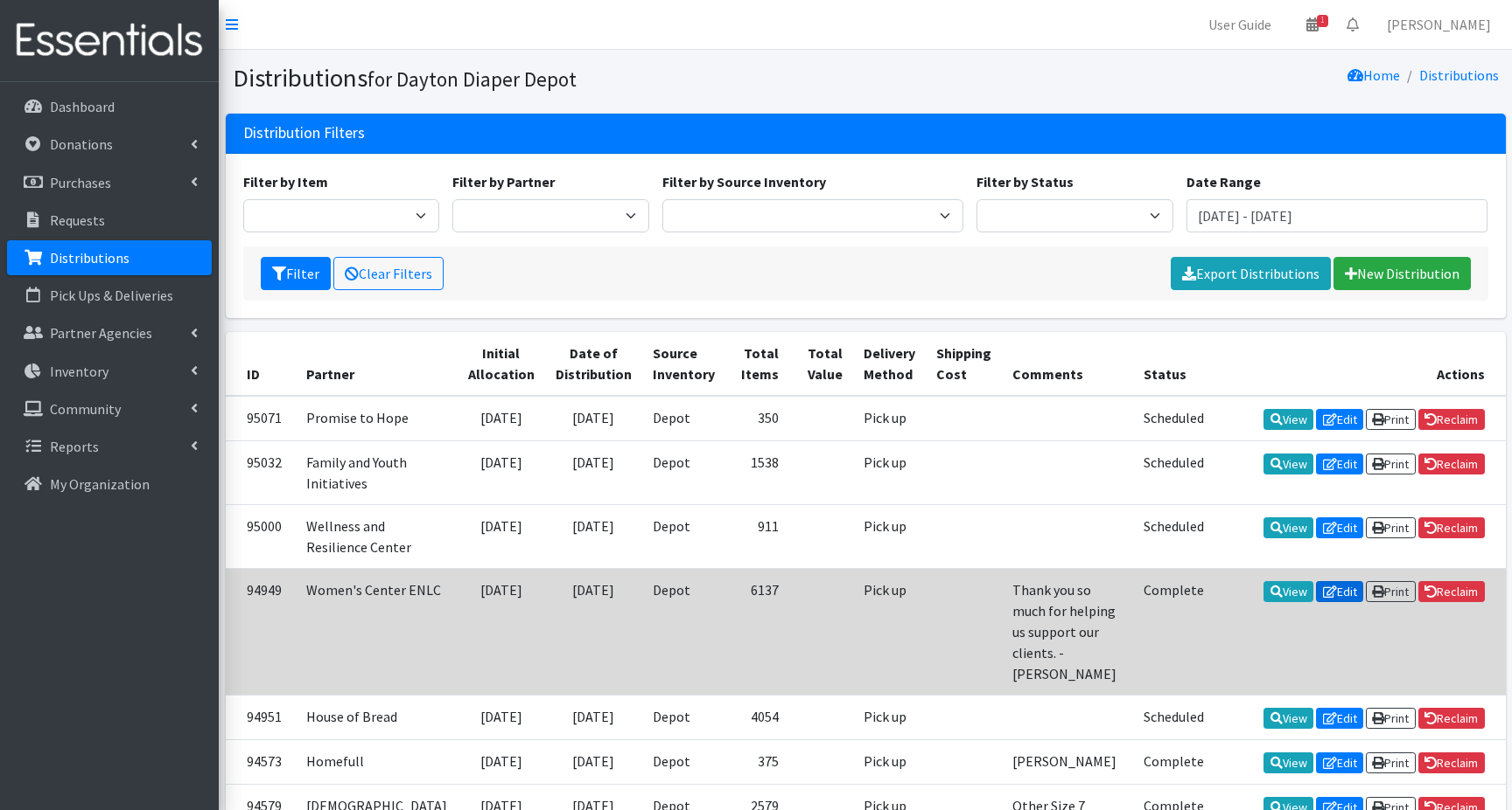
click at [1340, 602] on link "Edit" at bounding box center [1339, 591] width 47 height 21
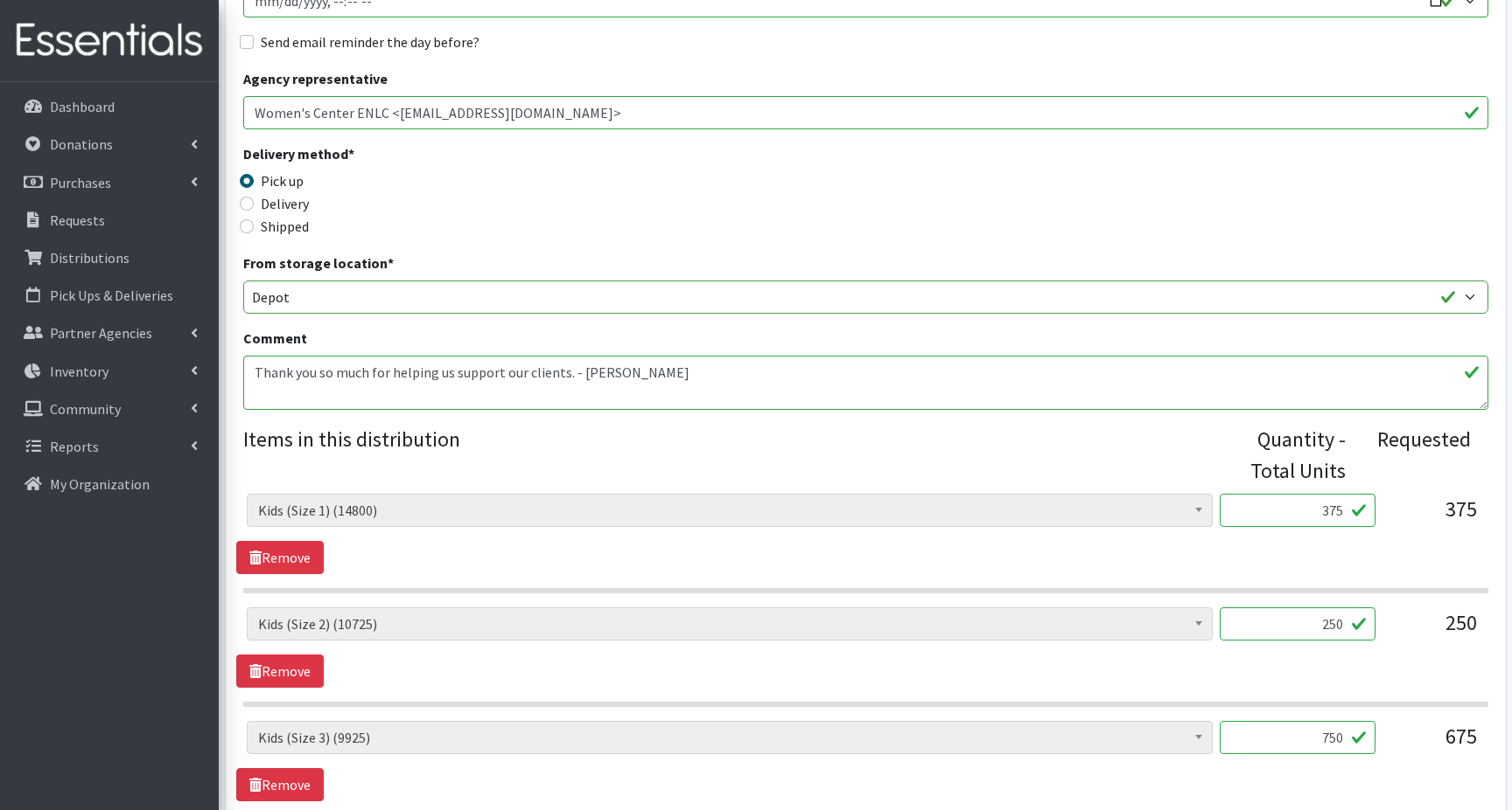
scroll to position [437, 0]
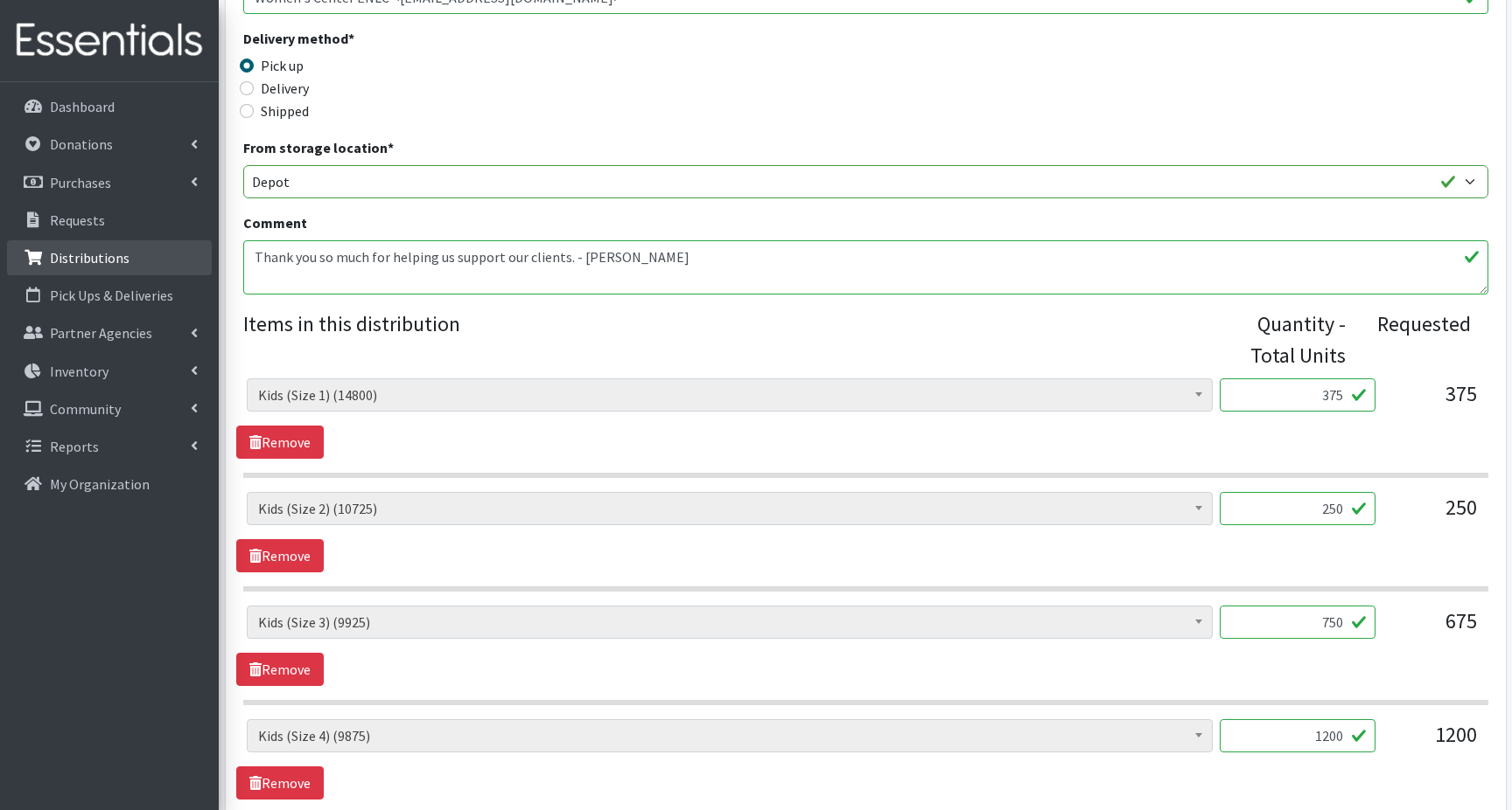
click at [51, 258] on p "Distributions" at bounding box center [90, 258] width 80 height 18
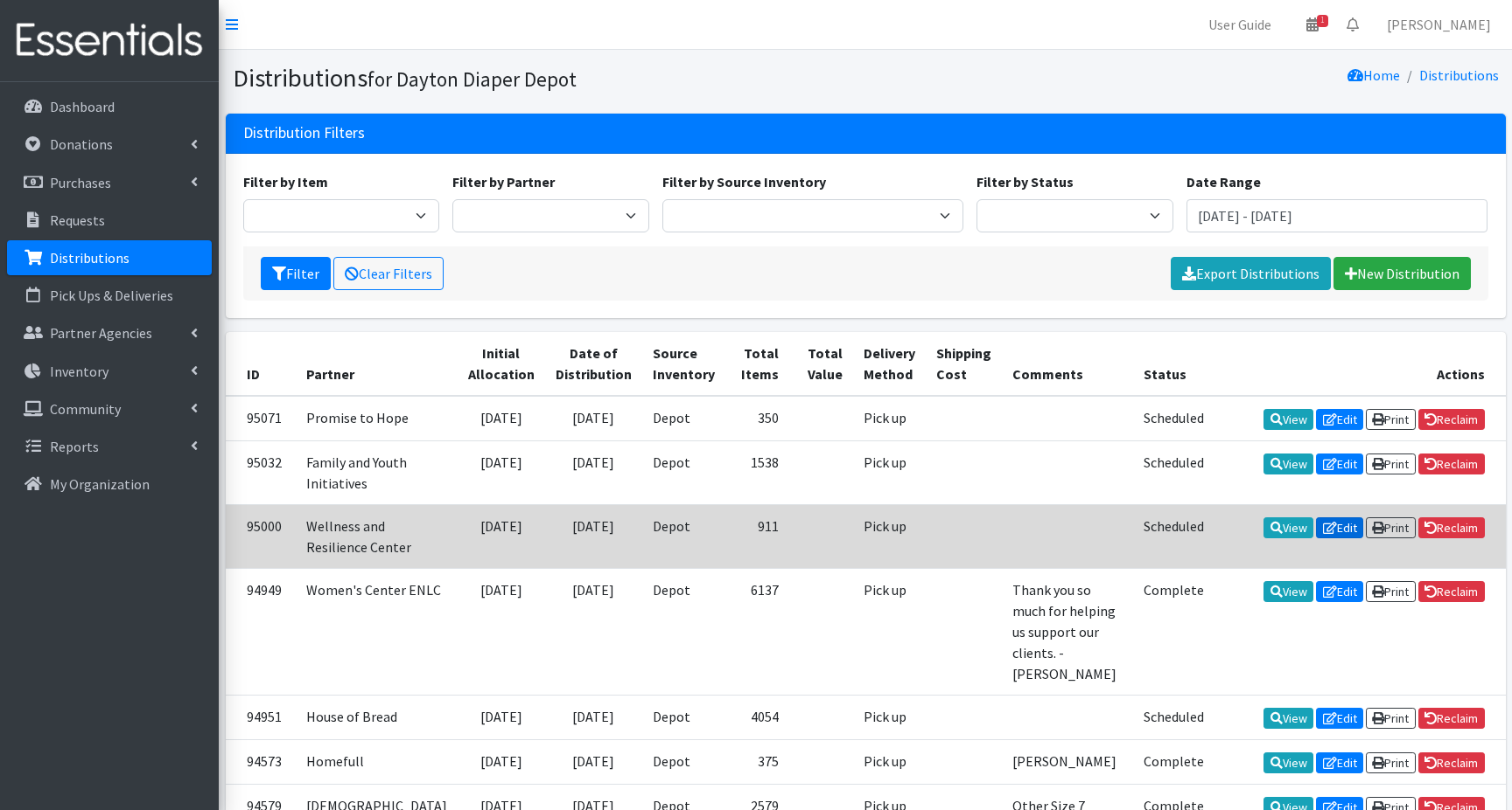
click at [1330, 538] on link "Edit" at bounding box center [1339, 527] width 47 height 21
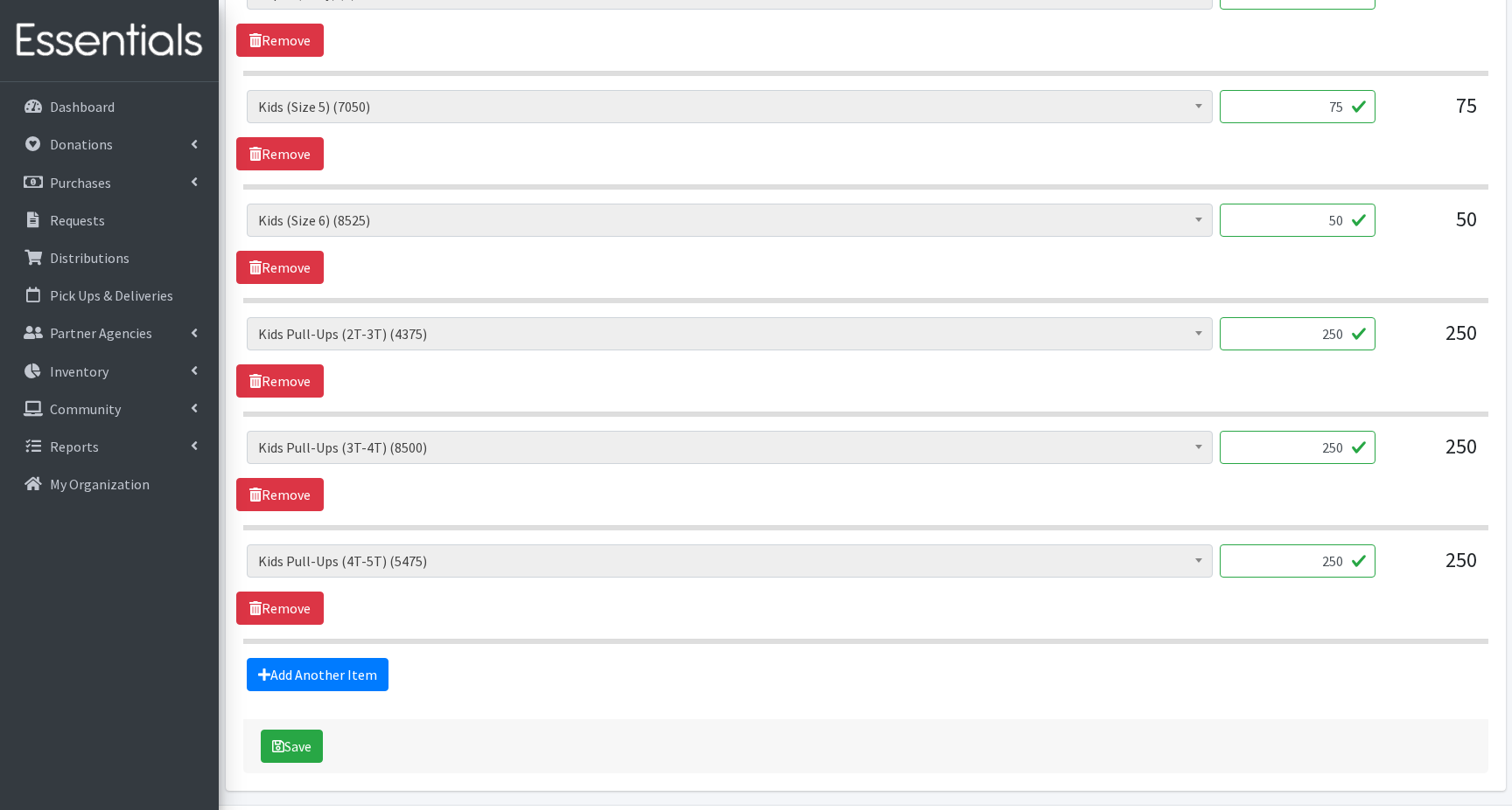
scroll to position [900, 0]
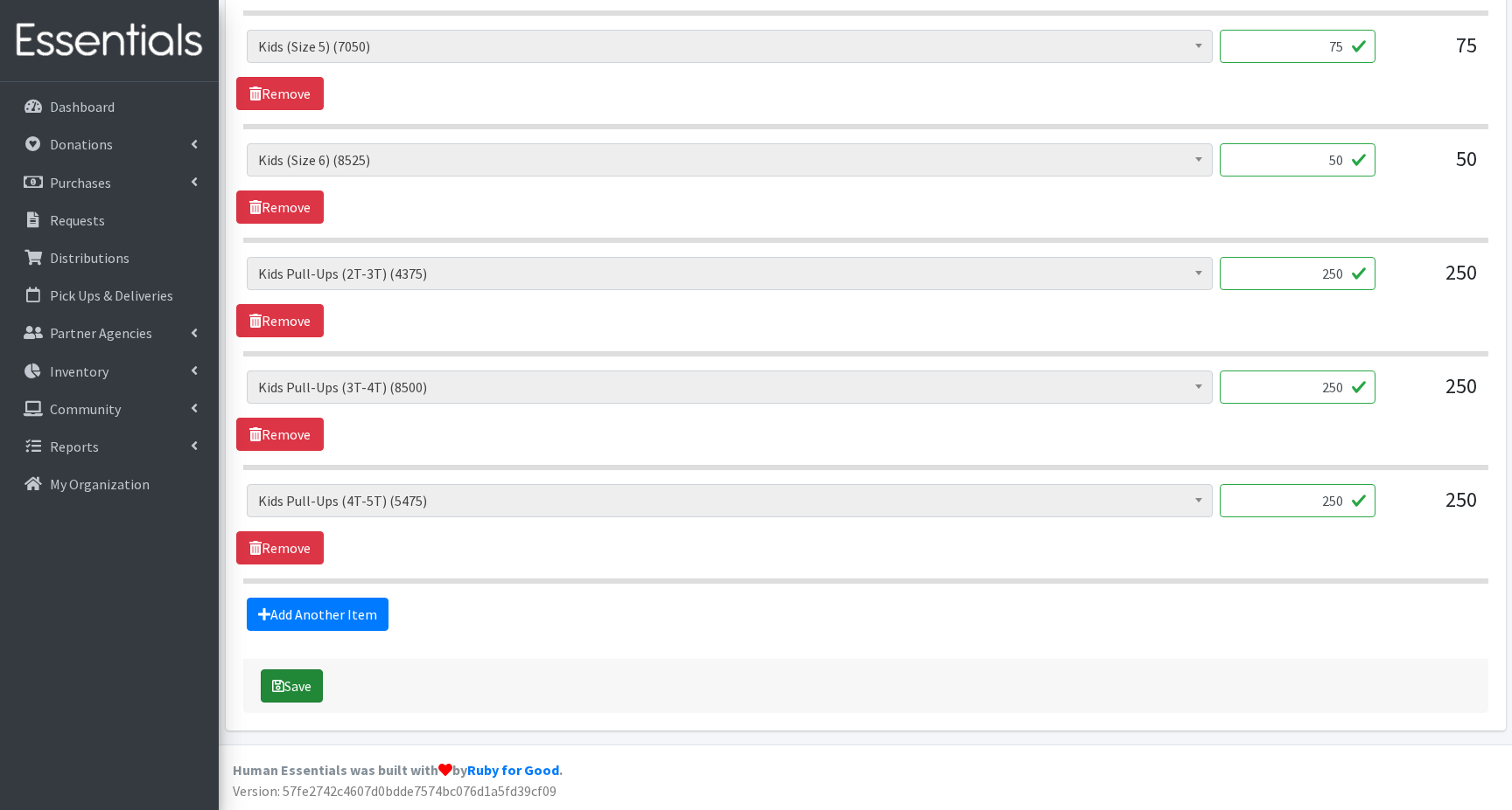
click at [295, 687] on button "Save" at bounding box center [292, 686] width 62 height 33
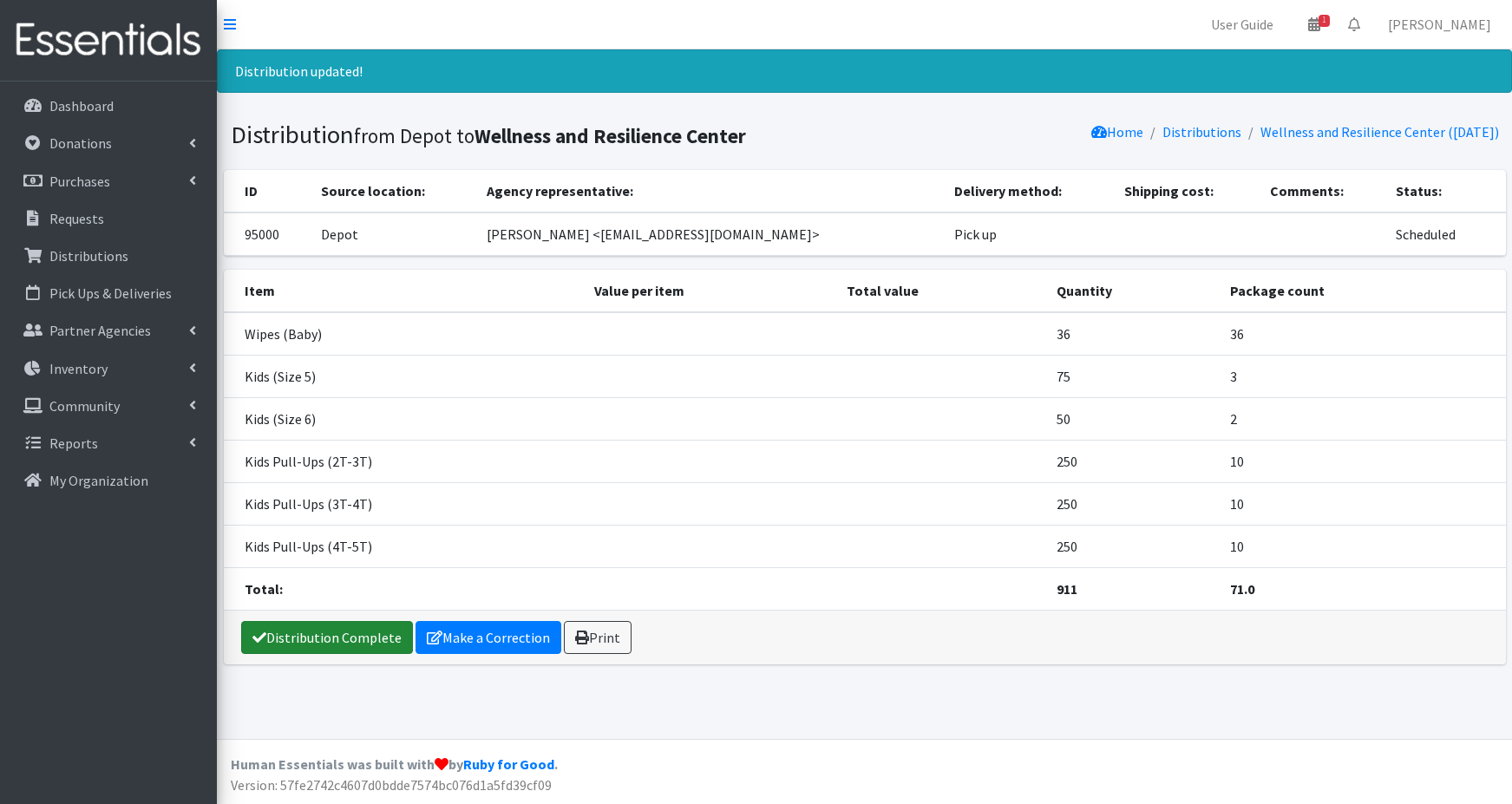
click at [337, 637] on link "Distribution Complete" at bounding box center [326, 637] width 171 height 33
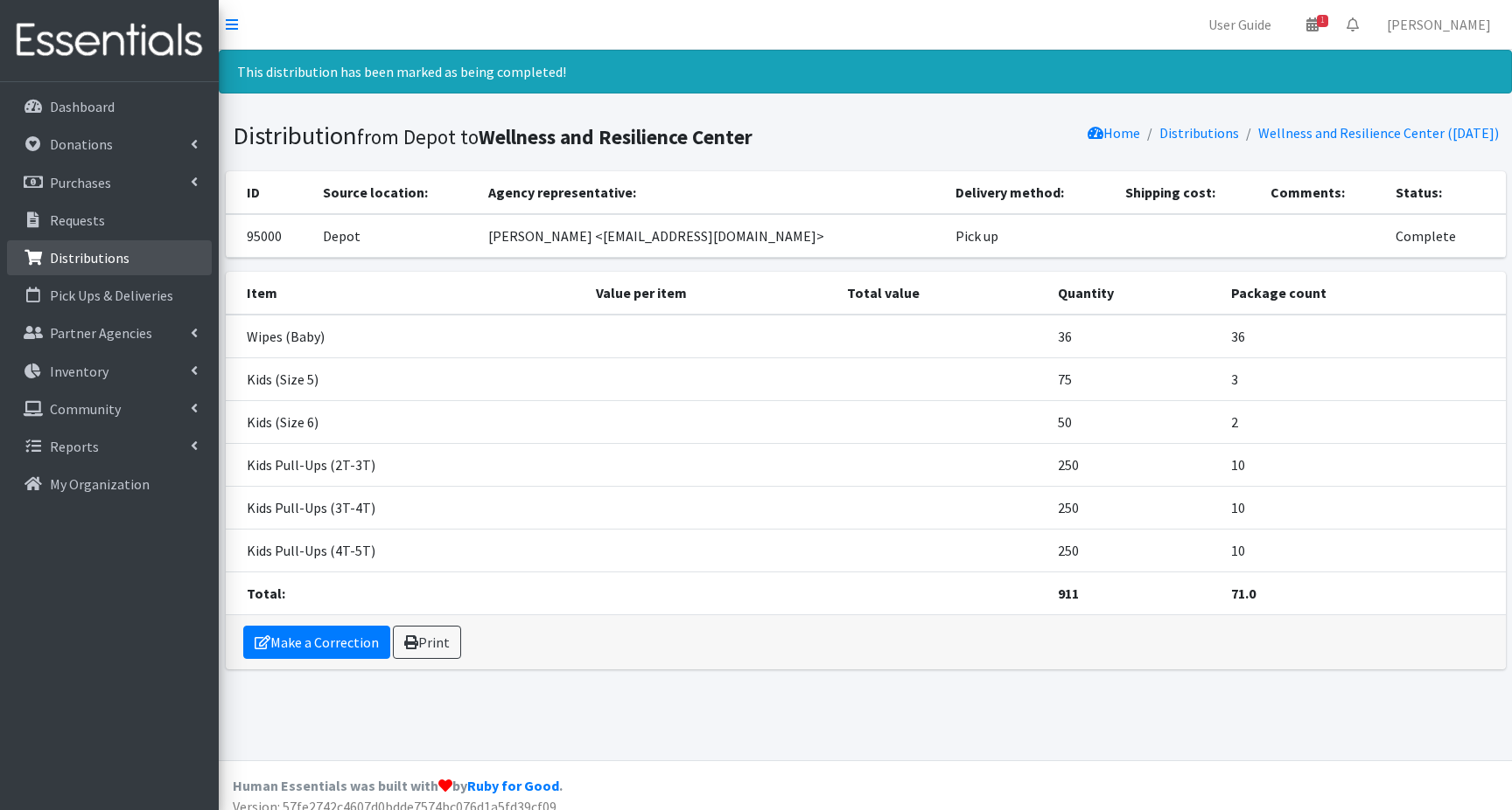
click at [105, 263] on p "Distributions" at bounding box center [90, 258] width 80 height 18
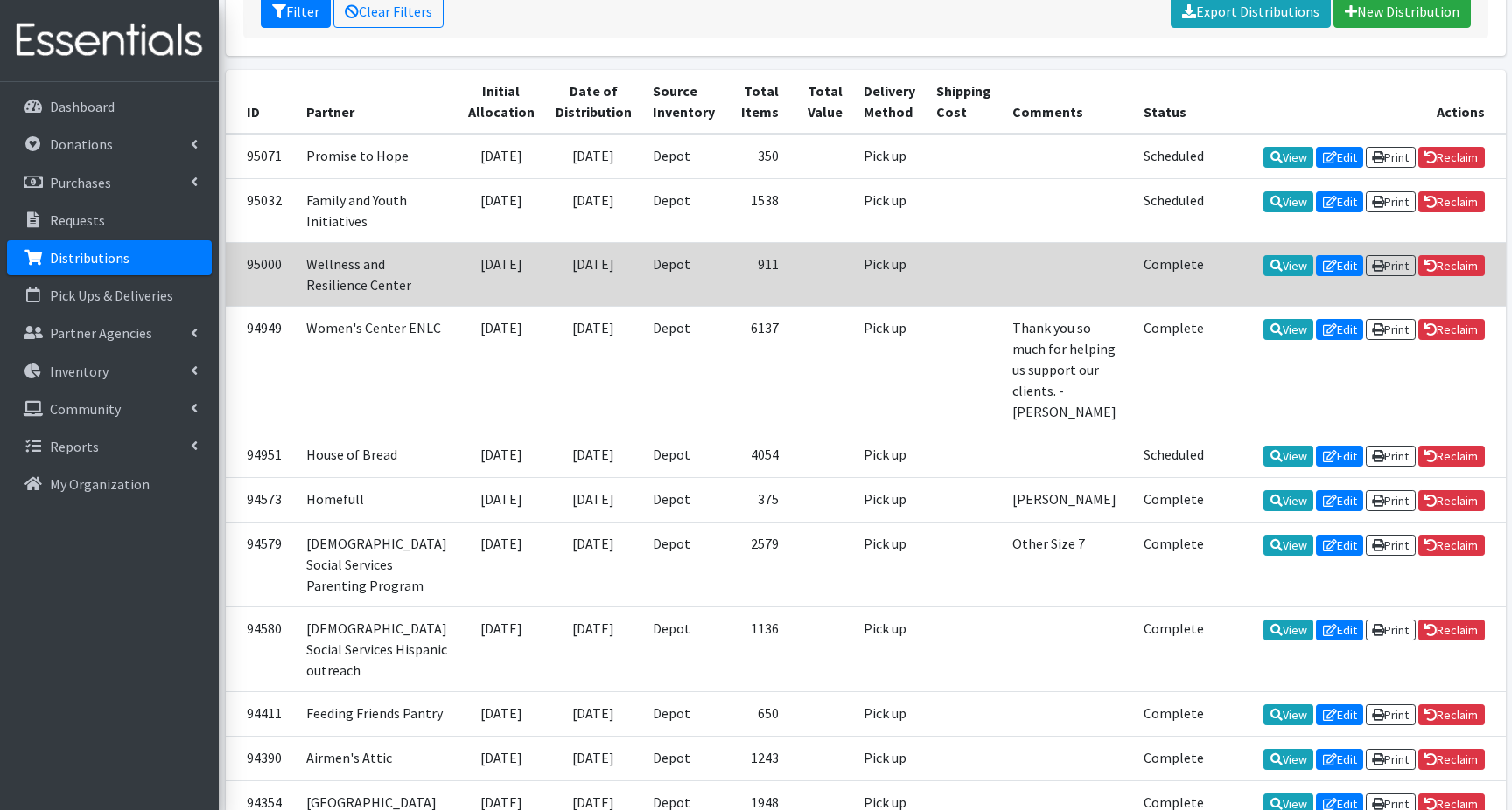
scroll to position [350, 0]
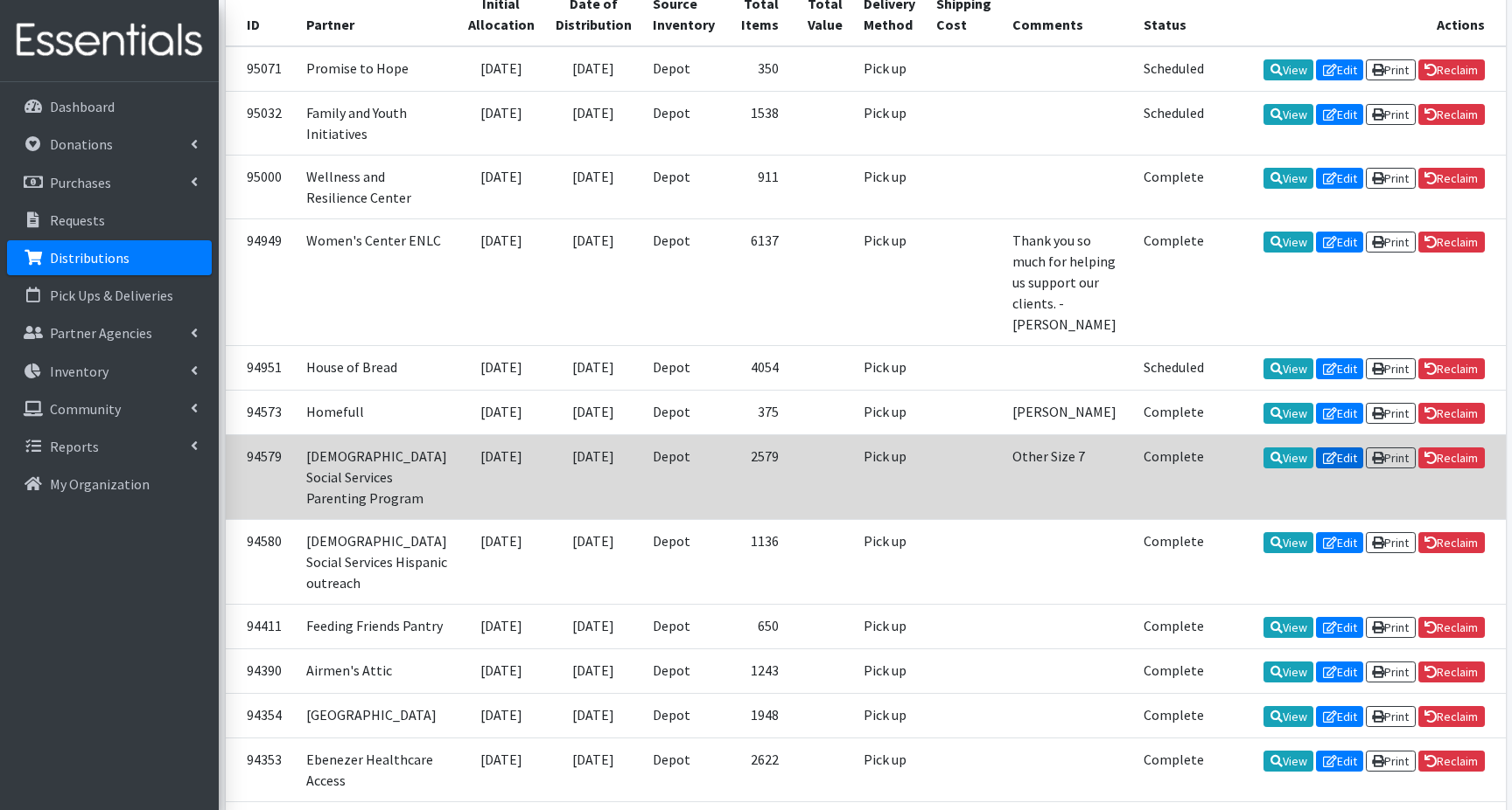
click at [1332, 468] on link "Edit" at bounding box center [1339, 457] width 47 height 21
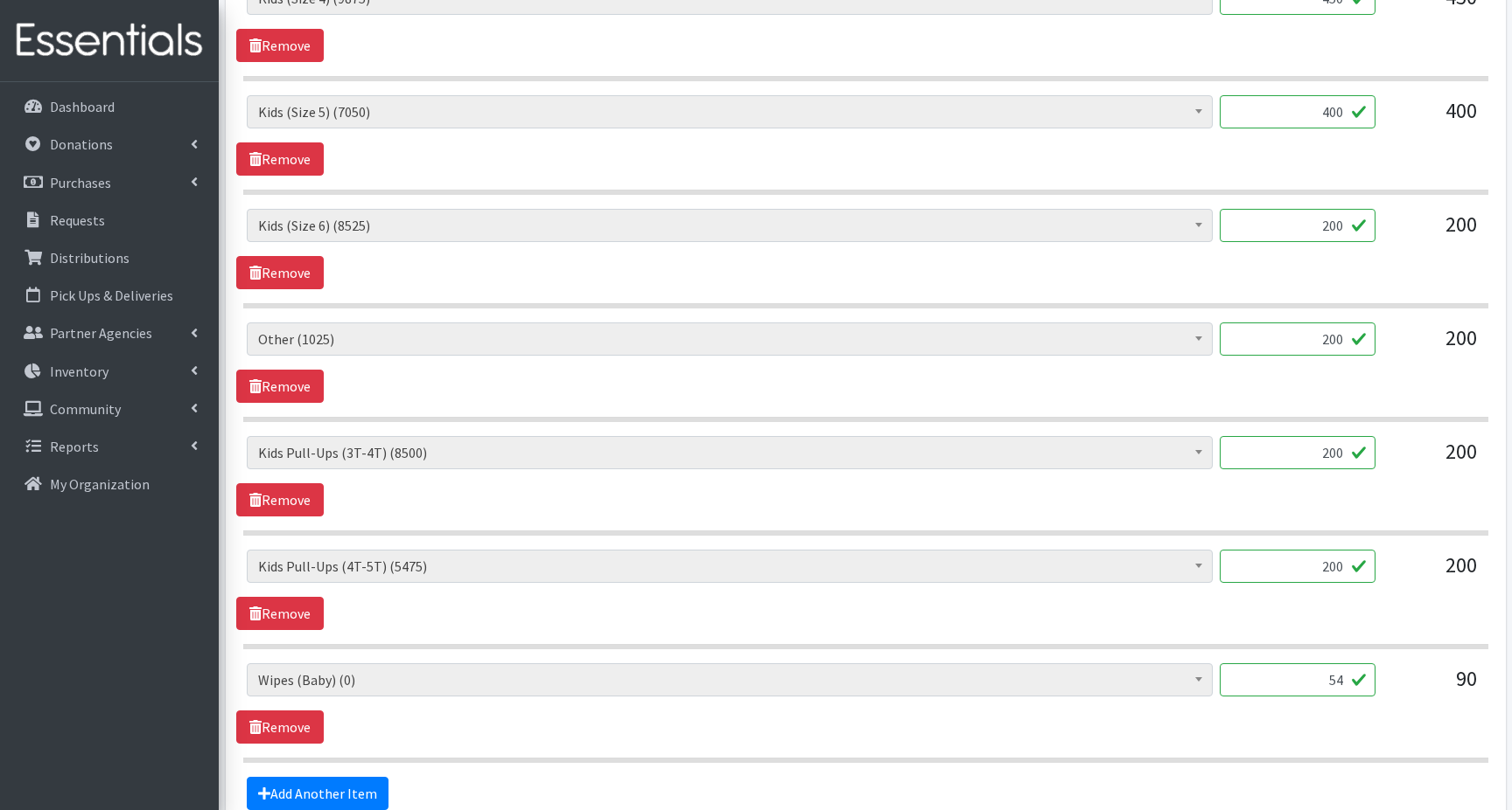
scroll to position [1240, 0]
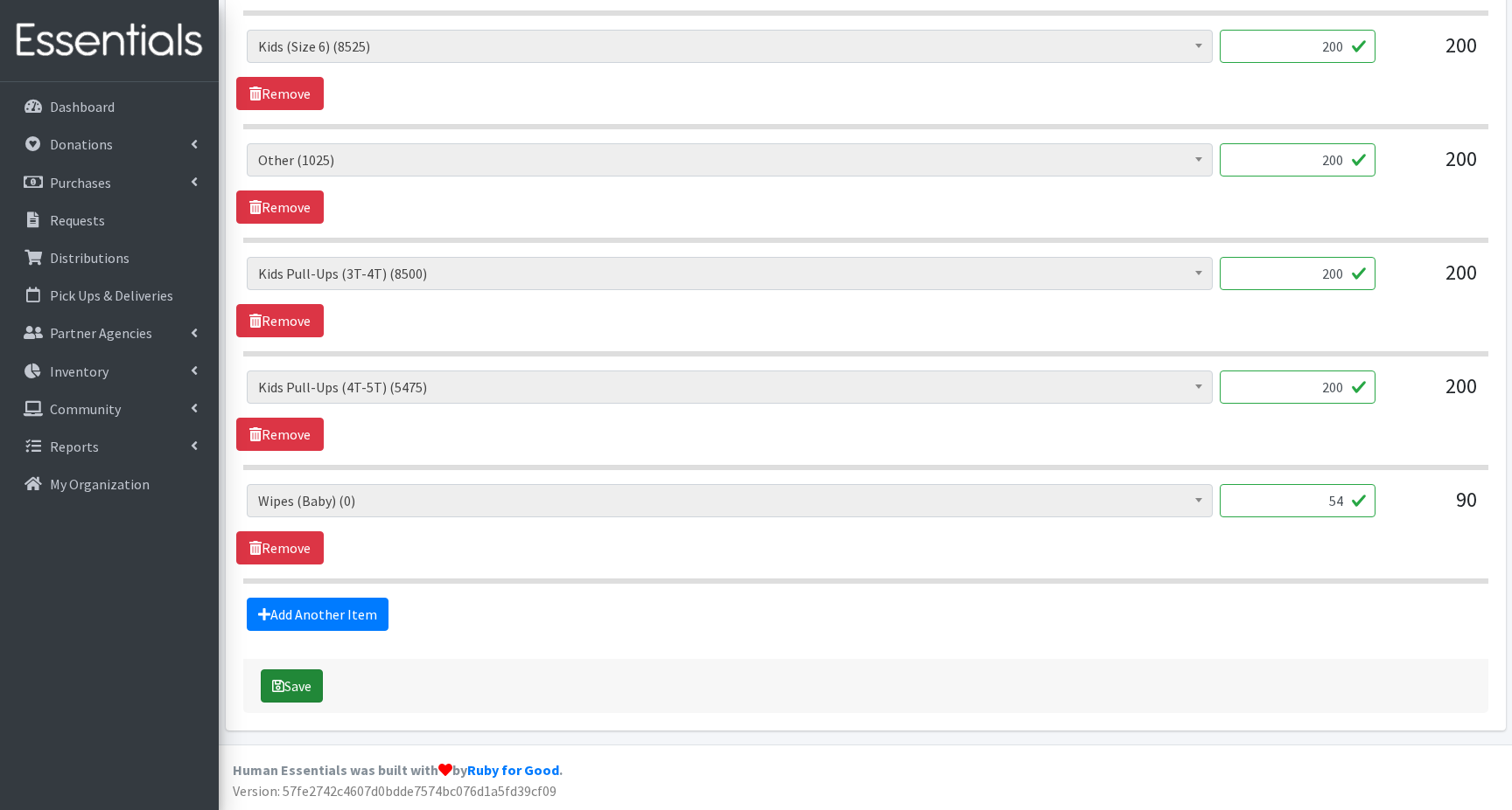
click at [294, 683] on button "Save" at bounding box center [292, 686] width 62 height 33
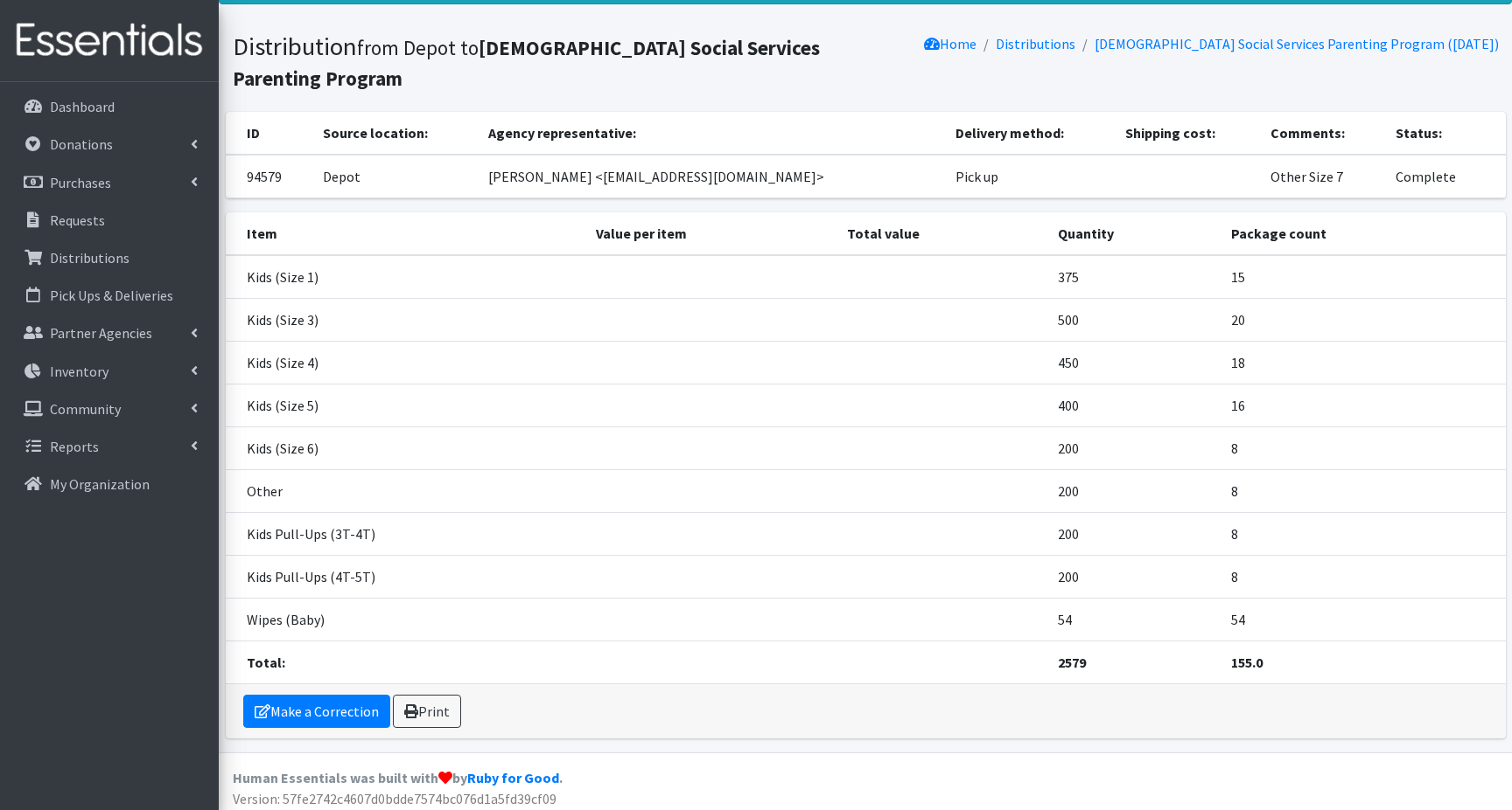
scroll to position [97, 0]
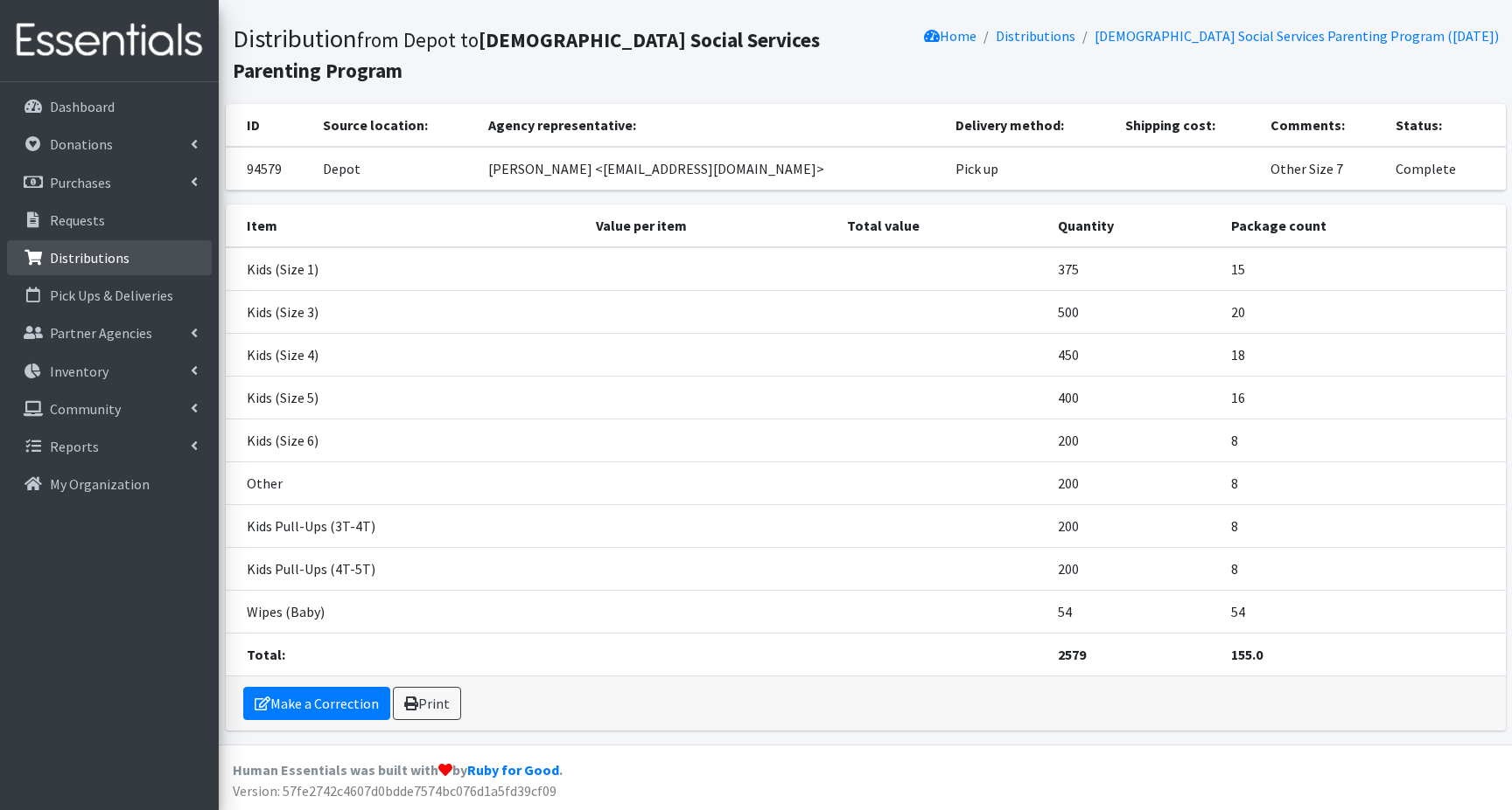
click at [85, 256] on p "Distributions" at bounding box center [90, 258] width 80 height 18
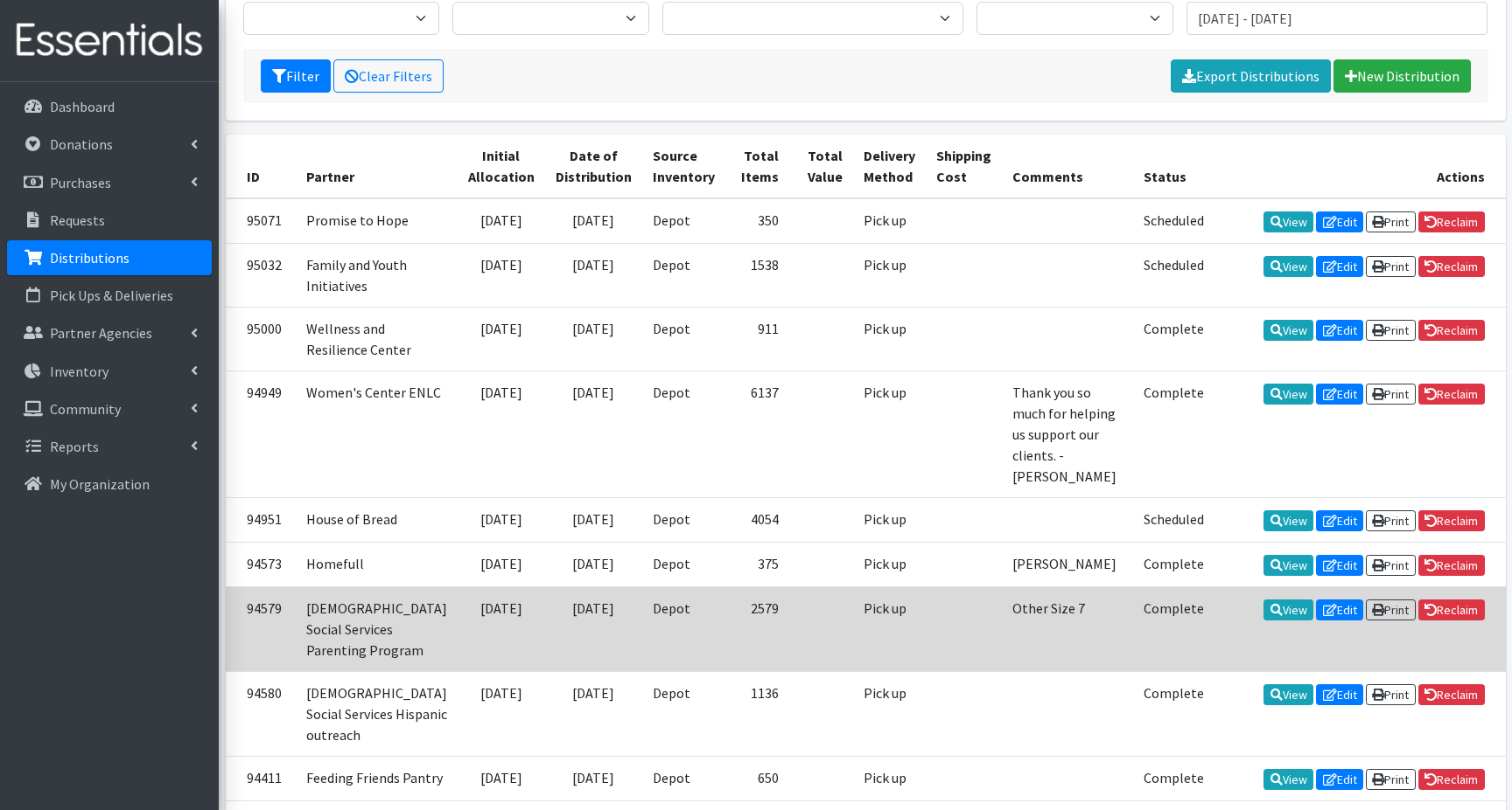
scroll to position [175, 0]
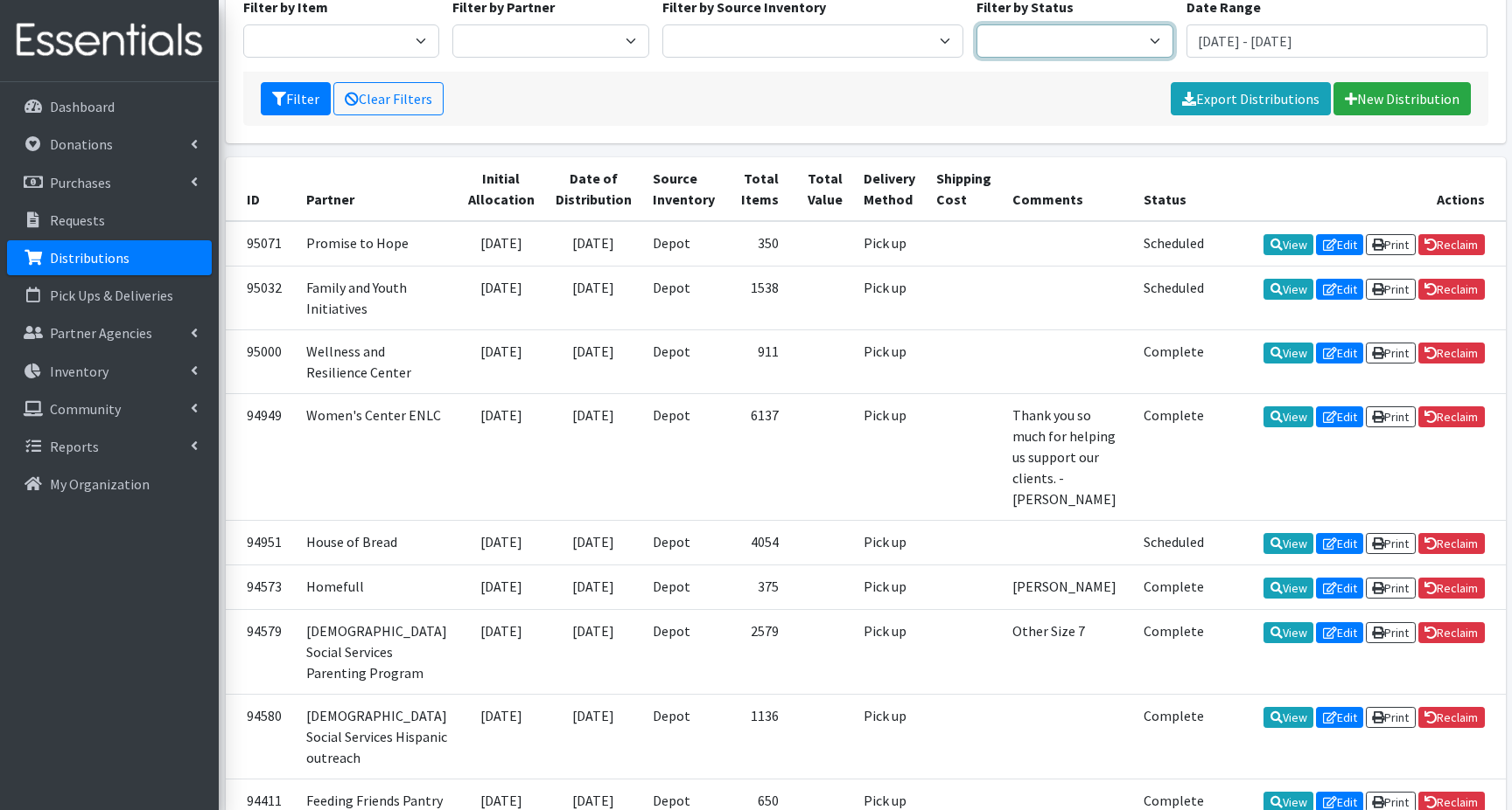
click at [1105, 43] on select "Scheduled Complete" at bounding box center [1074, 41] width 197 height 33
select select "5"
click at [976, 25] on select "Scheduled Complete" at bounding box center [1074, 41] width 197 height 33
click at [296, 100] on button "Filter" at bounding box center [296, 98] width 70 height 33
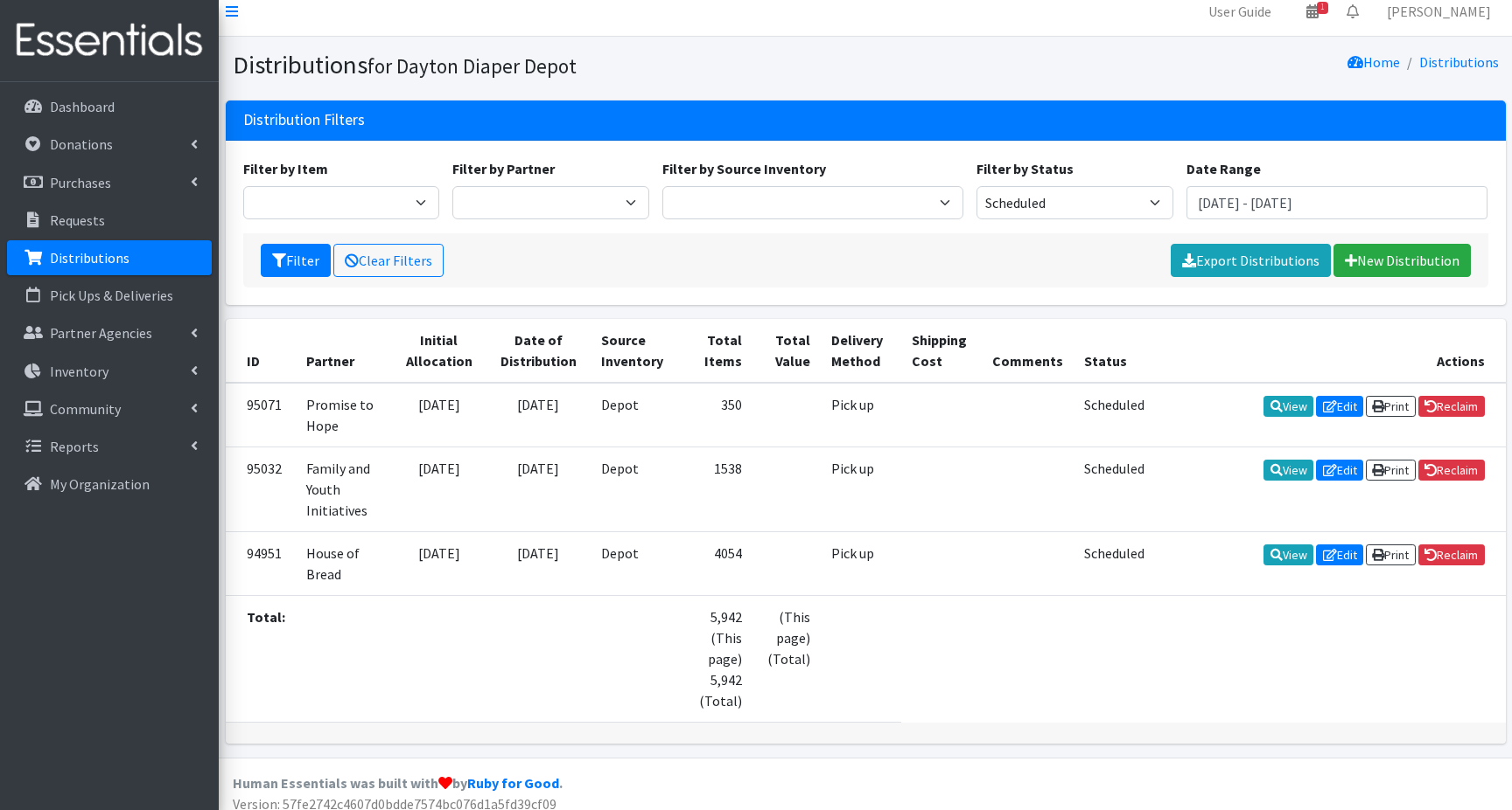
scroll to position [26, 0]
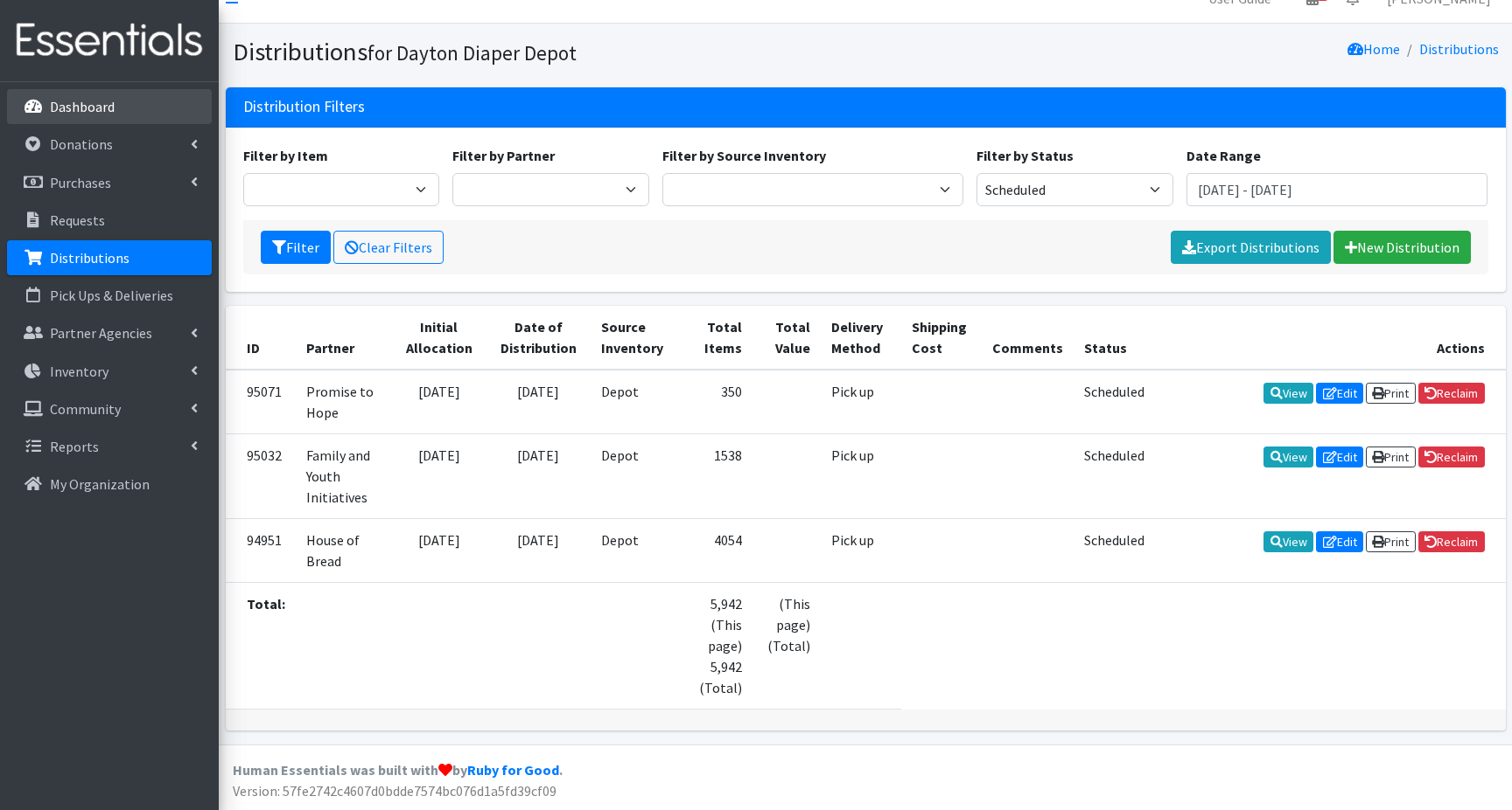
click at [65, 100] on p "Dashboard" at bounding box center [82, 107] width 65 height 18
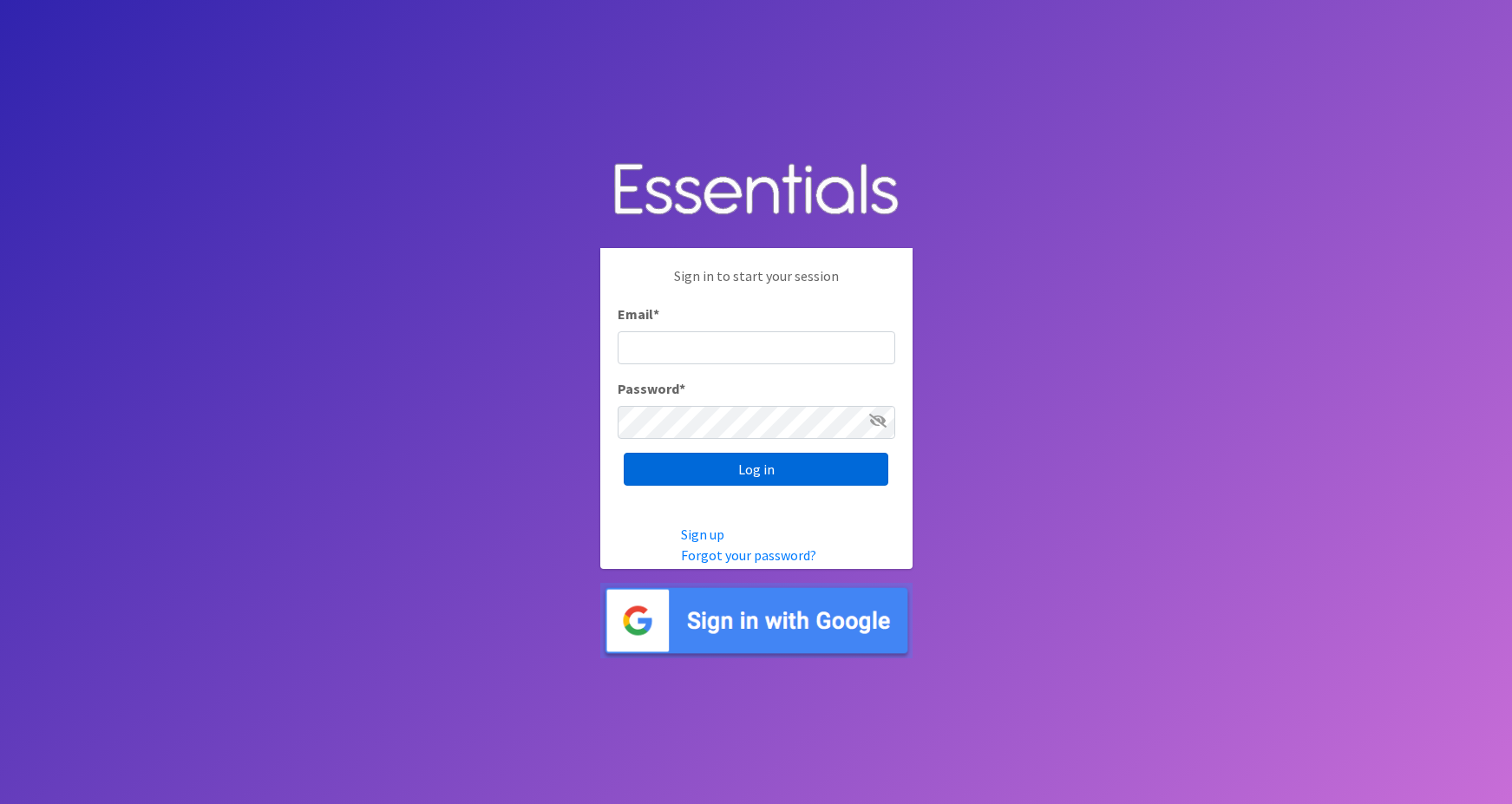
type input "maggie.schneemann@gmail.com"
click at [698, 466] on input "Log in" at bounding box center [755, 469] width 265 height 33
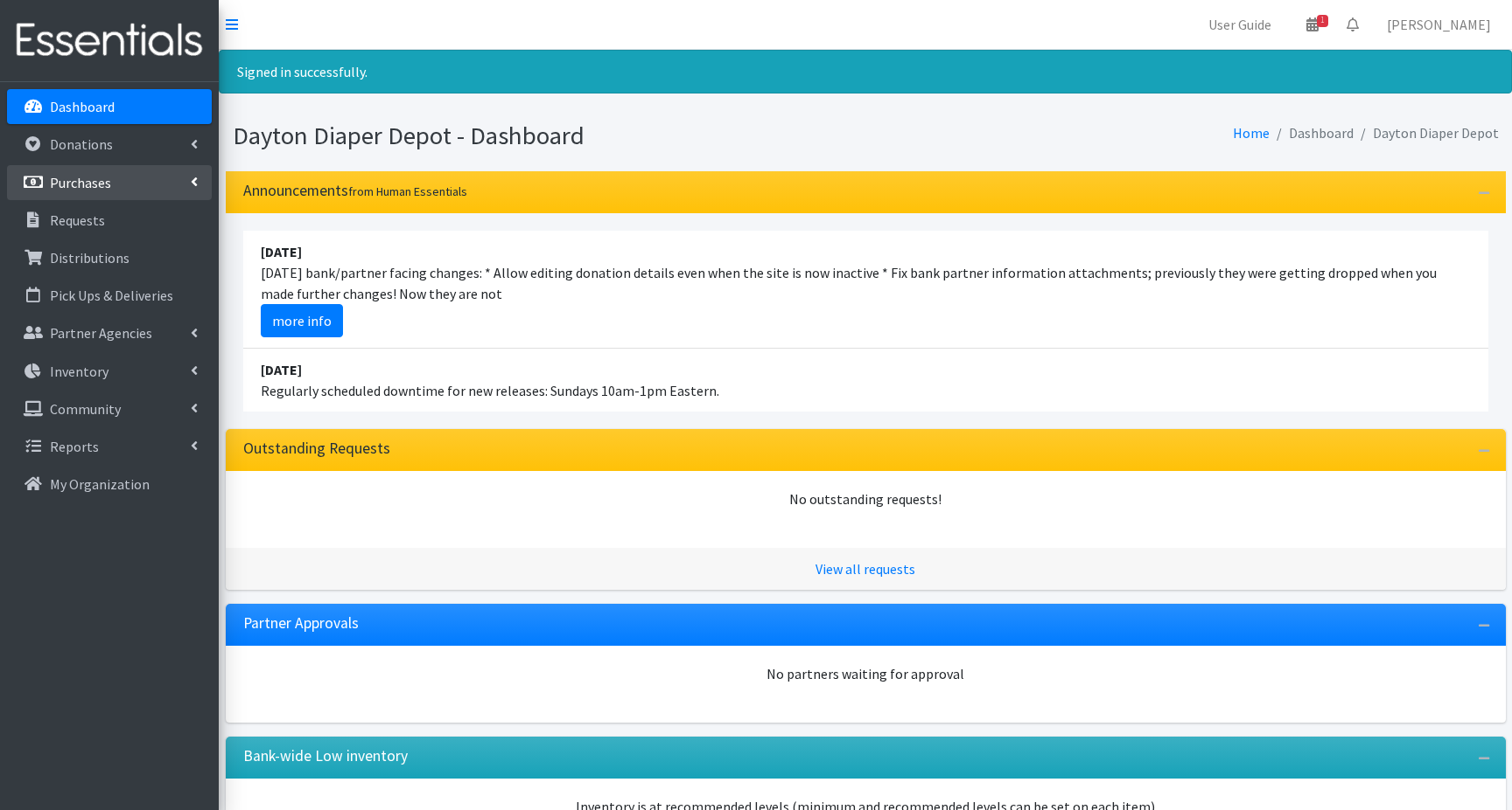
click at [77, 179] on p "Purchases" at bounding box center [80, 183] width 61 height 18
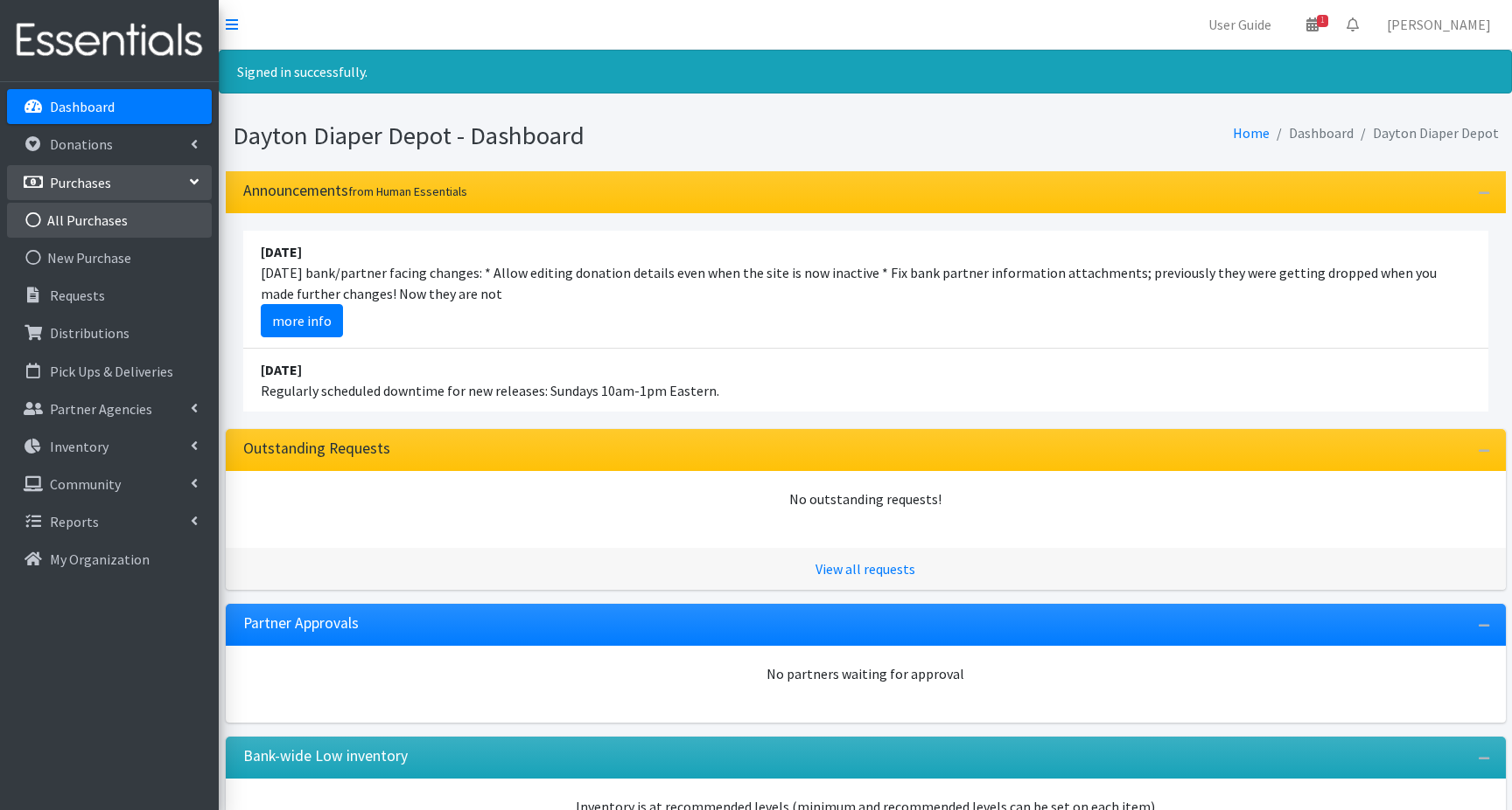
click at [88, 221] on link "All Purchases" at bounding box center [109, 220] width 205 height 35
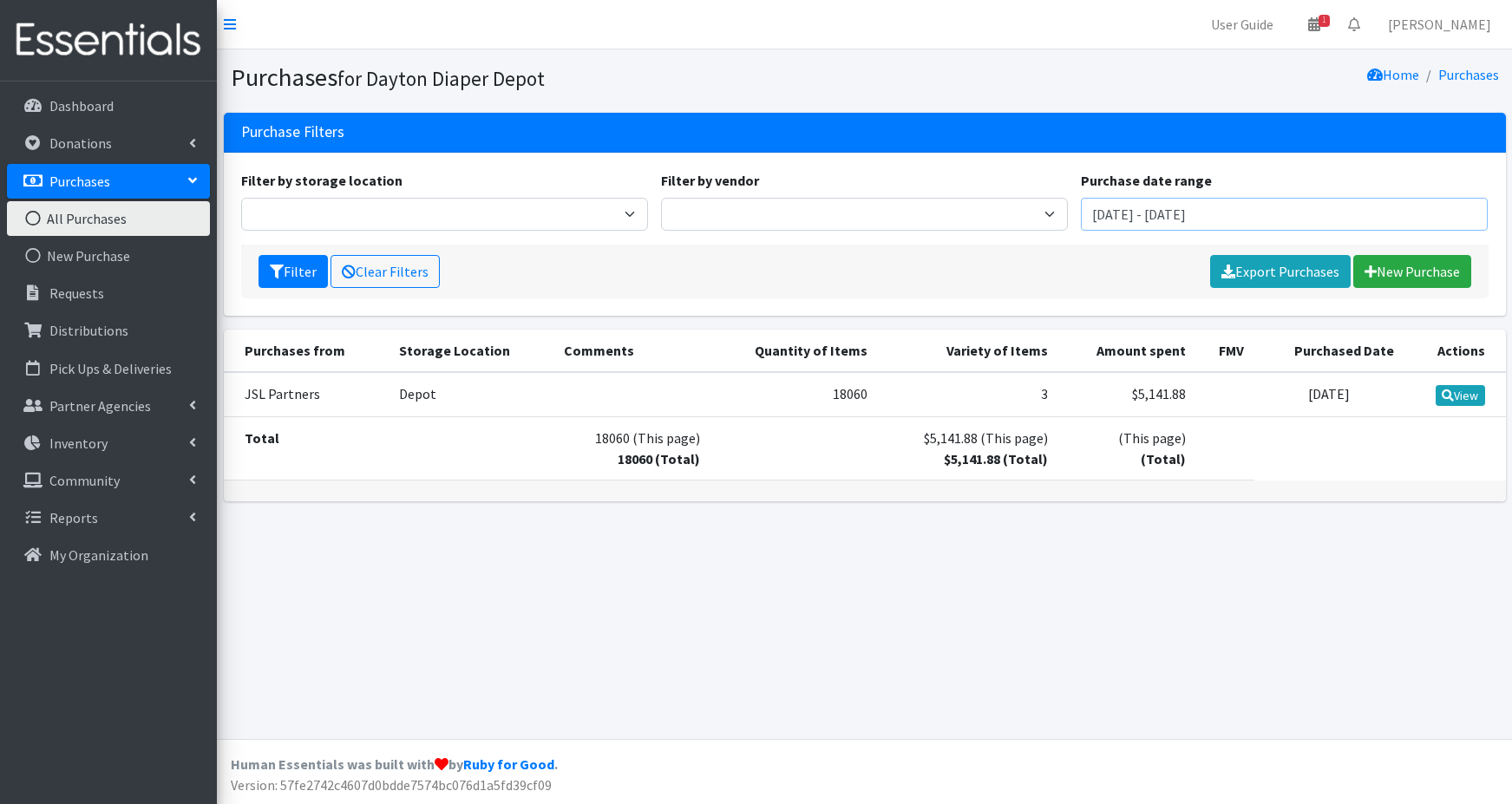
click at [1103, 209] on input "[DATE] - [DATE]" at bounding box center [1284, 214] width 407 height 33
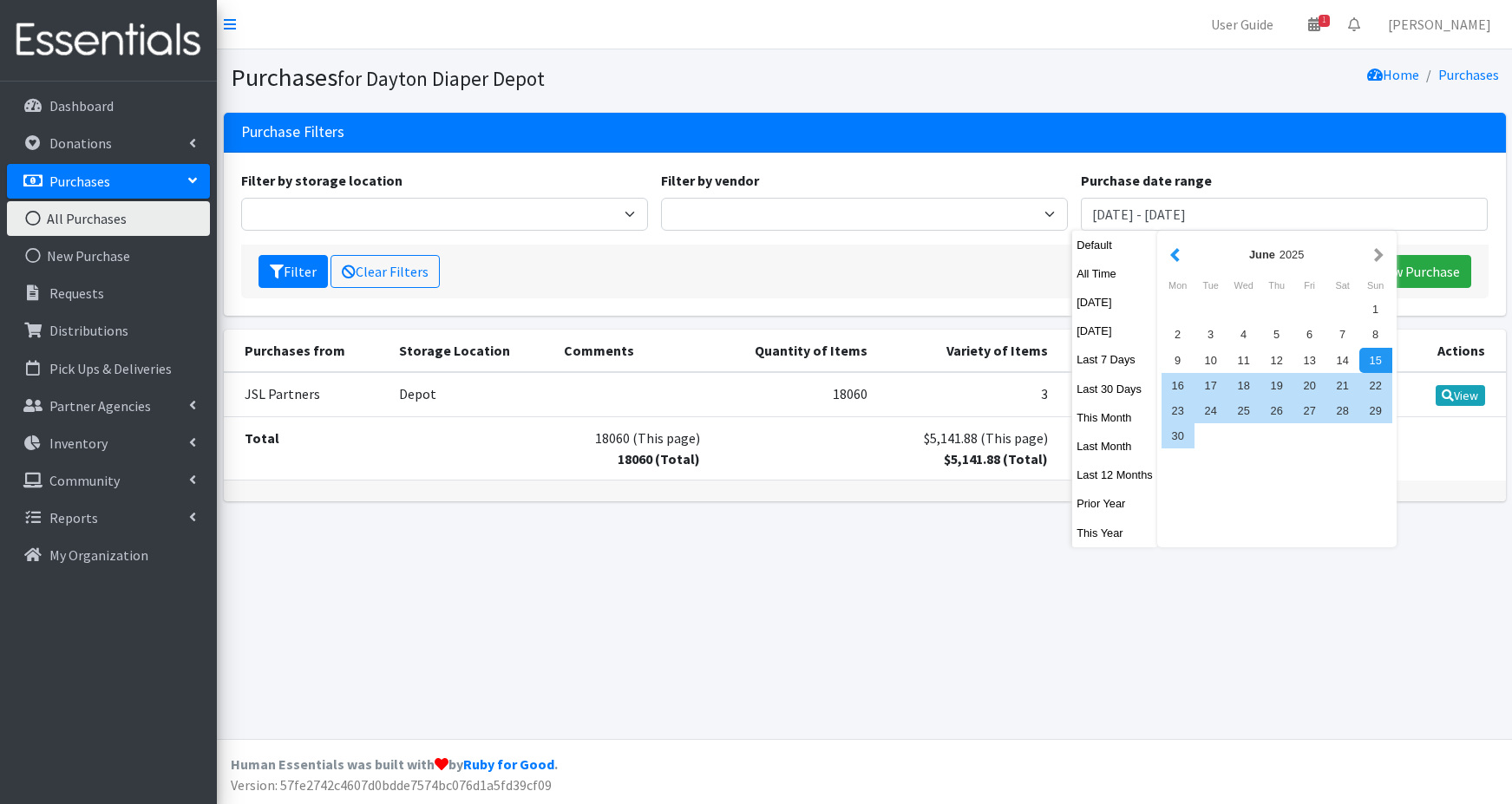
click at [1171, 248] on button "button" at bounding box center [1174, 255] width 18 height 22
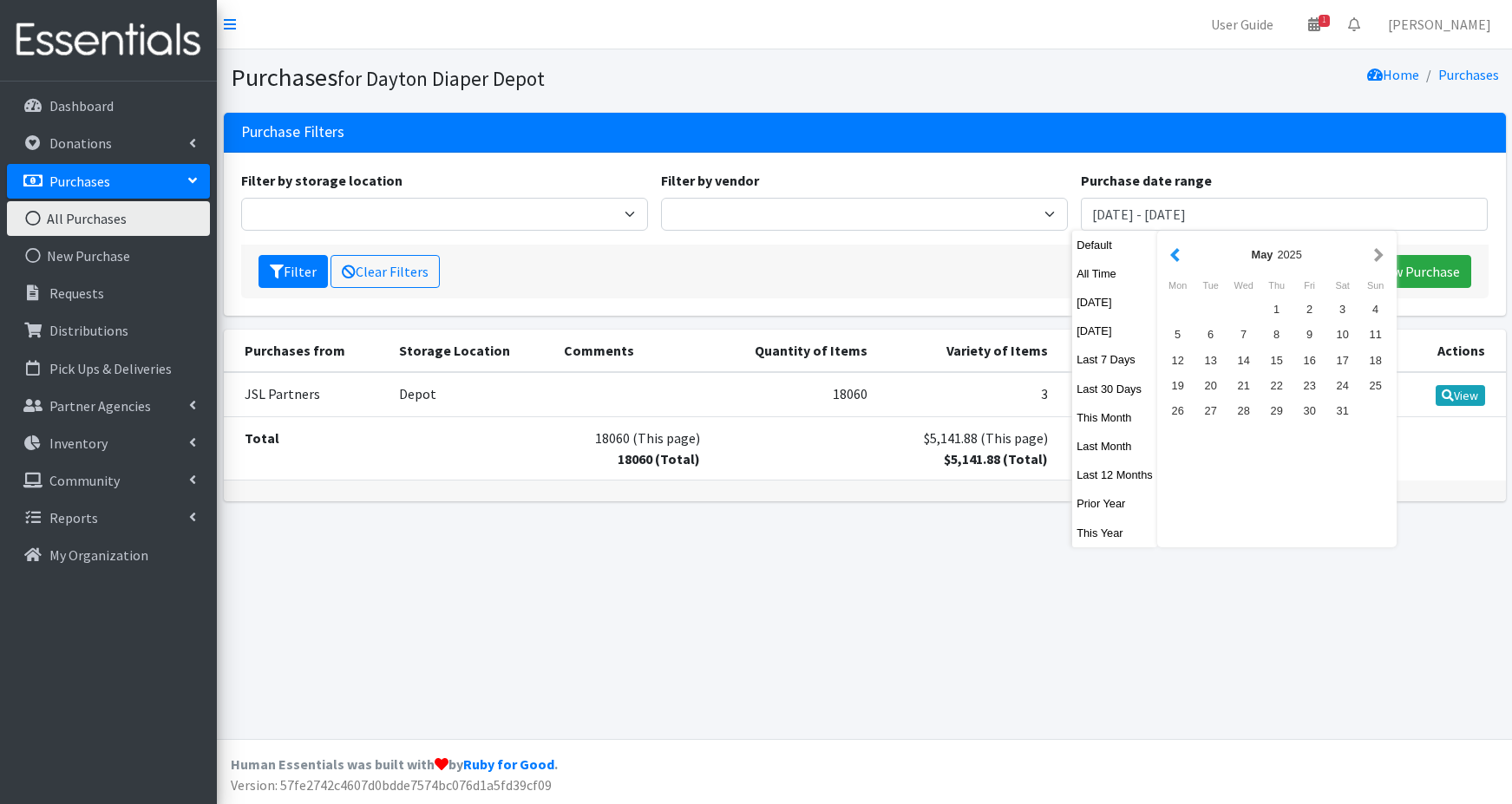
click at [1172, 247] on button "button" at bounding box center [1174, 255] width 18 height 22
click at [1172, 248] on button "button" at bounding box center [1174, 255] width 18 height 22
click at [1242, 306] on div "1" at bounding box center [1243, 308] width 33 height 25
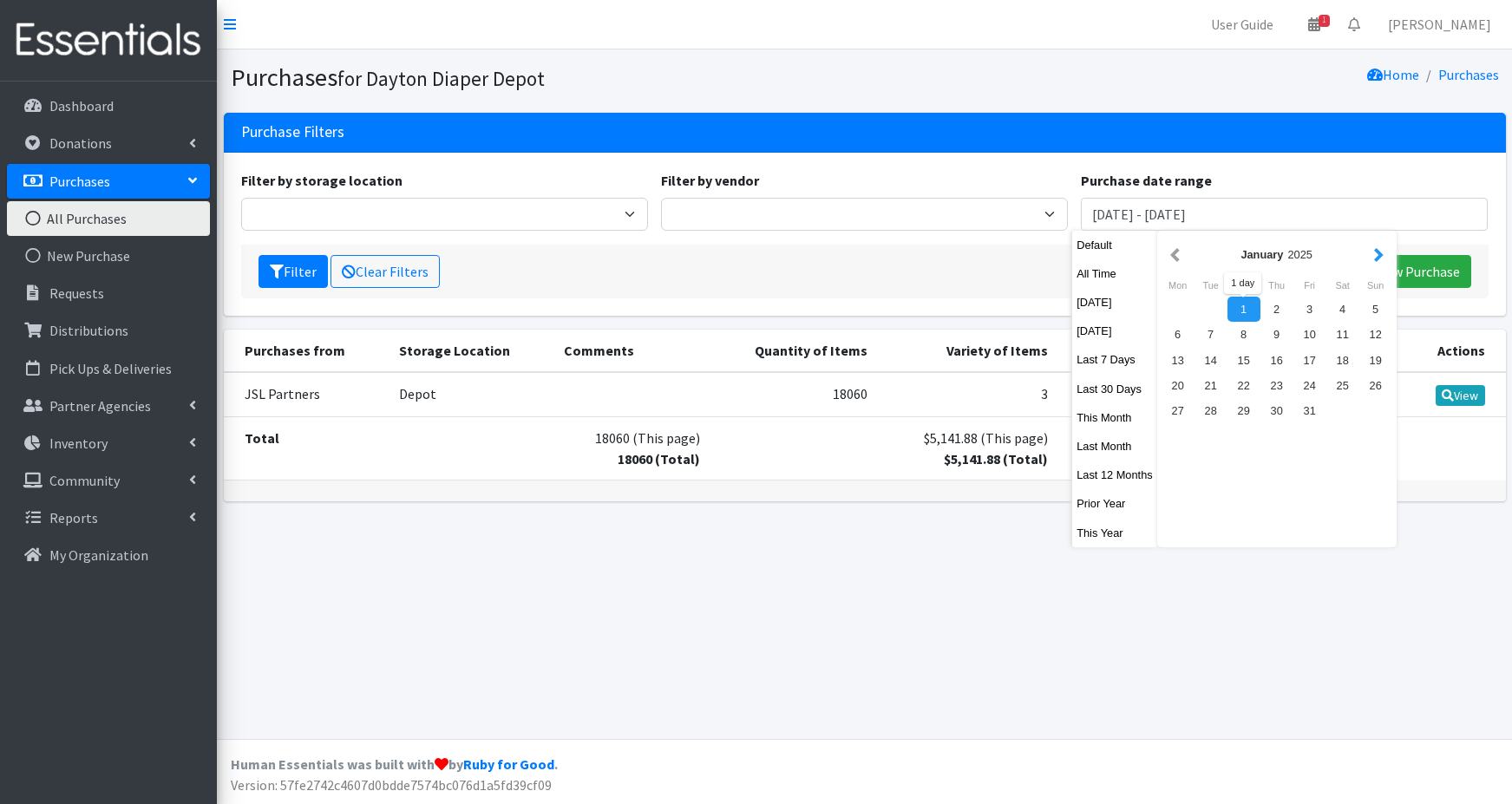
click at [1381, 253] on button "button" at bounding box center [1378, 255] width 18 height 22
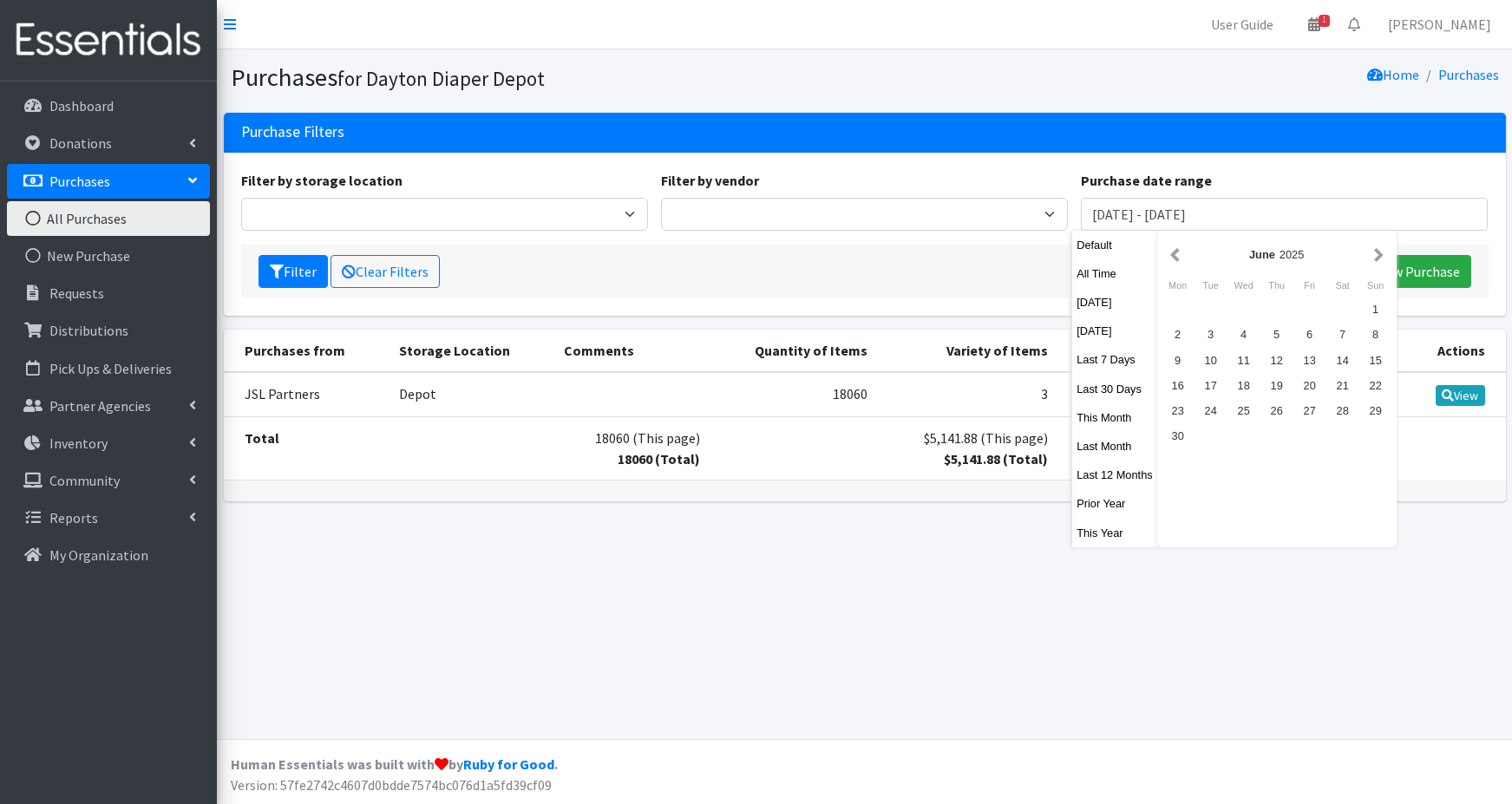
click at [1381, 253] on button "button" at bounding box center [1378, 255] width 18 height 22
click at [1175, 262] on button "button" at bounding box center [1174, 255] width 18 height 22
click at [1307, 366] on div "15" at bounding box center [1309, 360] width 33 height 25
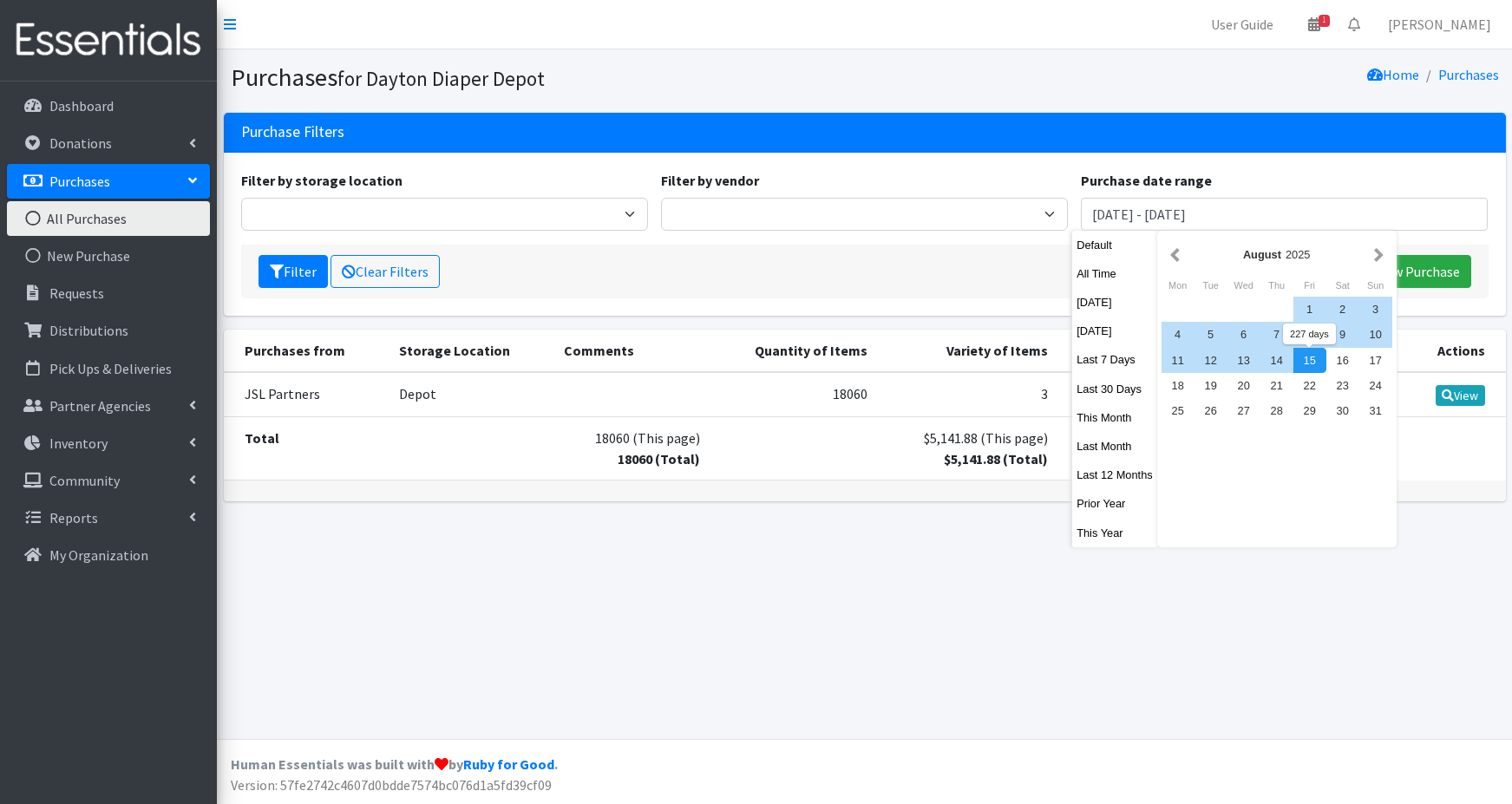
type input "[DATE] - [DATE]"
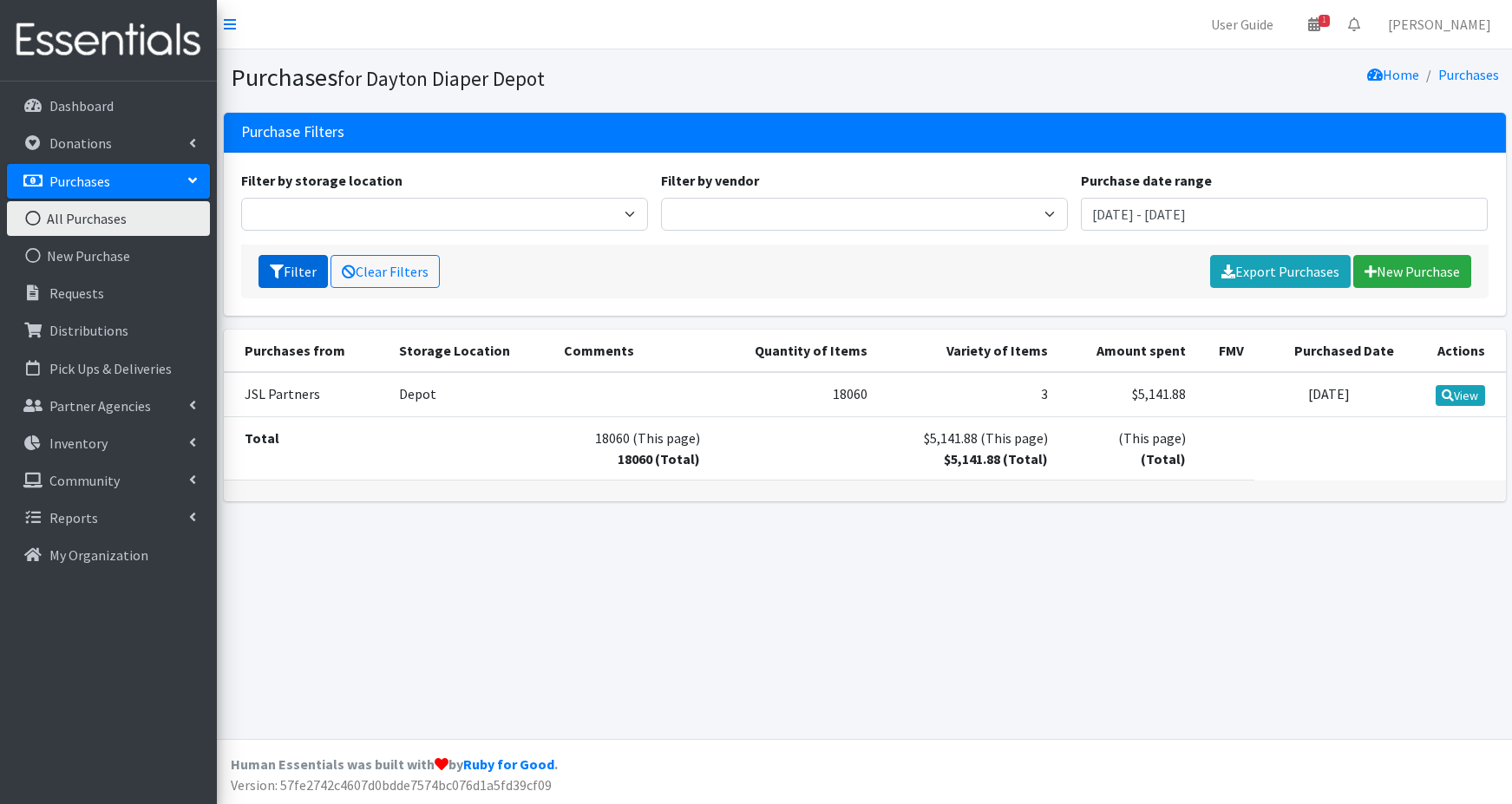
click at [294, 269] on button "Filter" at bounding box center [293, 271] width 69 height 33
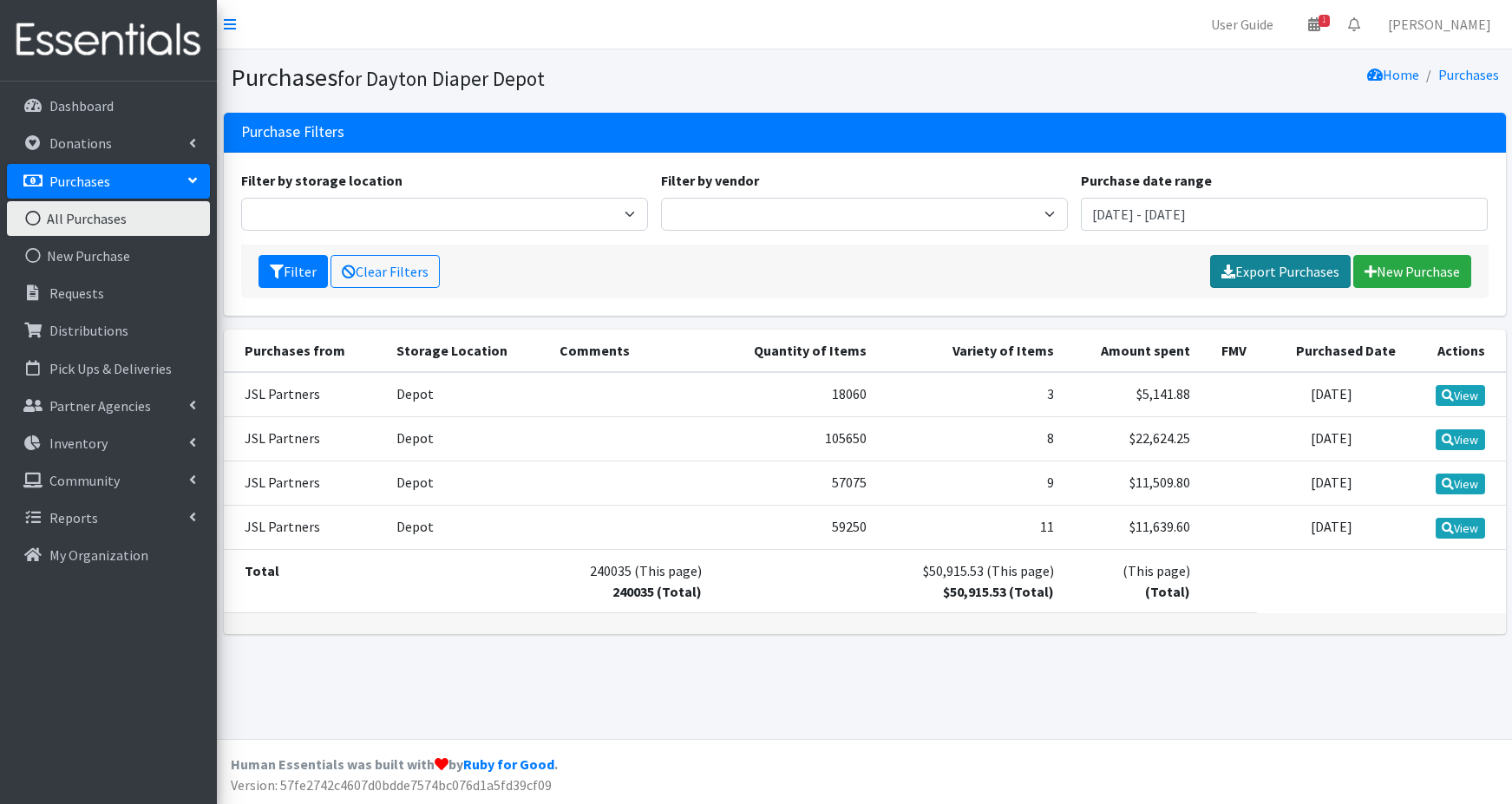
click at [1252, 274] on link "Export Purchases" at bounding box center [1280, 271] width 141 height 33
